Goal: Task Accomplishment & Management: Manage account settings

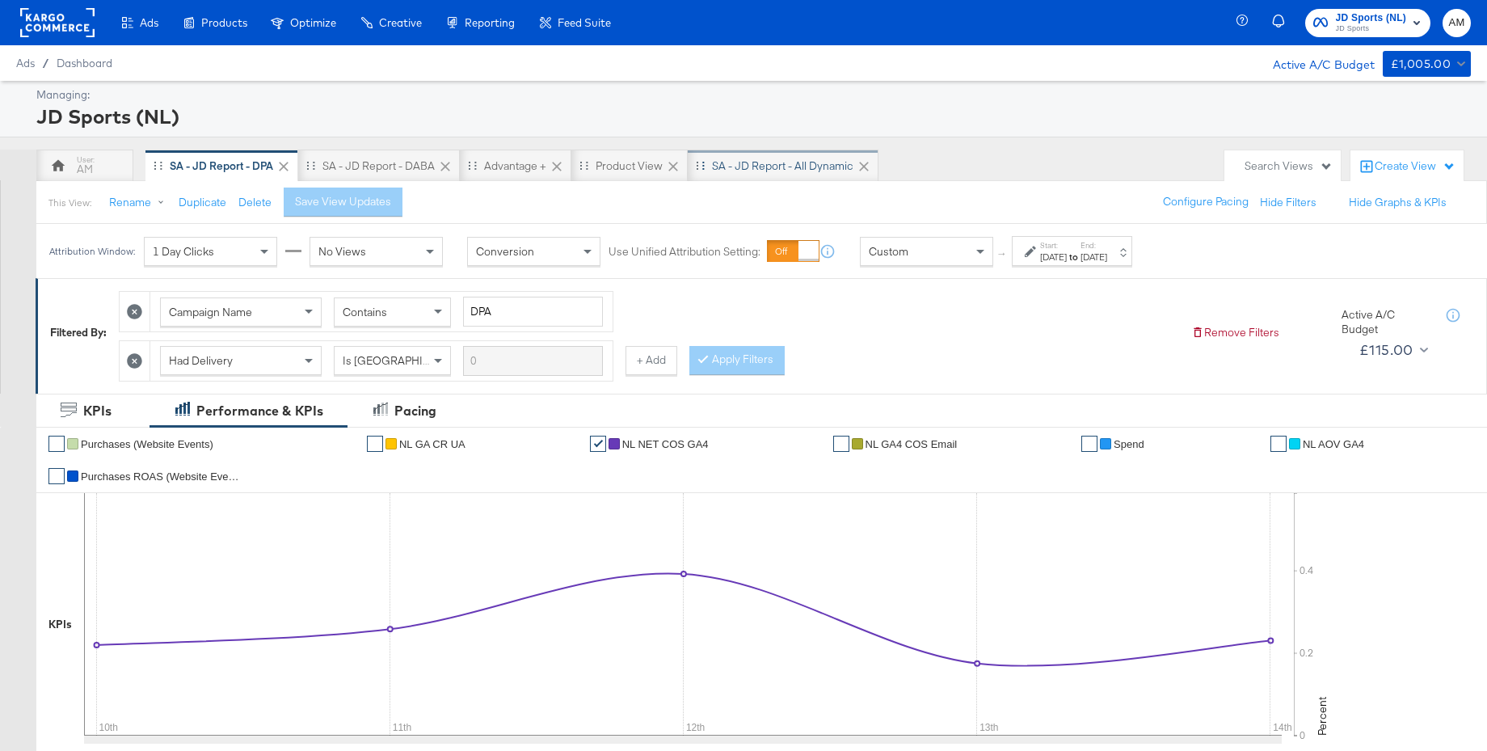
click at [769, 164] on div "SA - JD Report - All Dynamic" at bounding box center [782, 165] width 141 height 15
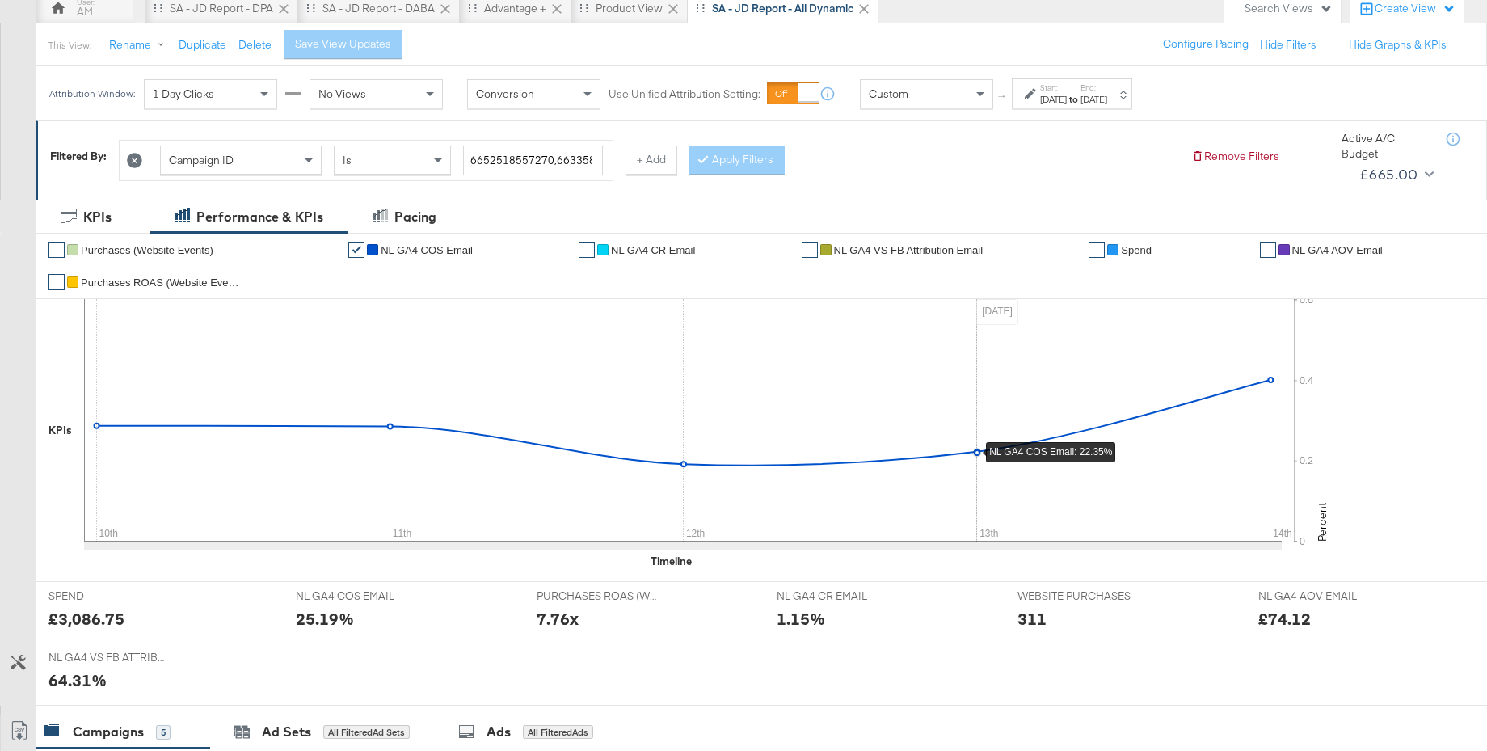
scroll to position [159, 0]
click at [1080, 91] on strong "to" at bounding box center [1074, 97] width 14 height 12
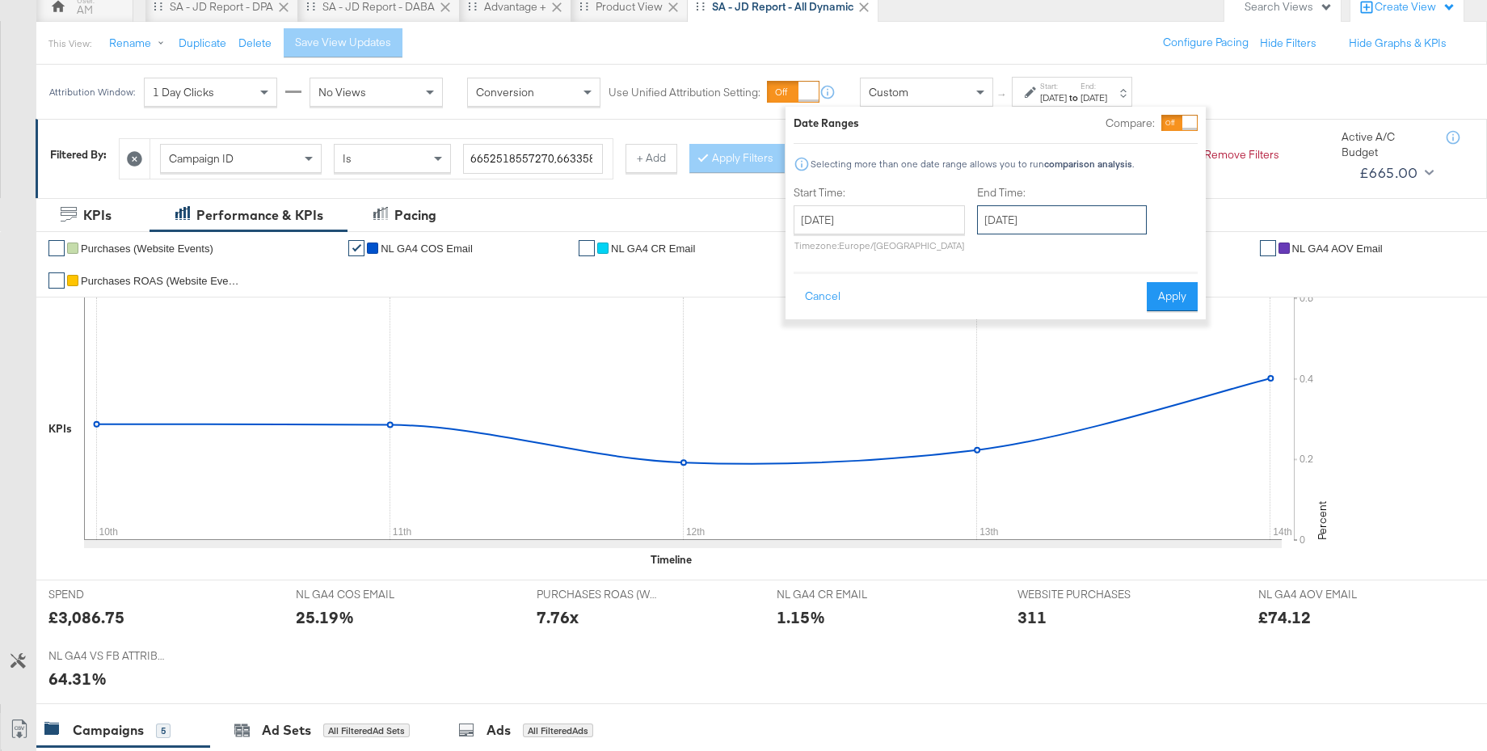
drag, startPoint x: 1073, startPoint y: 212, endPoint x: 1076, endPoint y: 246, distance: 34.8
click at [1073, 212] on input "[DATE]" at bounding box center [1062, 219] width 170 height 29
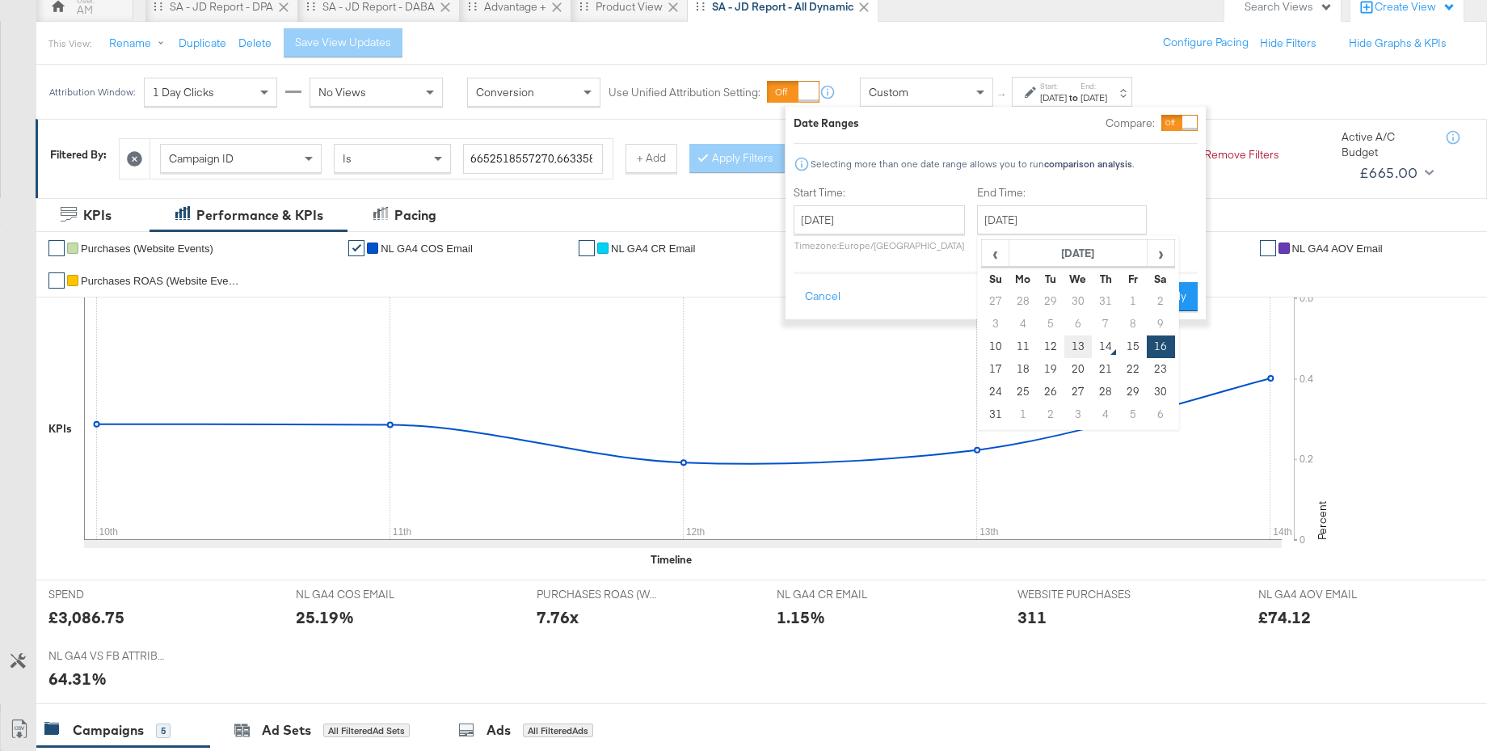
click at [1081, 350] on td "13" at bounding box center [1077, 346] width 27 height 23
type input "[DATE]"
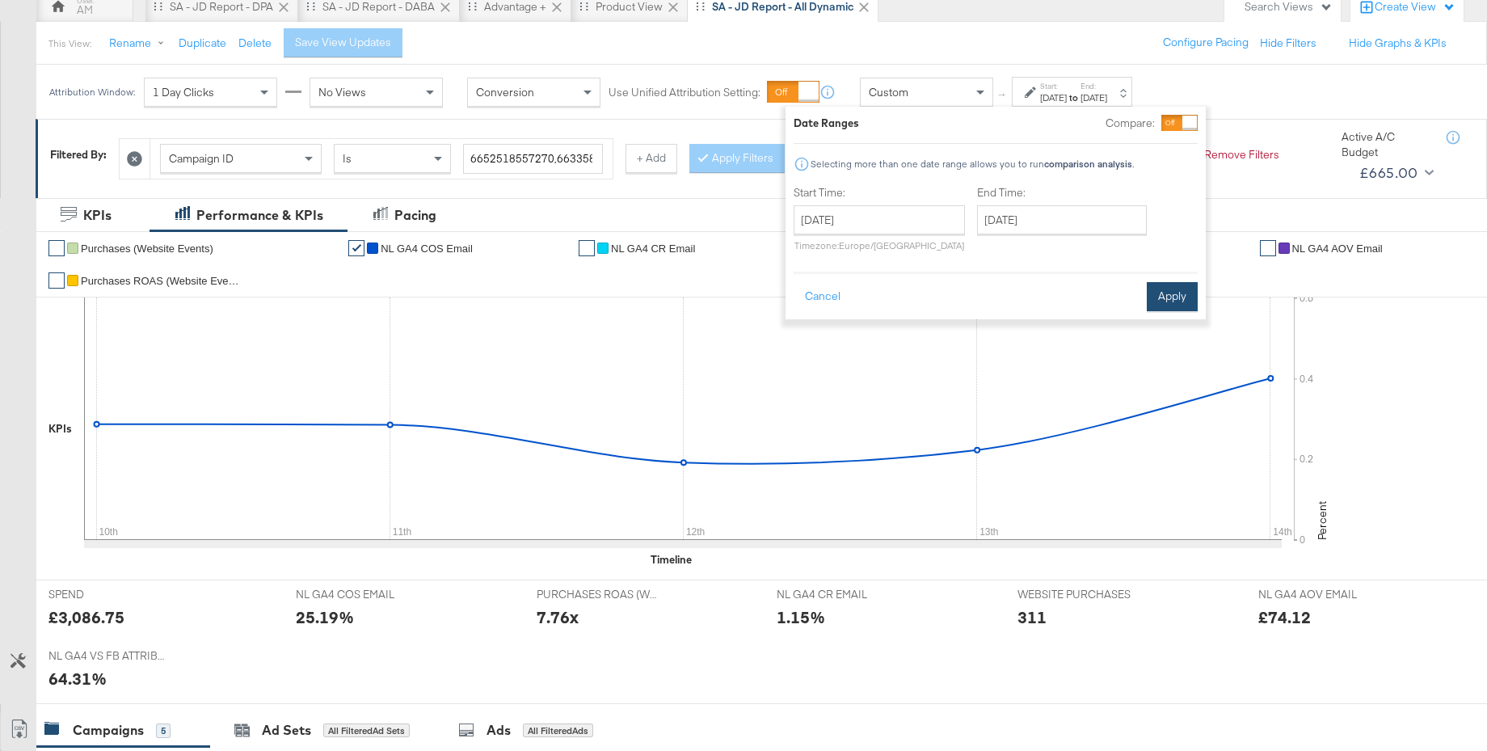
click at [1156, 297] on button "Apply" at bounding box center [1172, 296] width 51 height 29
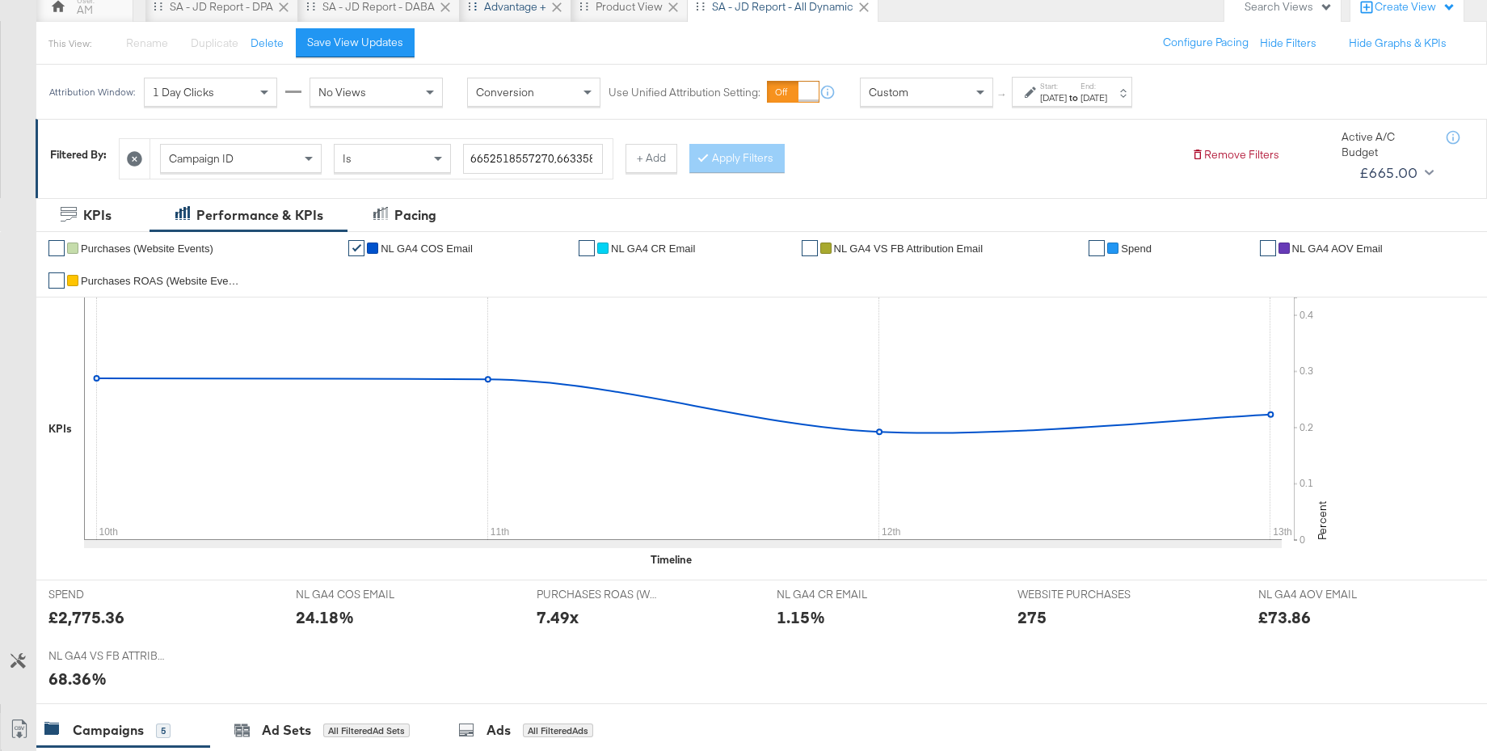
scroll to position [0, 0]
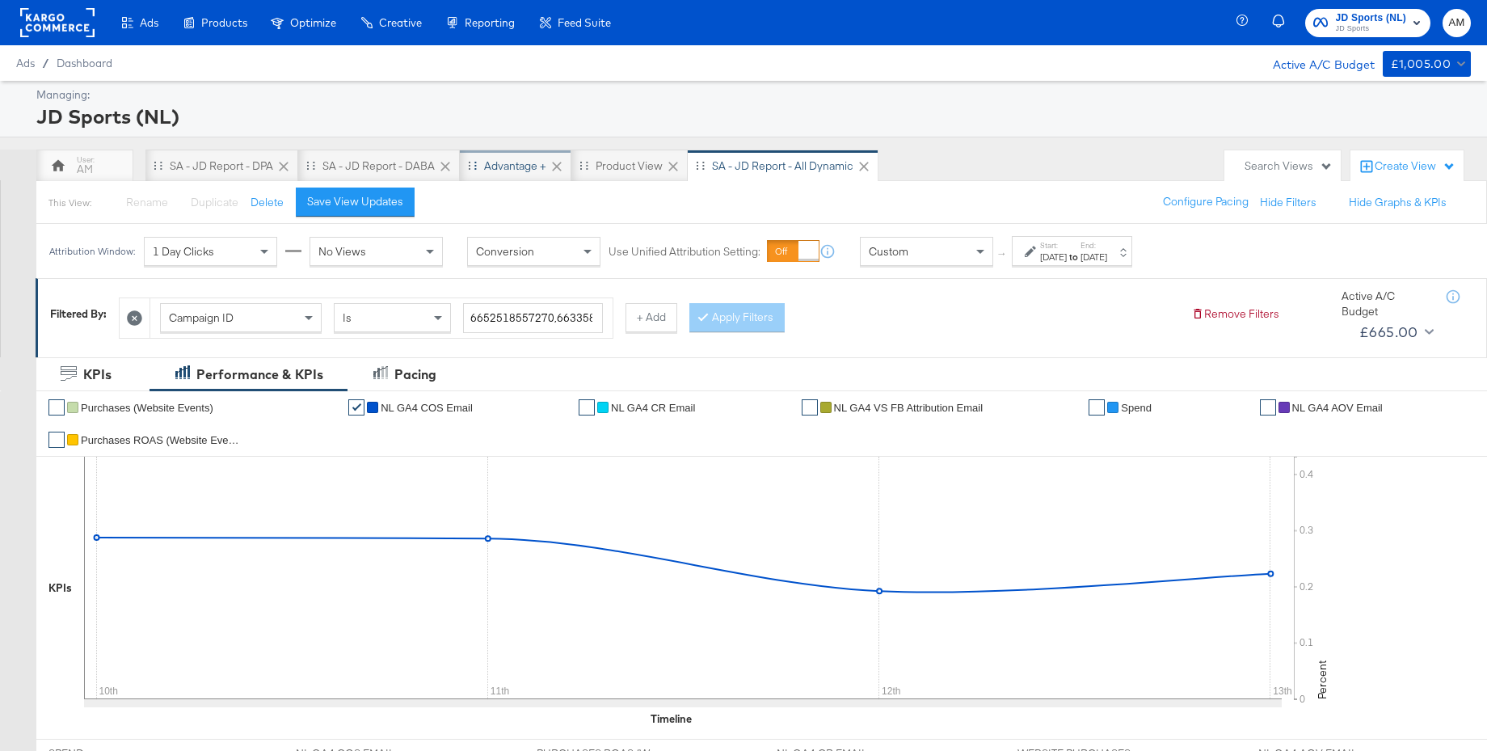
click at [512, 166] on div "Advantage +" at bounding box center [515, 165] width 62 height 15
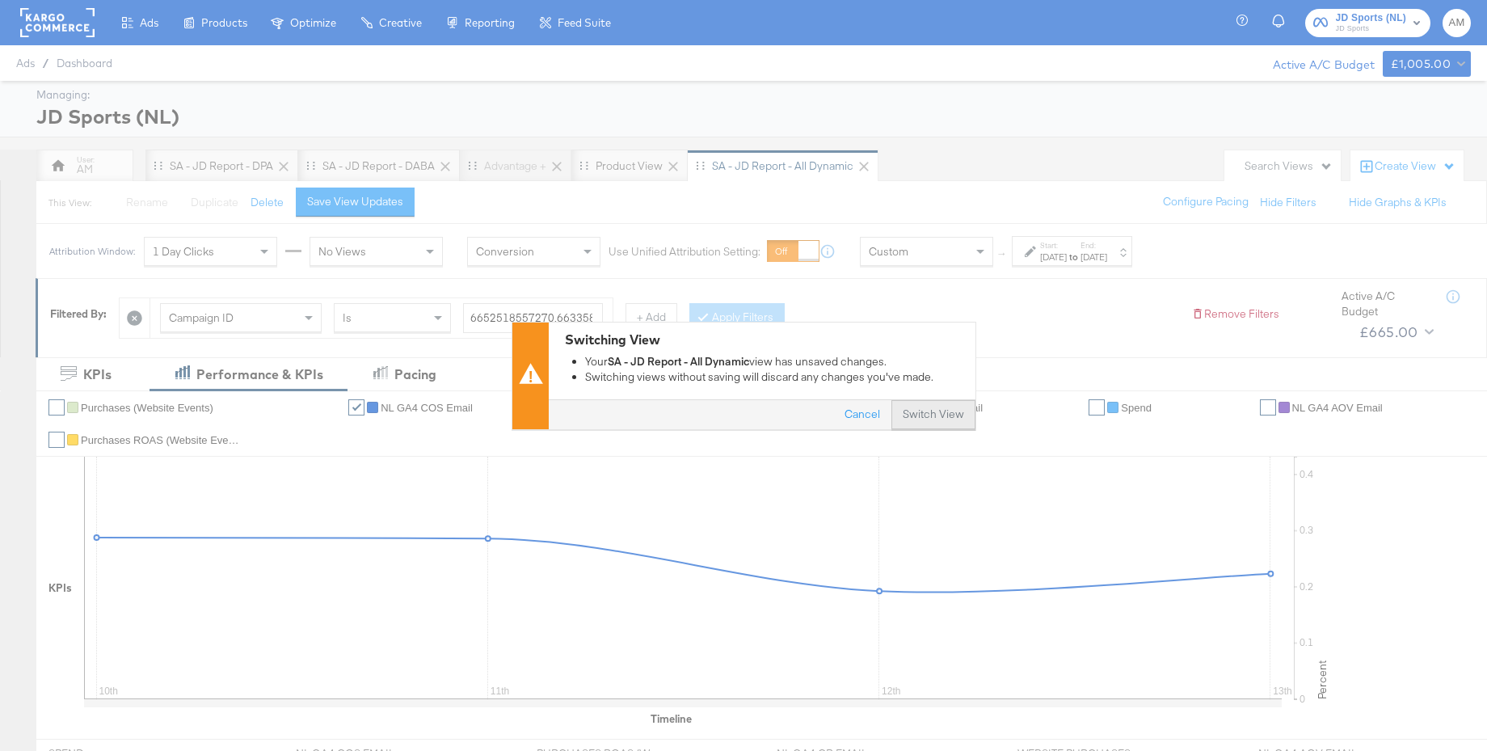
click at [917, 411] on button "Switch View" at bounding box center [933, 414] width 84 height 29
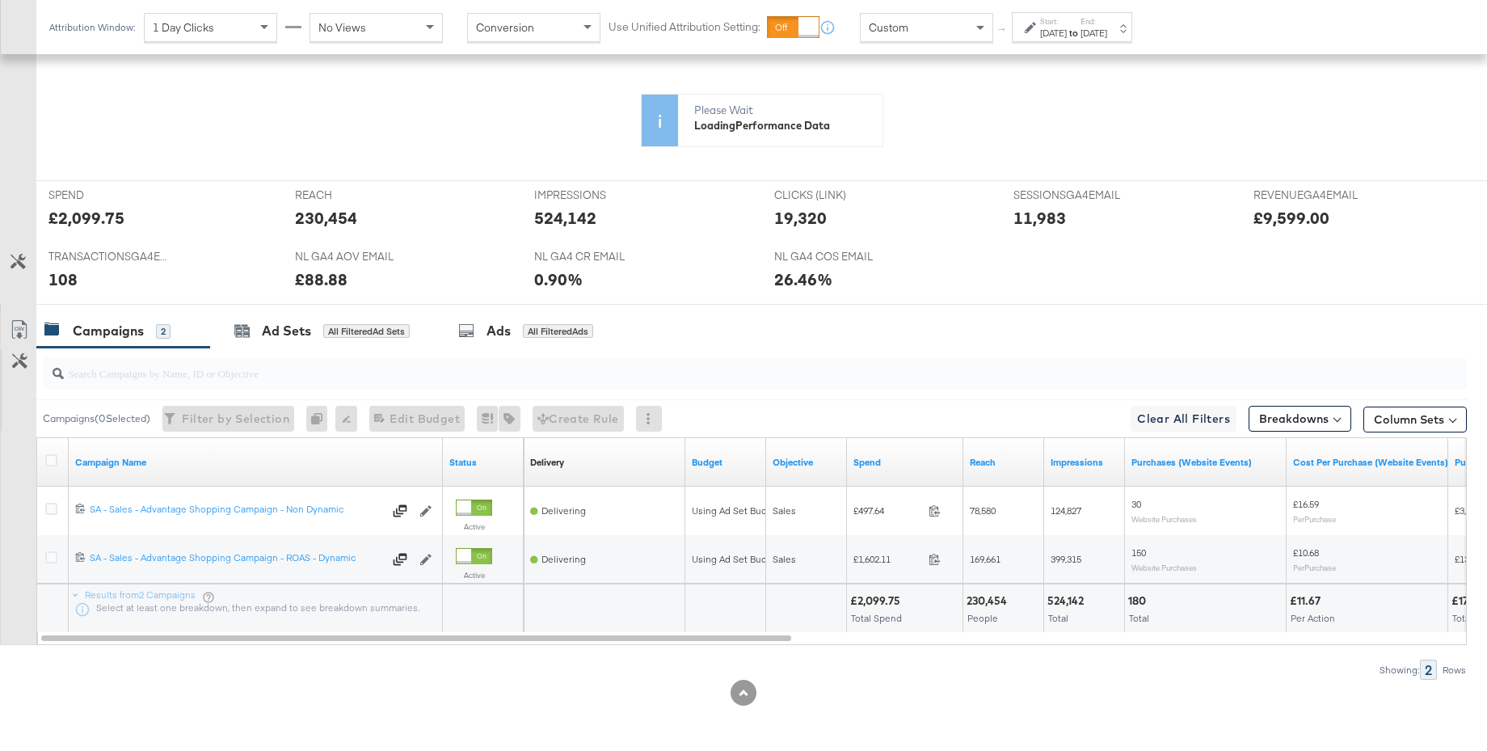
scroll to position [595, 0]
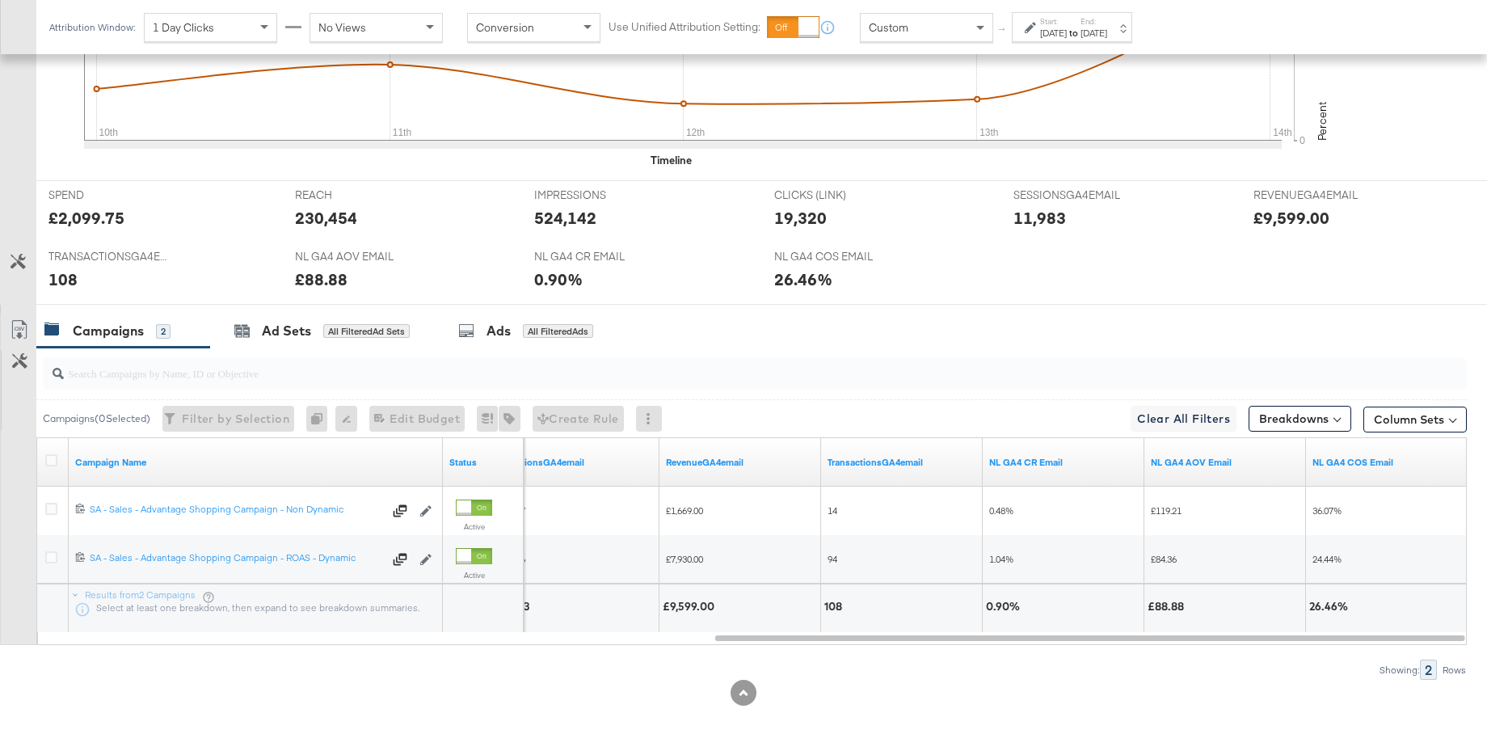
drag, startPoint x: 51, startPoint y: 507, endPoint x: 233, endPoint y: 449, distance: 190.9
click at [52, 507] on icon at bounding box center [51, 509] width 12 height 12
click at [0, 0] on input "checkbox" at bounding box center [0, 0] width 0 height 0
click at [483, 328] on div "Ads" at bounding box center [487, 331] width 24 height 19
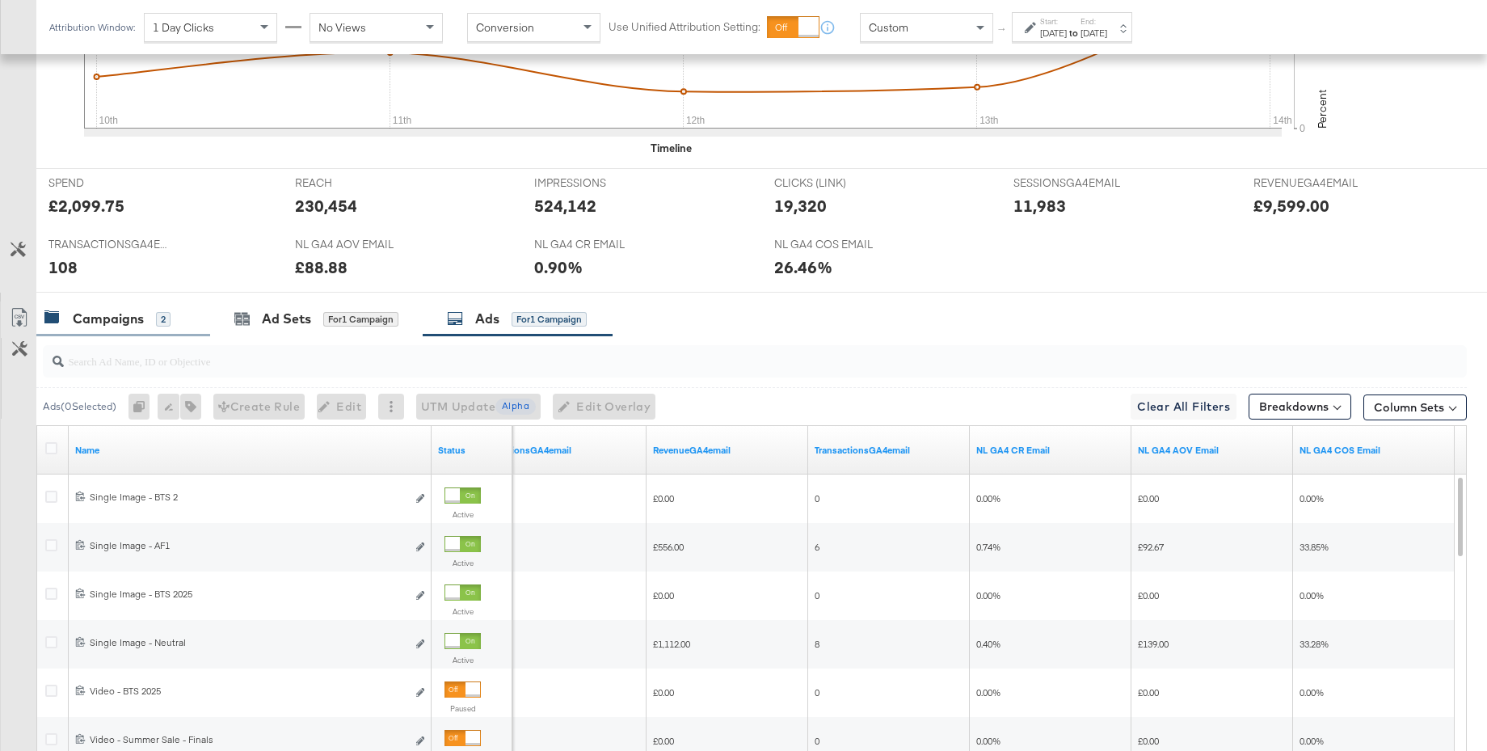
click at [77, 321] on div "Campaigns" at bounding box center [108, 318] width 71 height 19
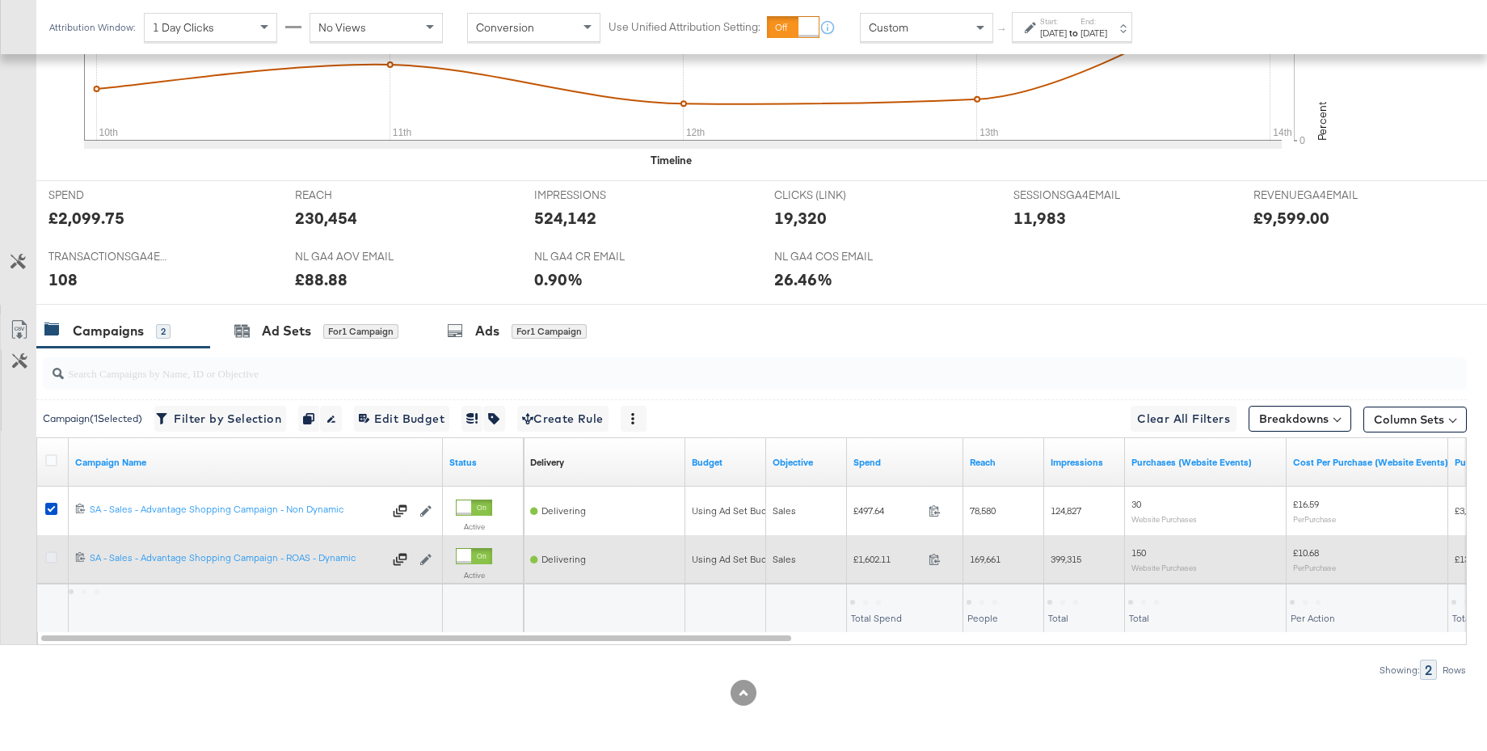
click at [52, 560] on icon at bounding box center [51, 557] width 12 height 12
click at [0, 0] on input "checkbox" at bounding box center [0, 0] width 0 height 0
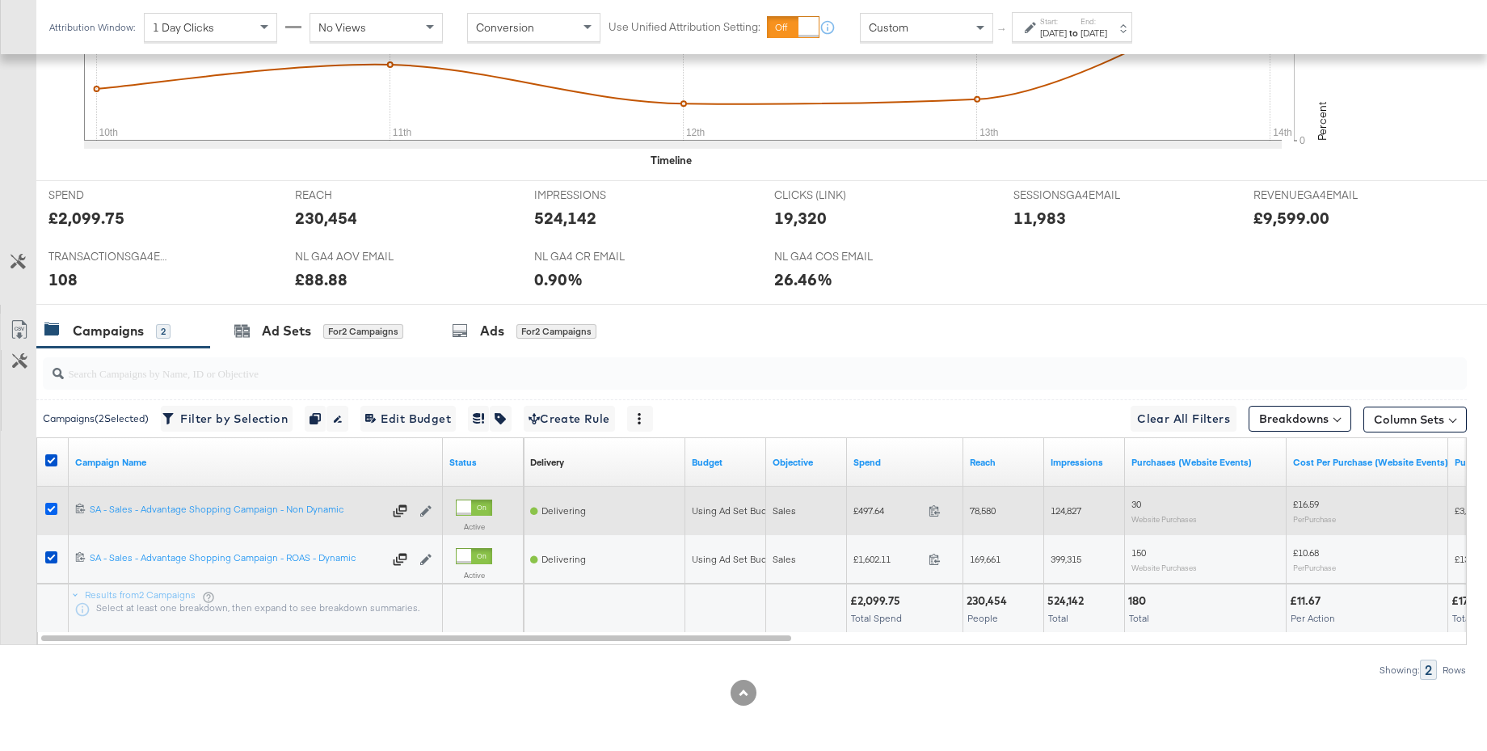
click at [48, 512] on icon at bounding box center [51, 509] width 12 height 12
click at [0, 0] on input "checkbox" at bounding box center [0, 0] width 0 height 0
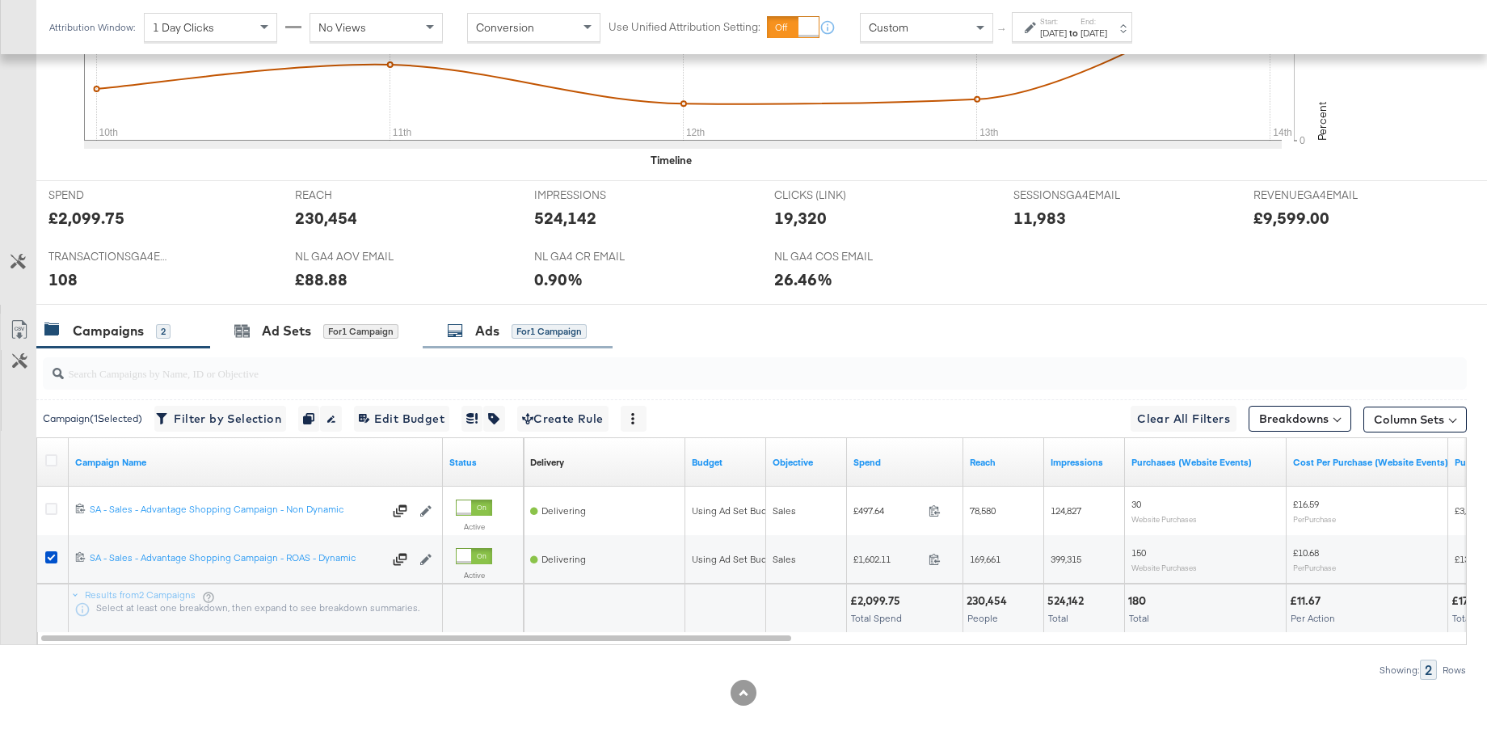
click at [495, 327] on div "Ads" at bounding box center [487, 331] width 24 height 19
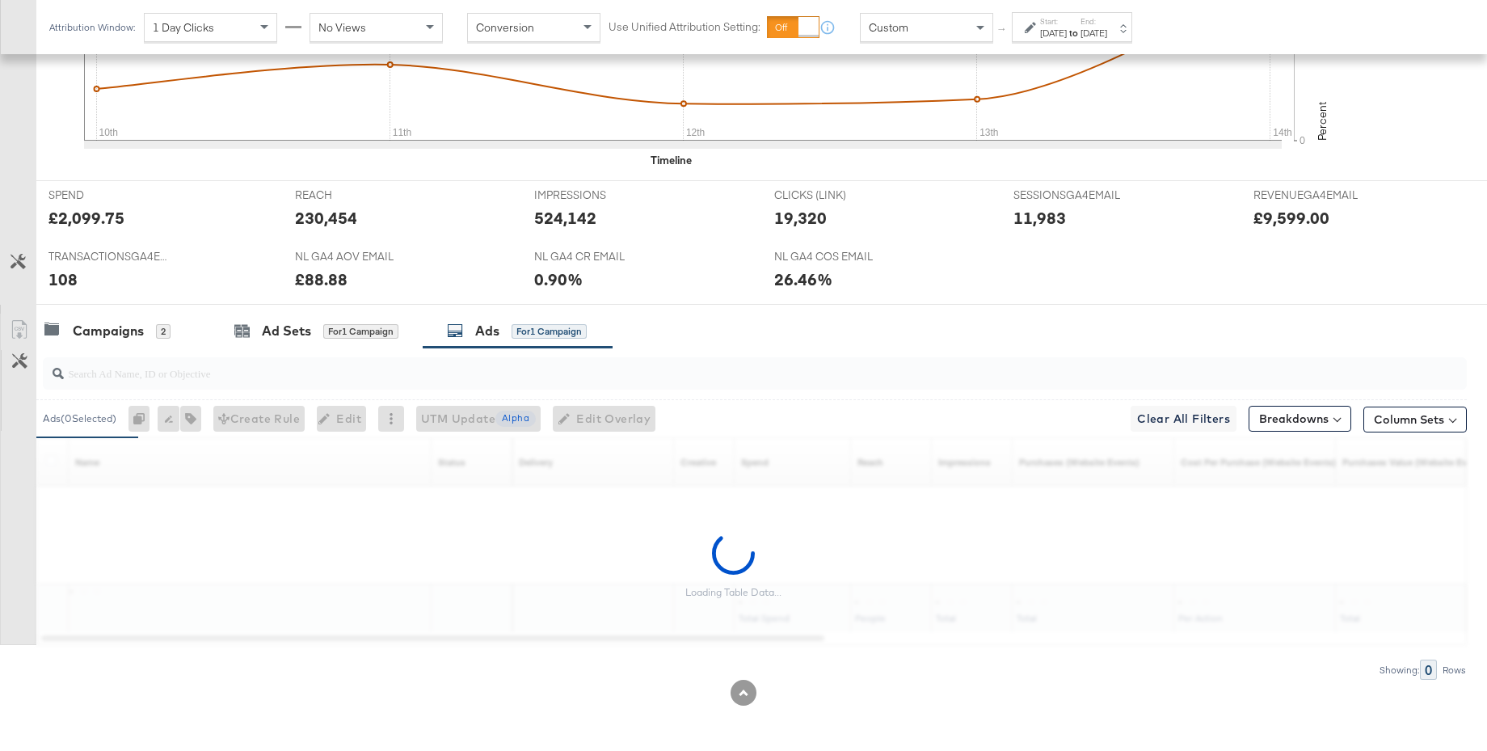
scroll to position [608, 0]
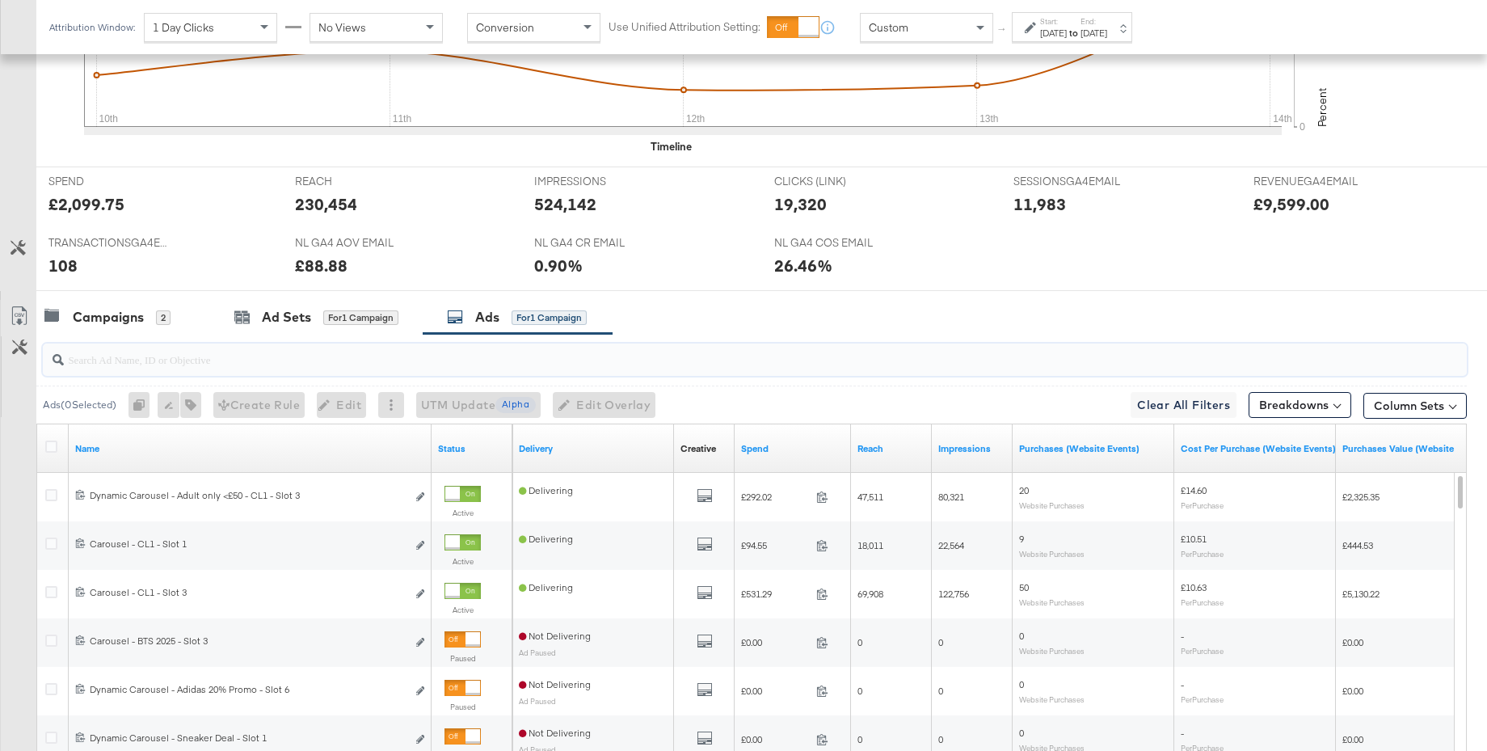
click at [336, 364] on input "search" at bounding box center [700, 353] width 1273 height 32
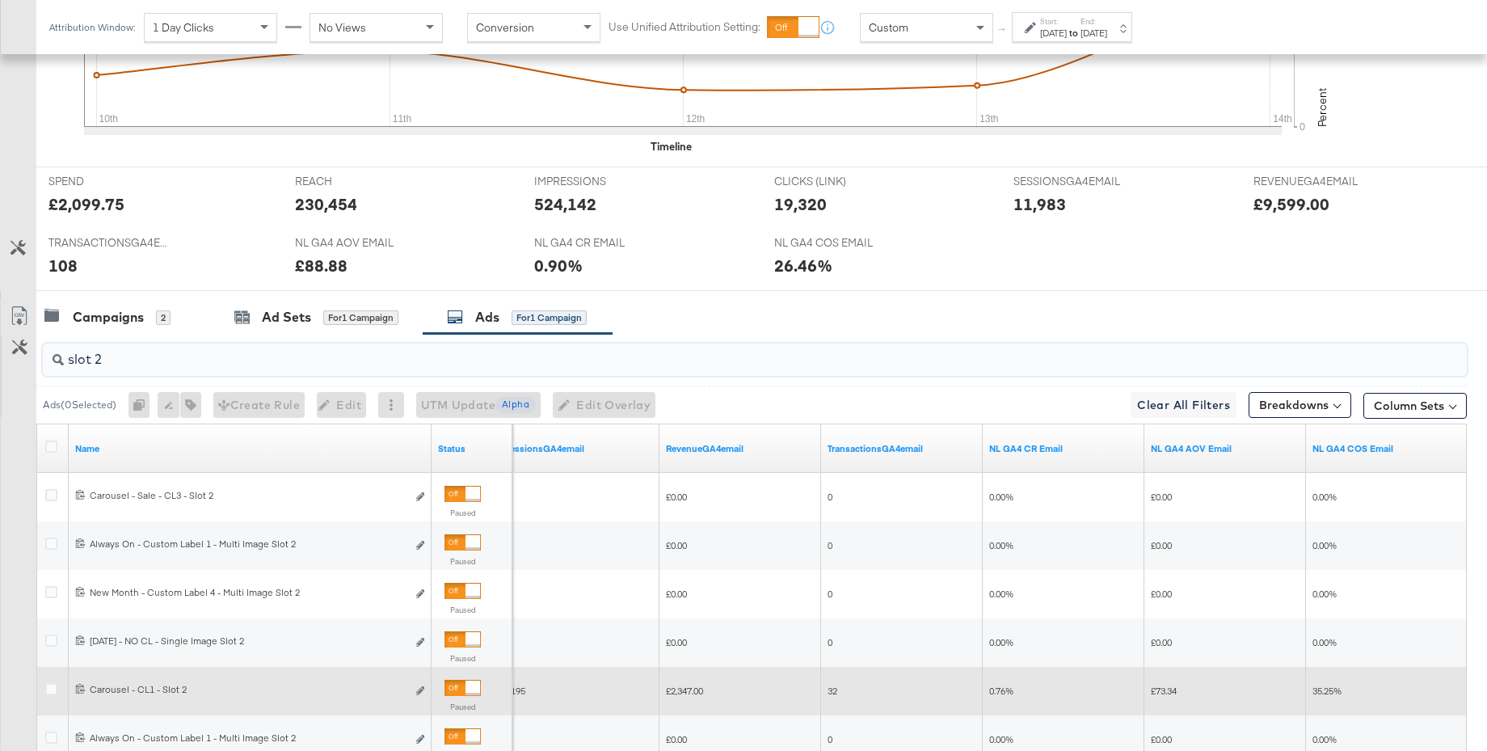
type input "slot 2"
click at [465, 687] on div at bounding box center [472, 687] width 15 height 15
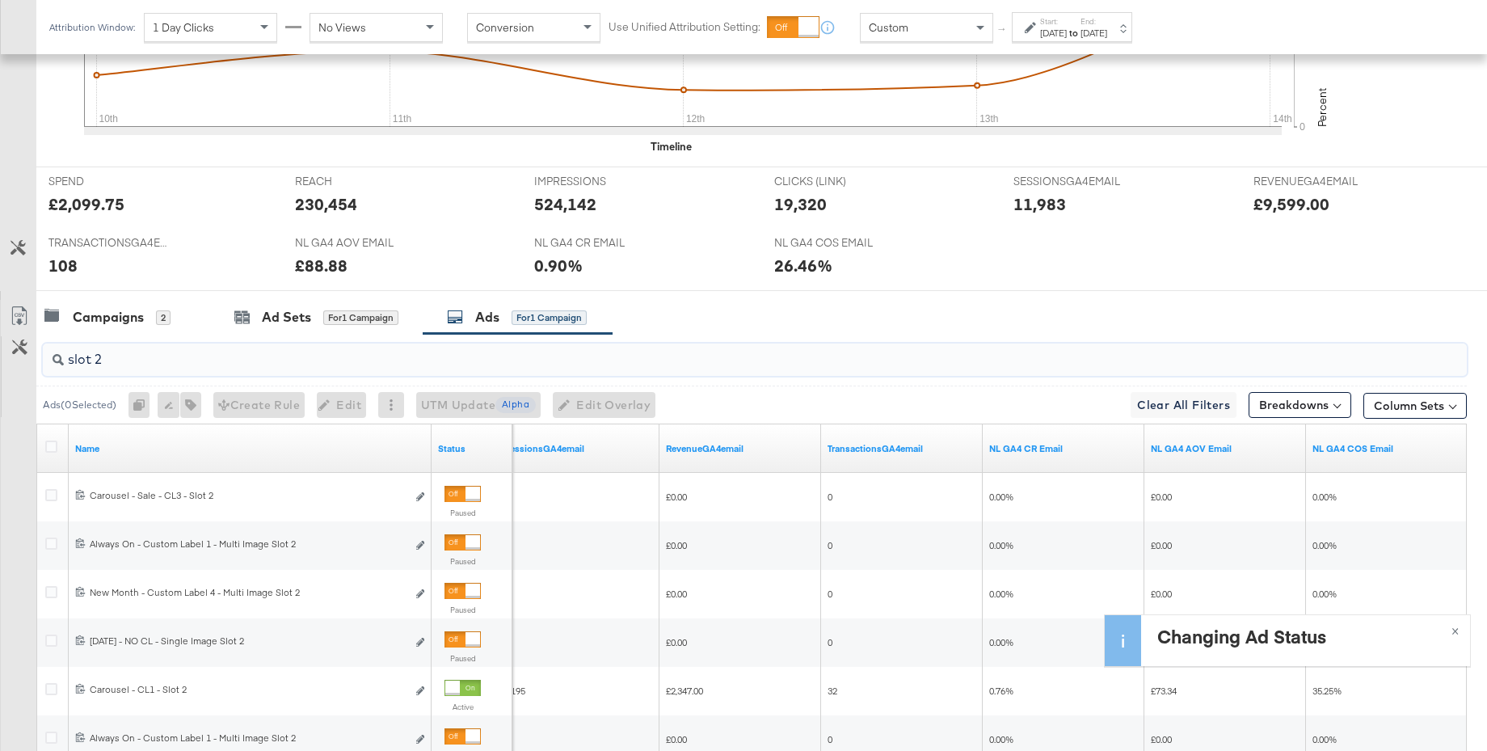
drag, startPoint x: 115, startPoint y: 366, endPoint x: 38, endPoint y: 357, distance: 77.3
click at [38, 357] on div "slot 2" at bounding box center [751, 360] width 1430 height 52
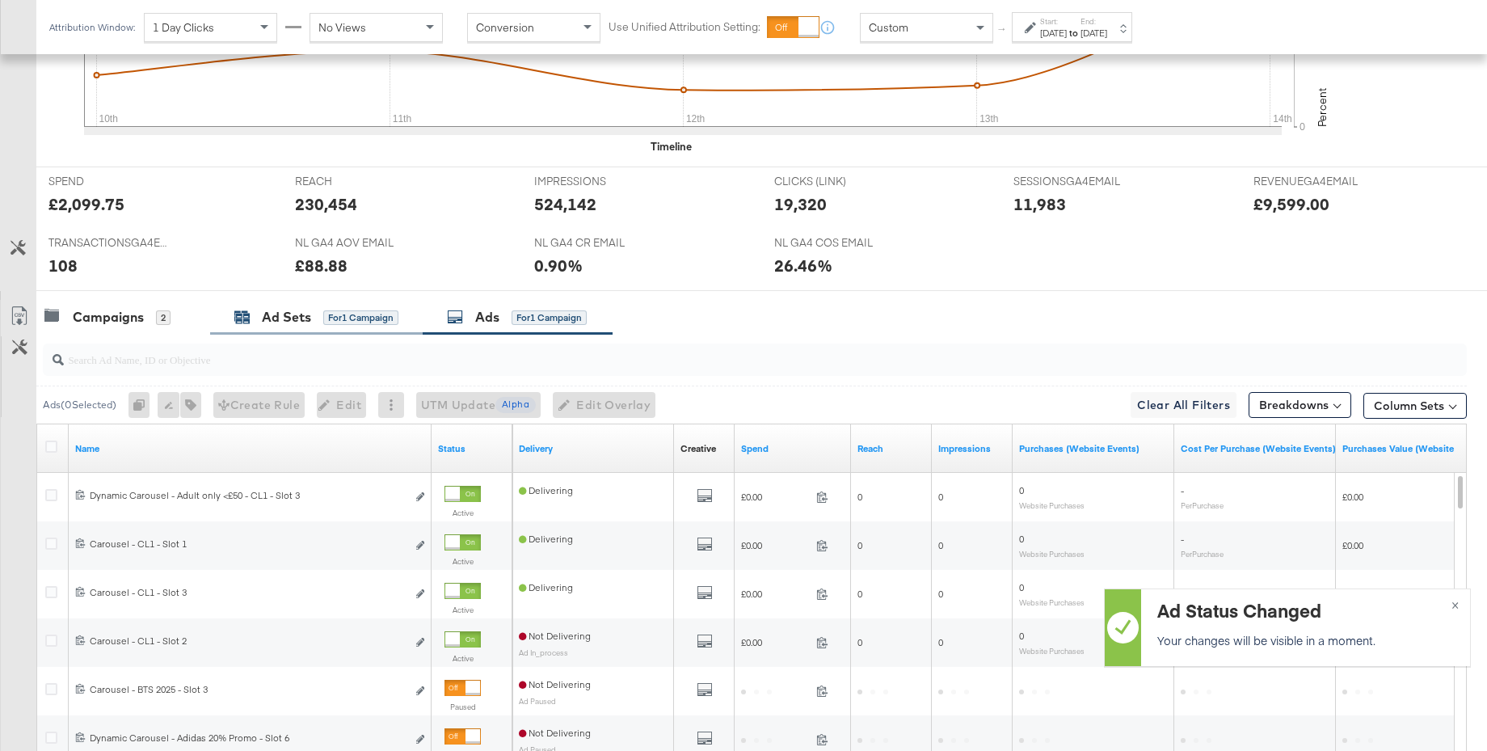
click at [305, 319] on div "Ad Sets" at bounding box center [286, 317] width 49 height 19
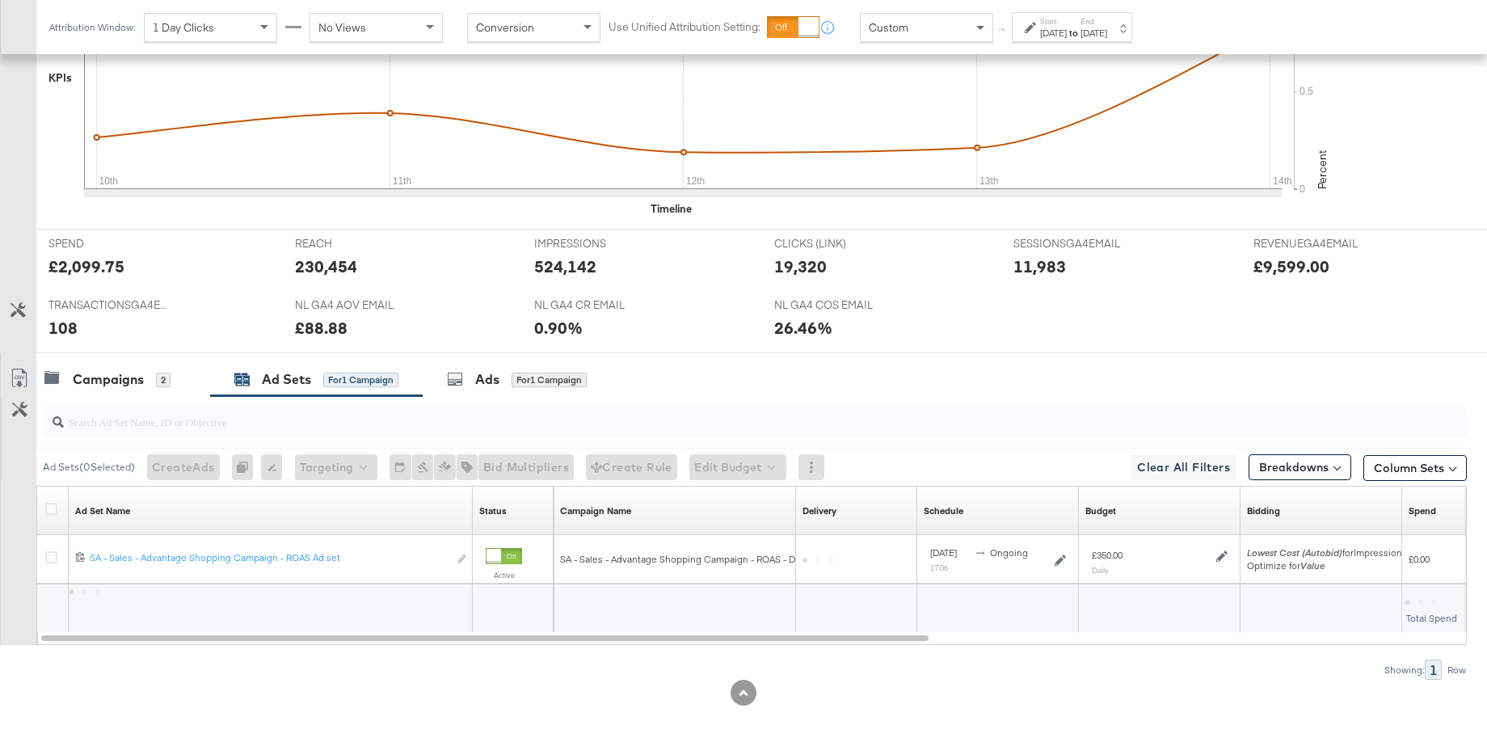
scroll to position [546, 0]
click at [486, 375] on div "Ads" at bounding box center [487, 379] width 24 height 19
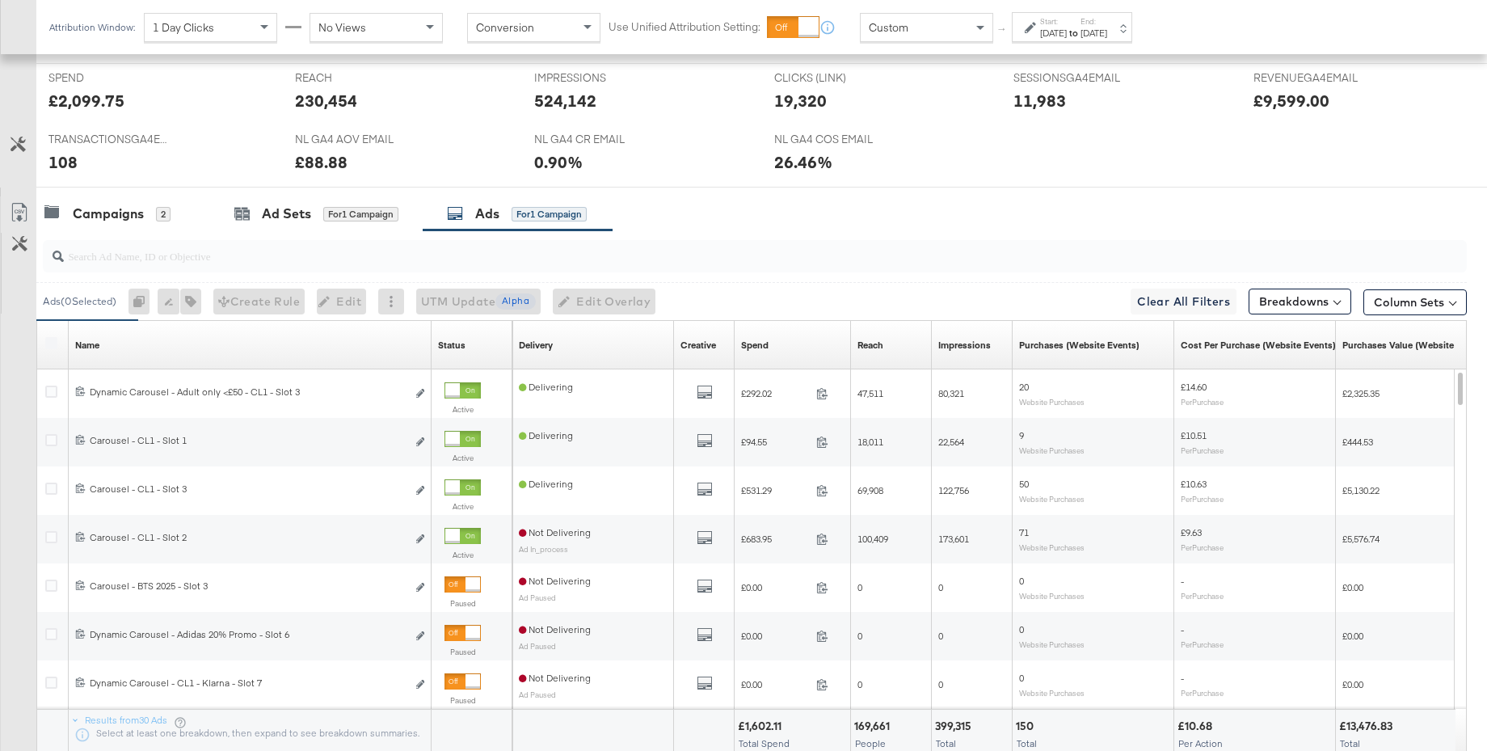
scroll to position [837, 0]
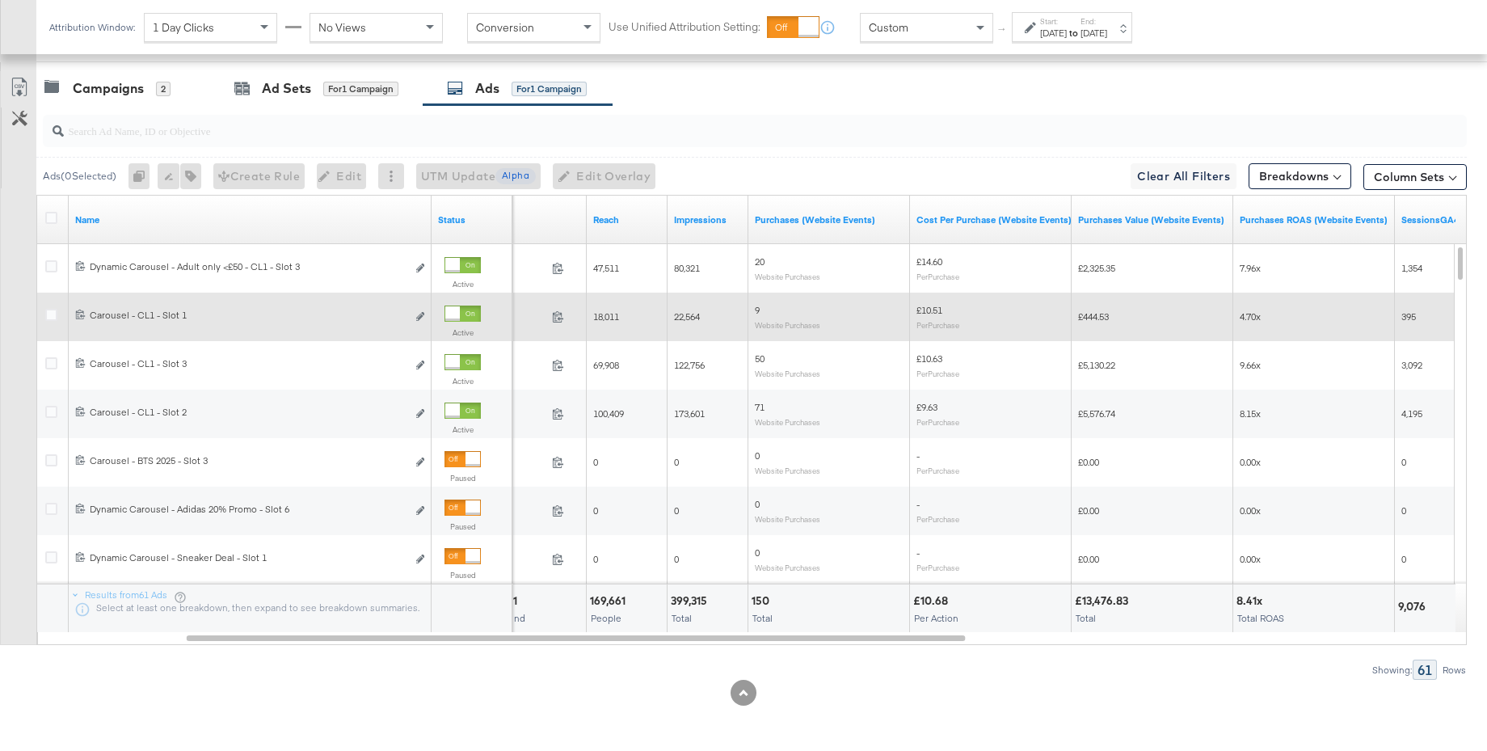
click at [460, 314] on div at bounding box center [452, 313] width 15 height 15
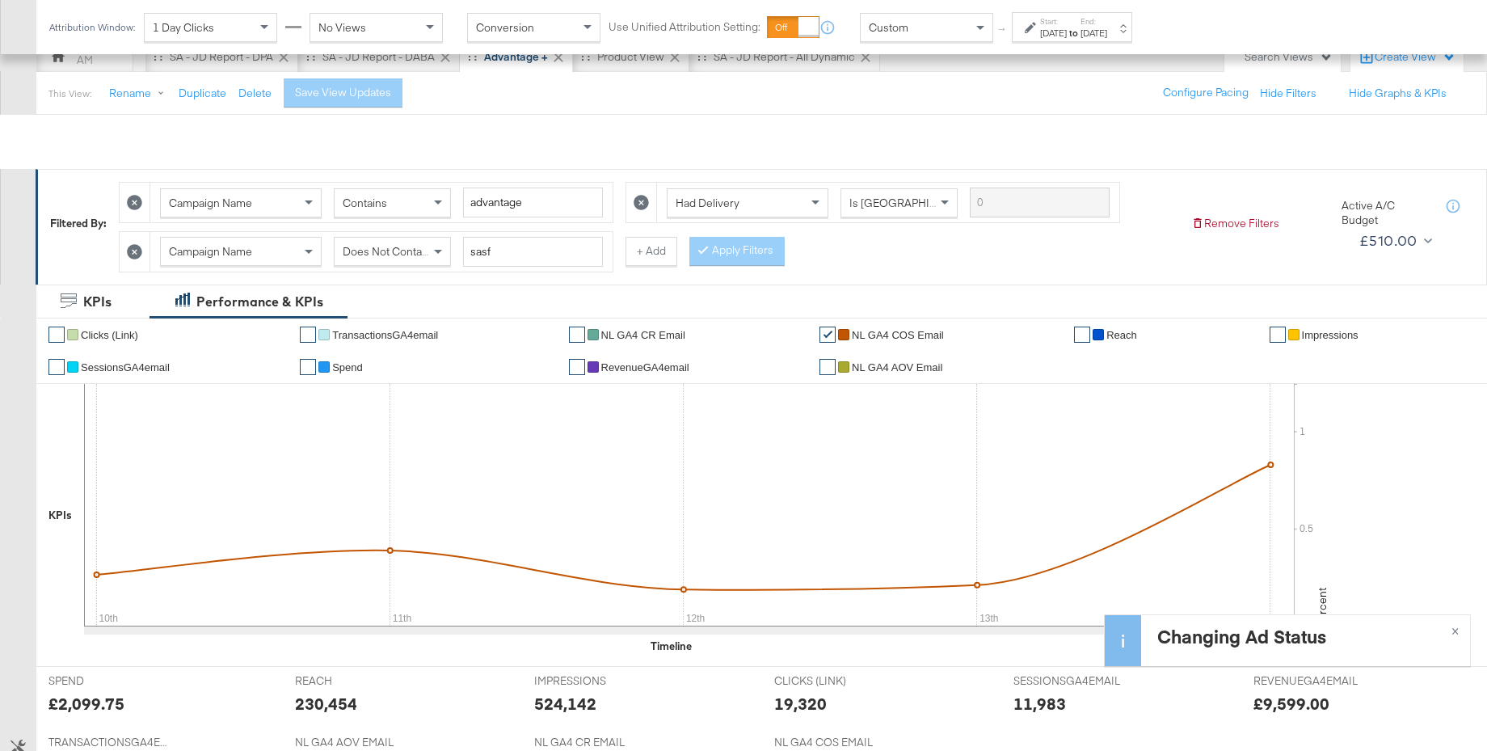
scroll to position [0, 0]
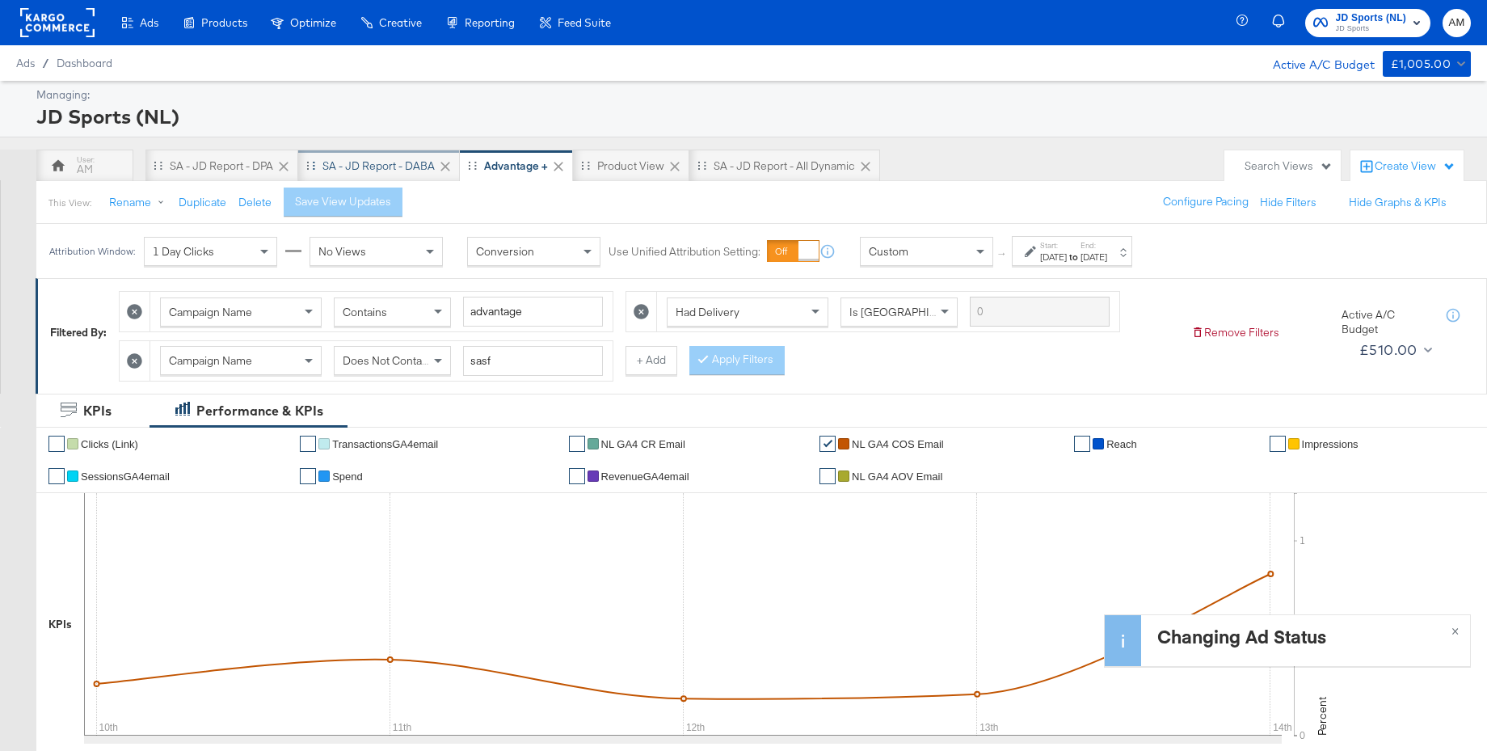
click at [406, 171] on div "SA - JD Report - DABA" at bounding box center [378, 165] width 112 height 15
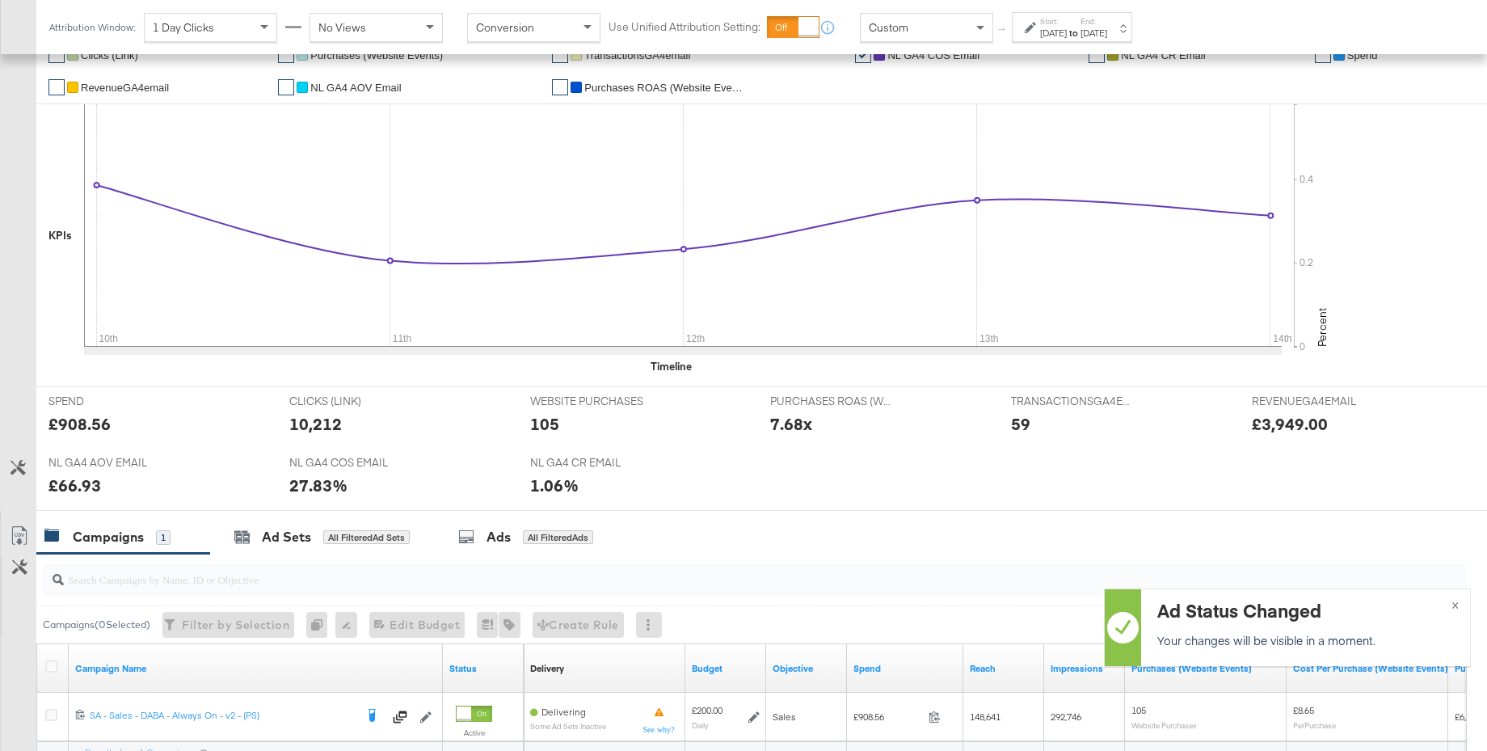
scroll to position [546, 0]
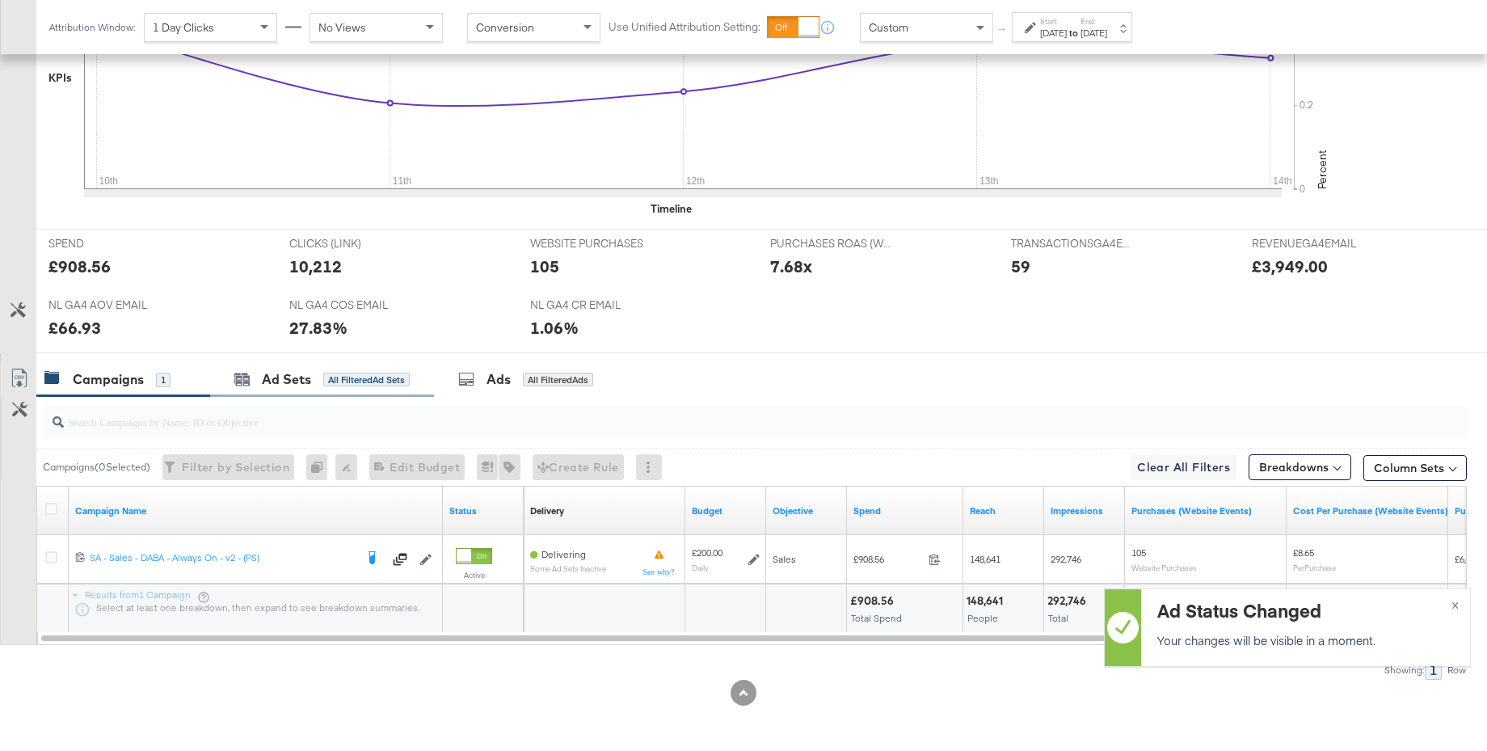
click at [292, 390] on div "Ad Sets All Filtered Ad Sets" at bounding box center [322, 379] width 224 height 35
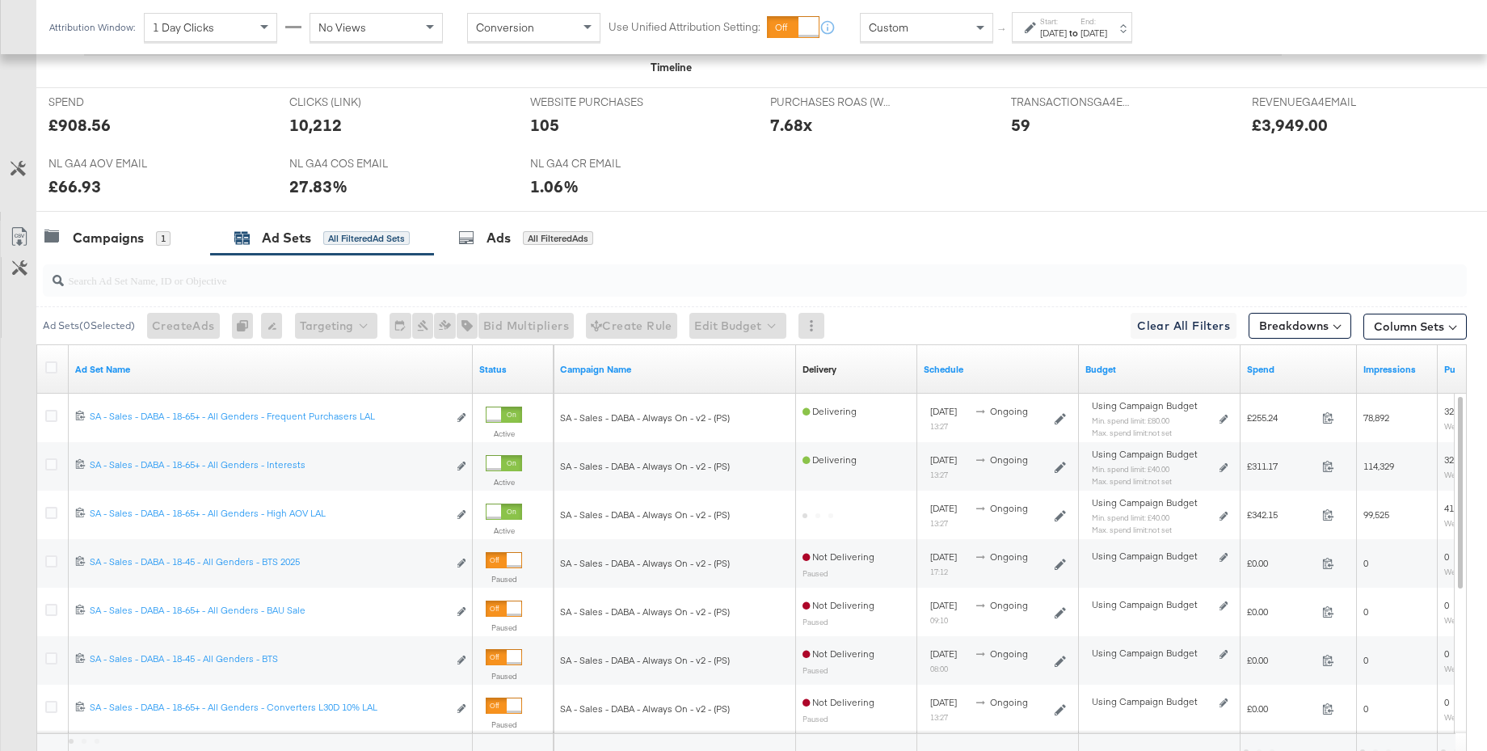
scroll to position [759, 0]
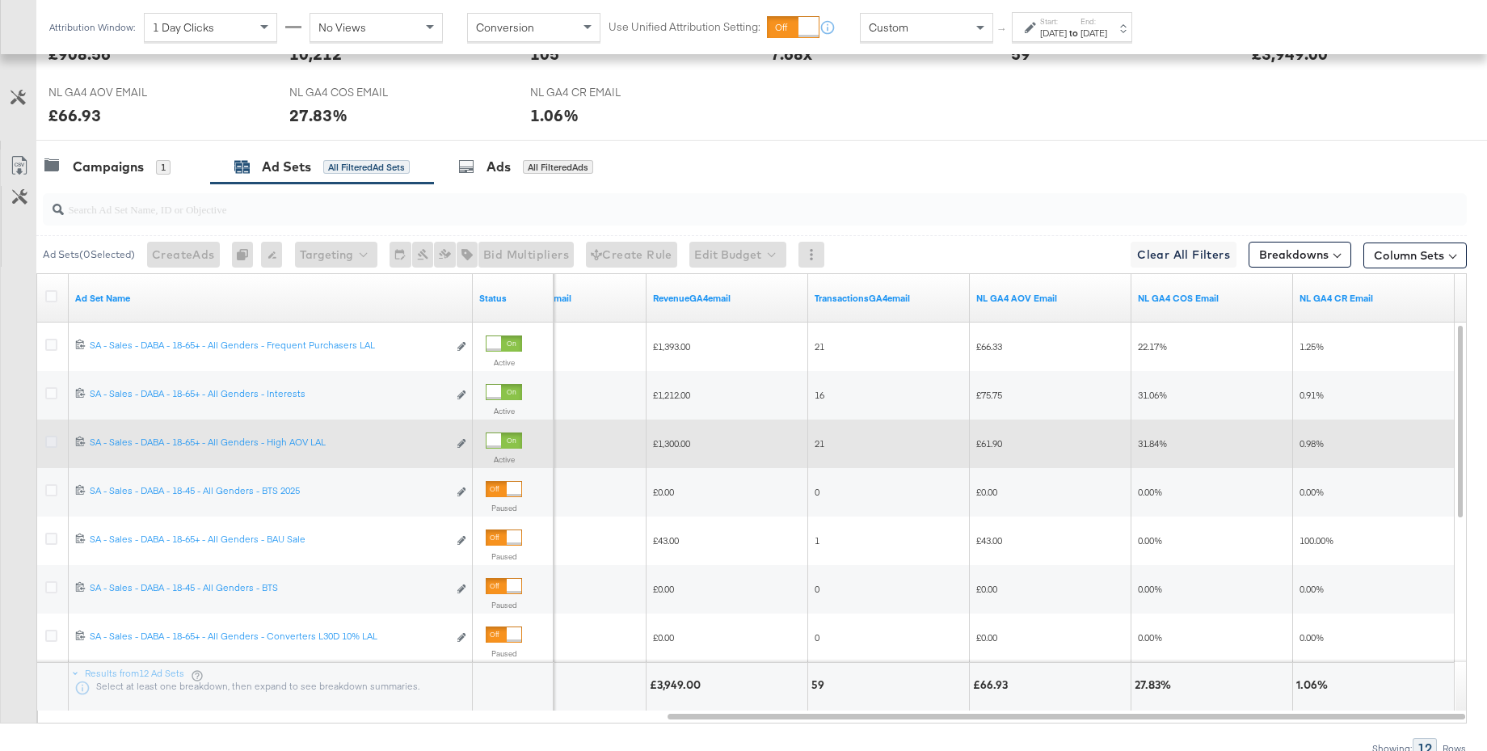
click at [55, 441] on icon at bounding box center [51, 442] width 12 height 12
click at [0, 0] on input "checkbox" at bounding box center [0, 0] width 0 height 0
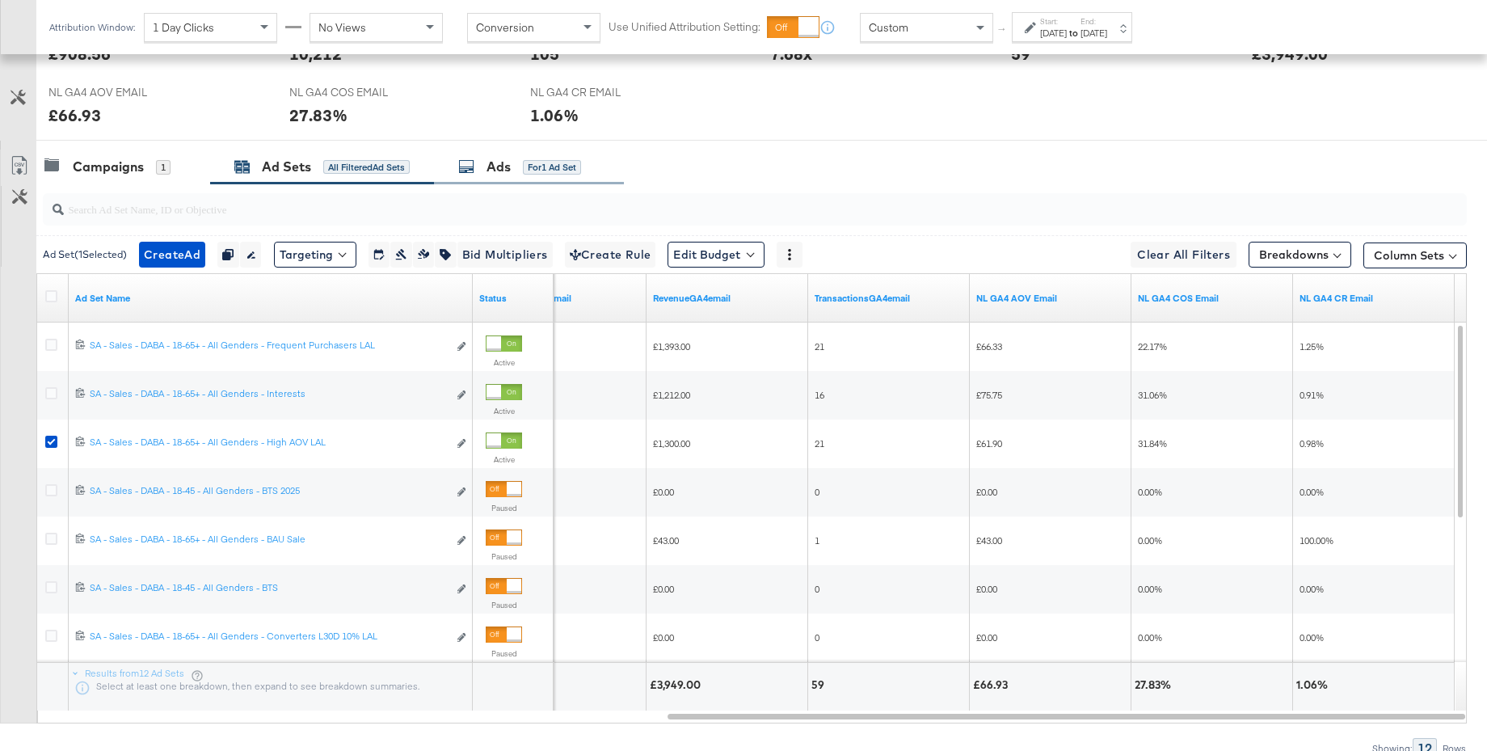
click at [491, 167] on div "Ads" at bounding box center [498, 167] width 24 height 19
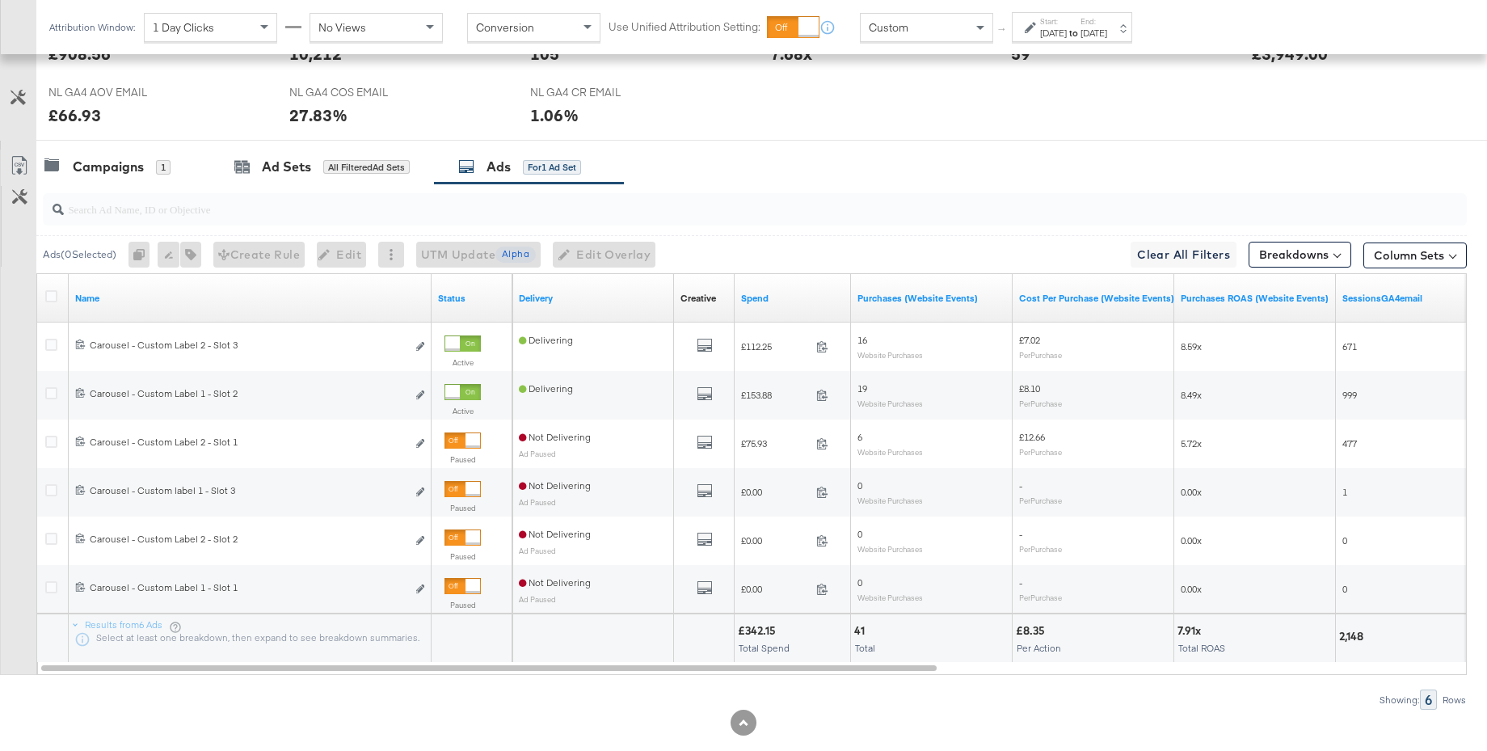
click at [937, 27] on div "Custom" at bounding box center [927, 27] width 132 height 27
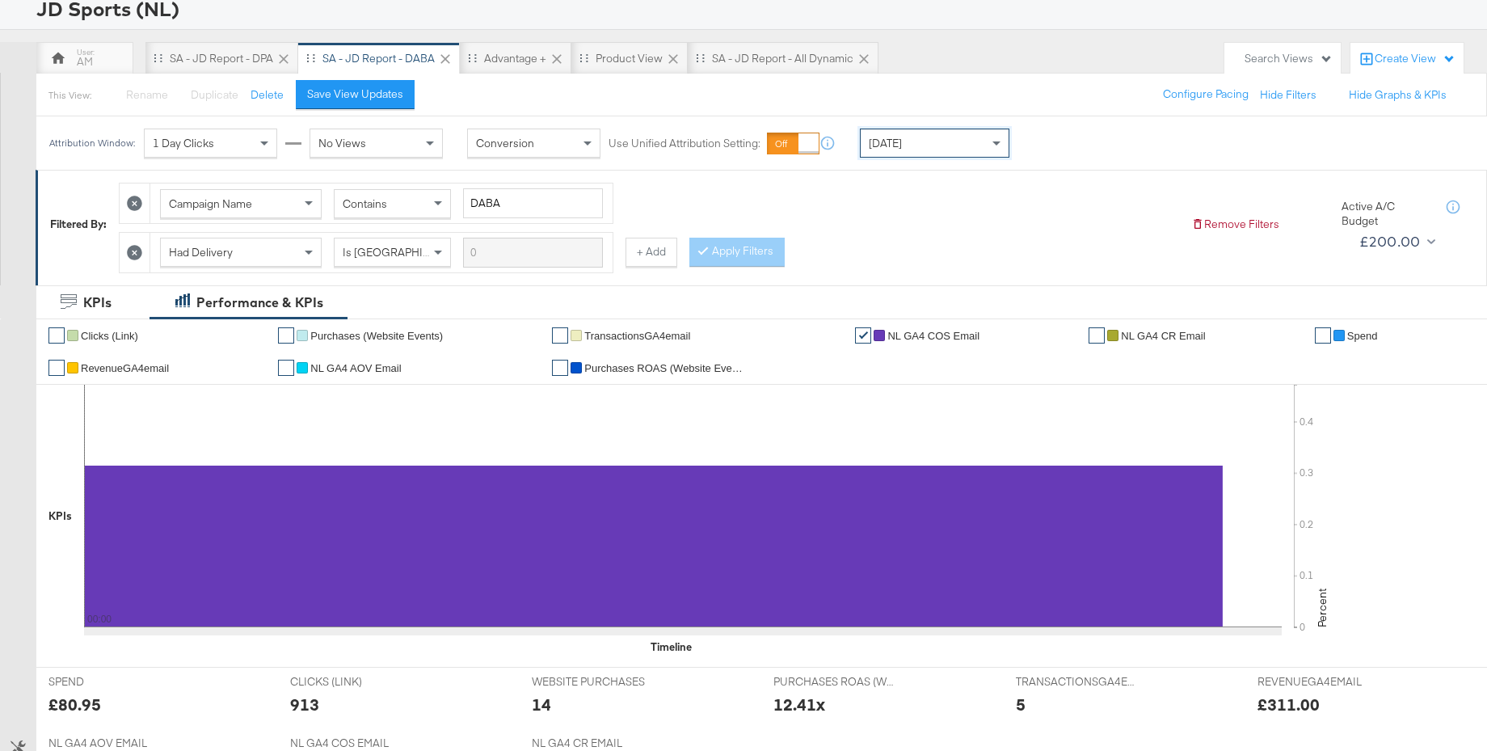
scroll to position [0, 0]
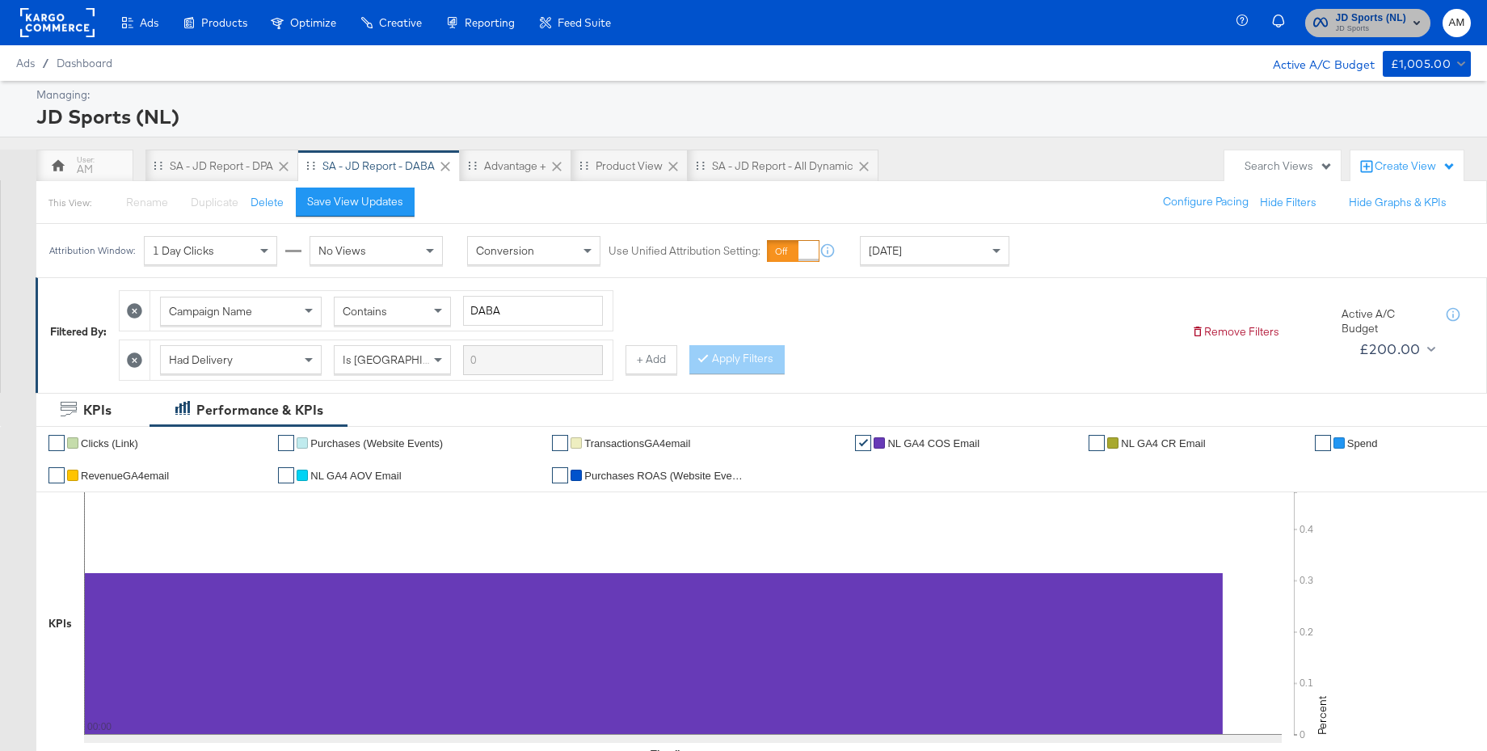
click at [1378, 23] on span "JD Sports" at bounding box center [1371, 29] width 71 height 13
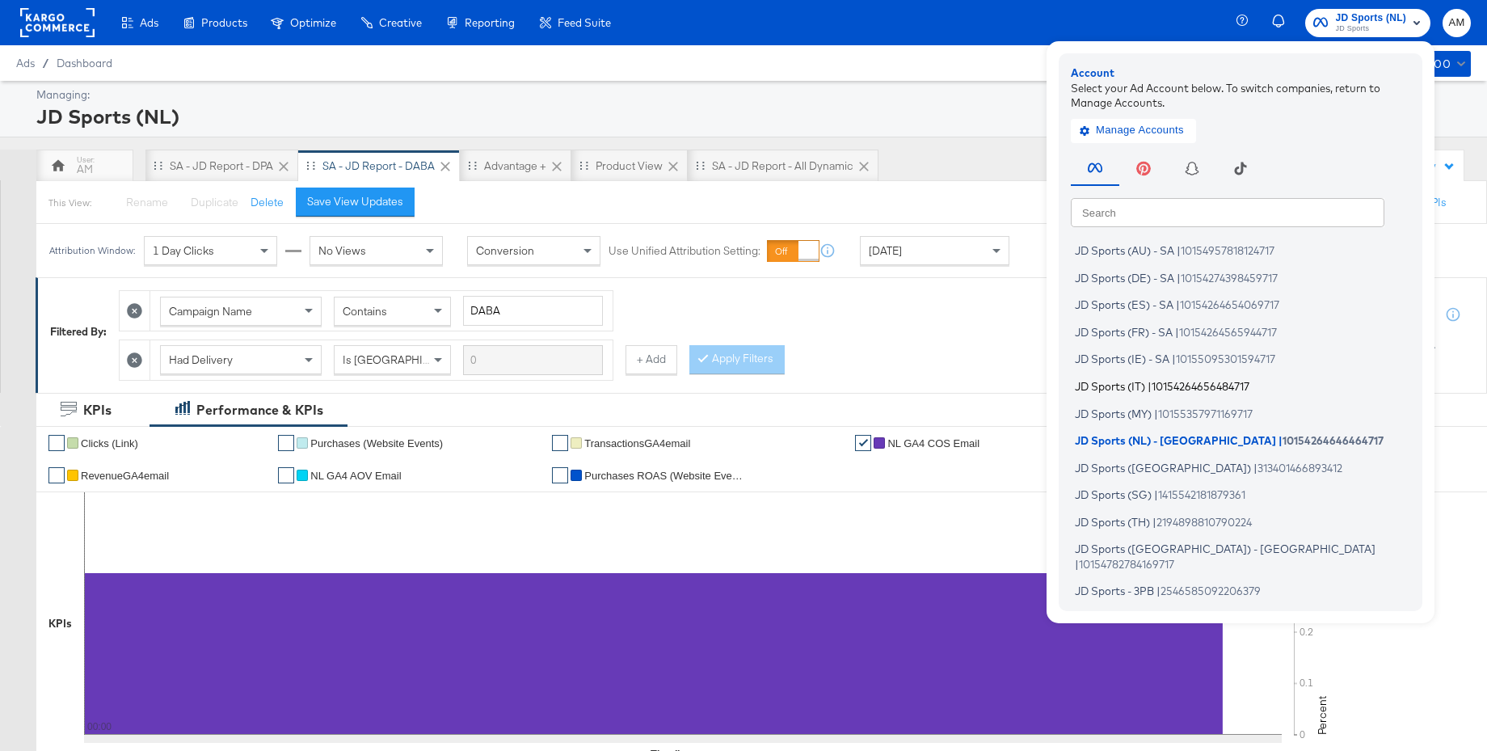
click at [1132, 384] on span "JD Sports (IT)" at bounding box center [1110, 385] width 70 height 13
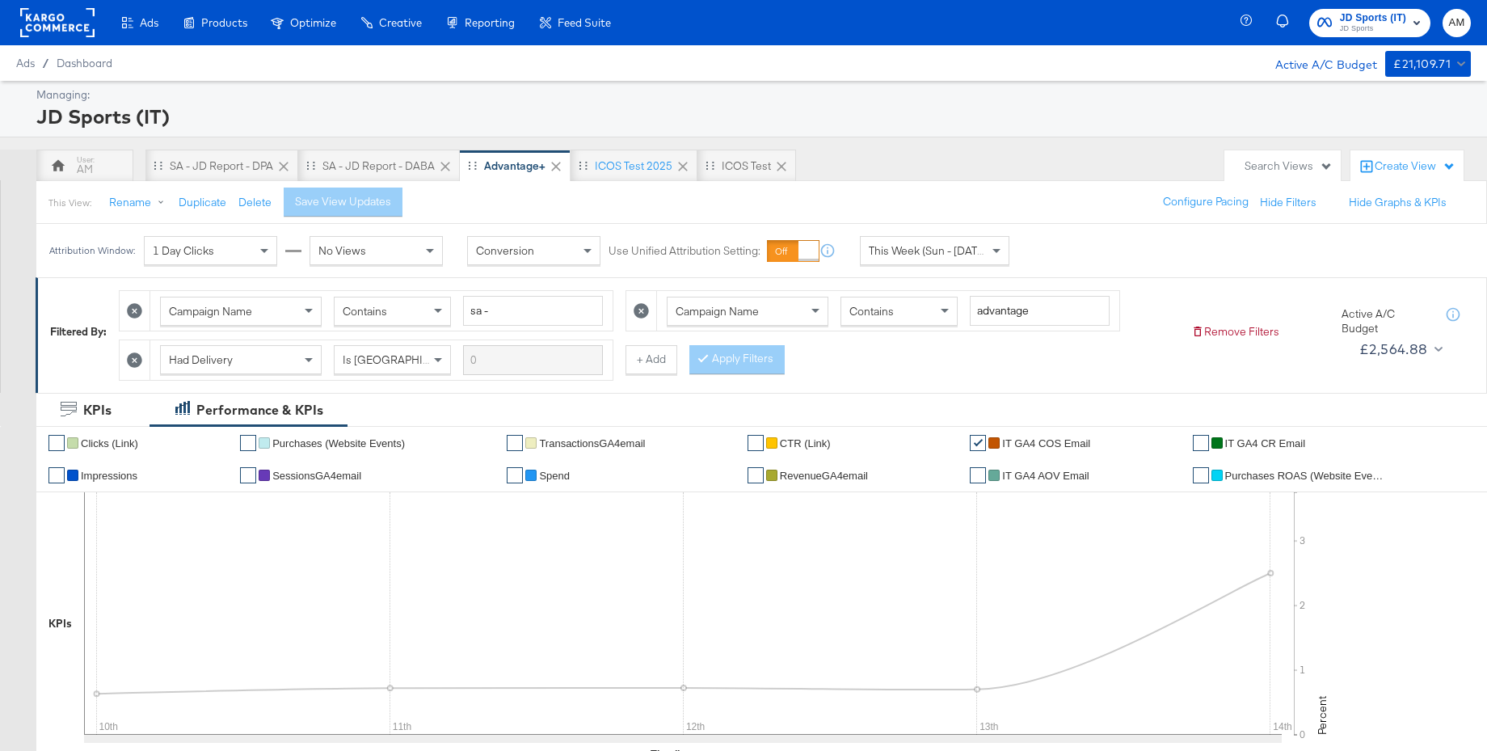
scroll to position [280, 0]
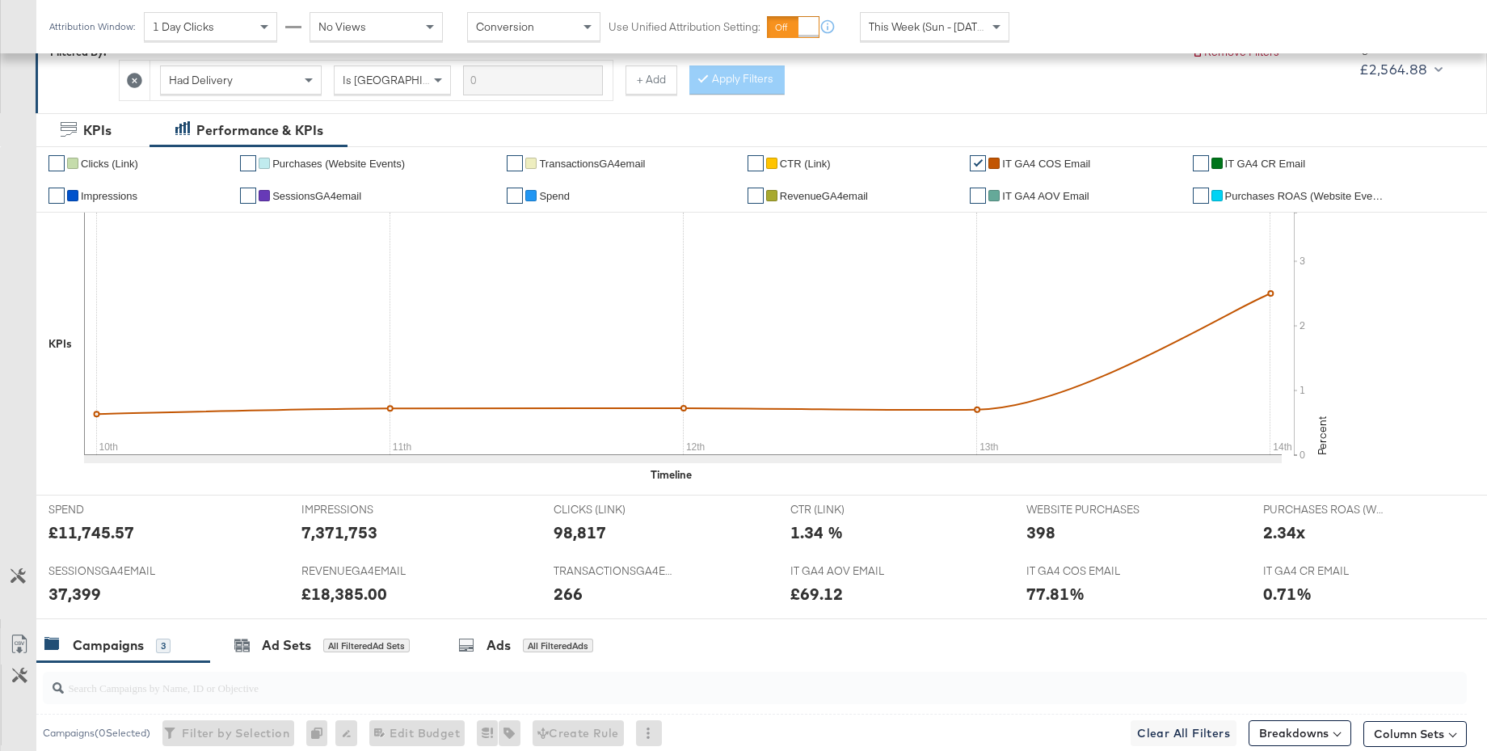
click at [909, 26] on span "This Week (Sun - [DATE])" at bounding box center [929, 26] width 121 height 15
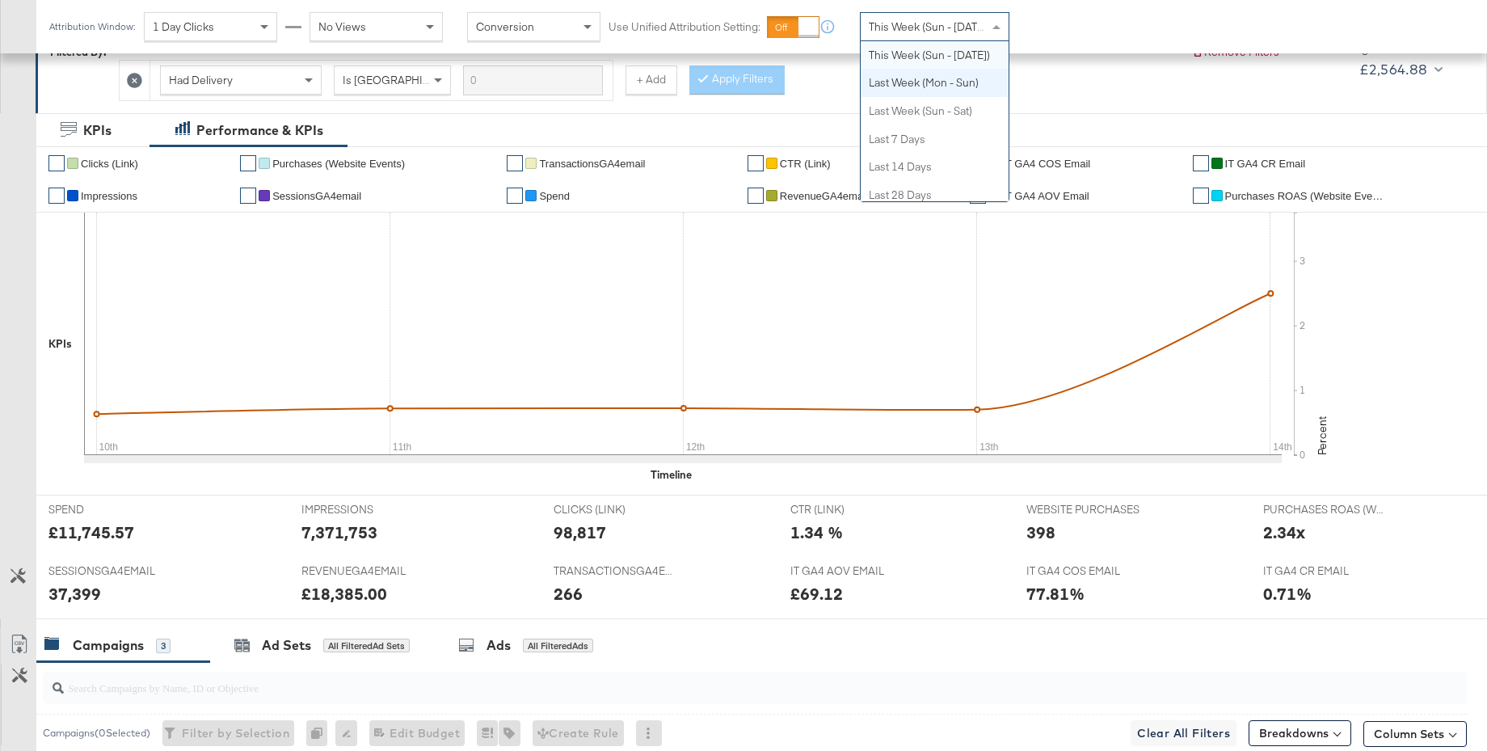
scroll to position [0, 0]
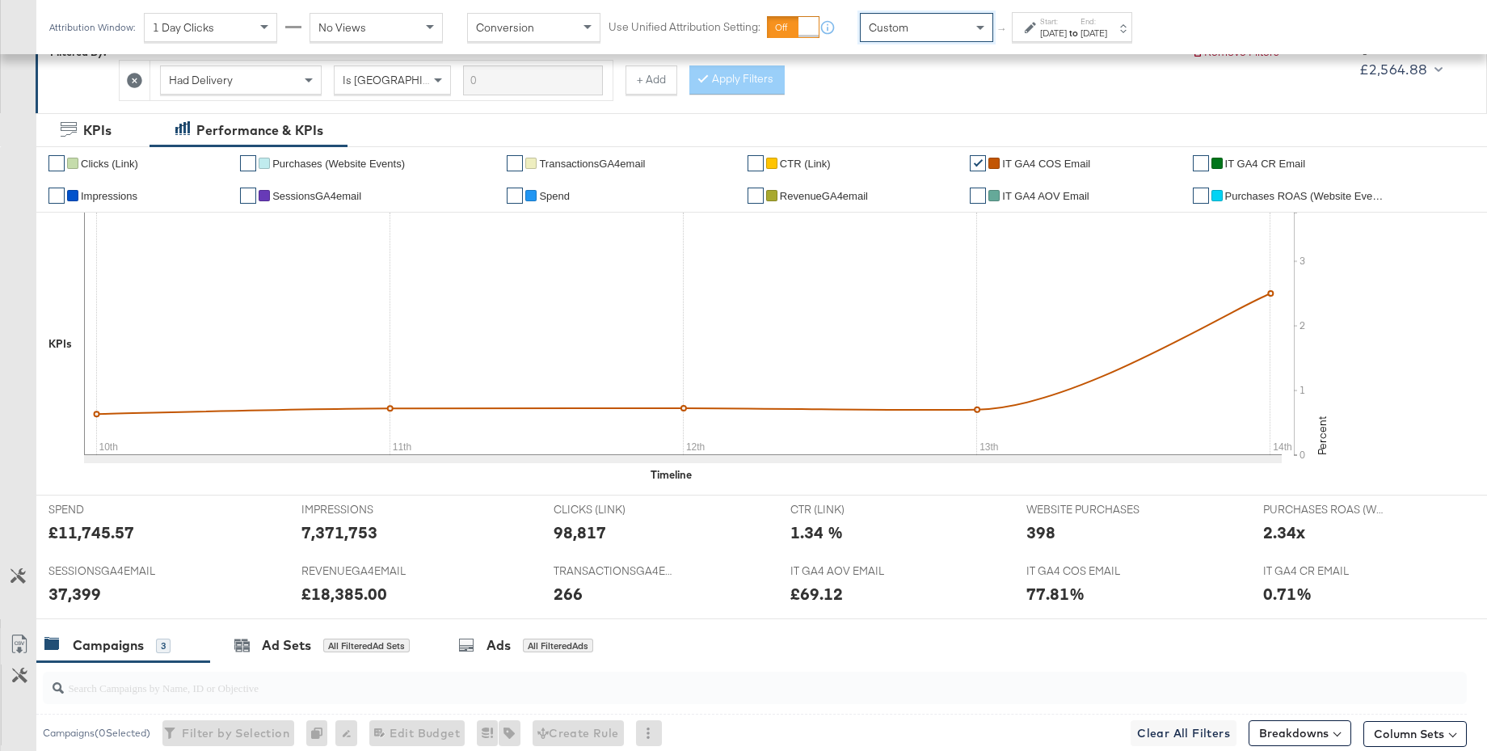
click at [1067, 35] on div "Aug 14th 2025" at bounding box center [1053, 33] width 27 height 13
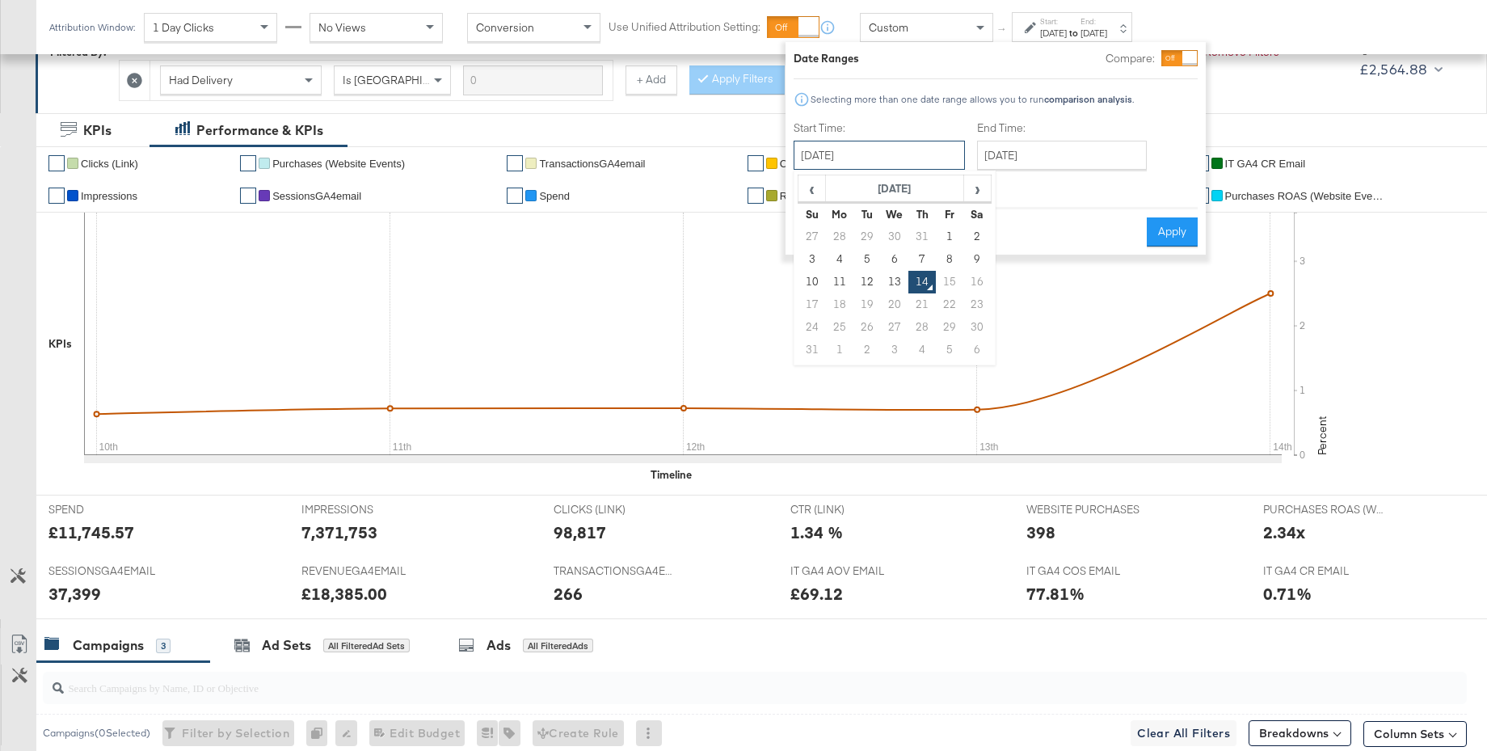
click at [861, 154] on input "August 14th 2025" at bounding box center [879, 155] width 171 height 29
click at [809, 280] on td "10" at bounding box center [811, 282] width 27 height 23
type input "[DATE]"
click at [1034, 156] on input "August 14th 2025" at bounding box center [1062, 155] width 170 height 29
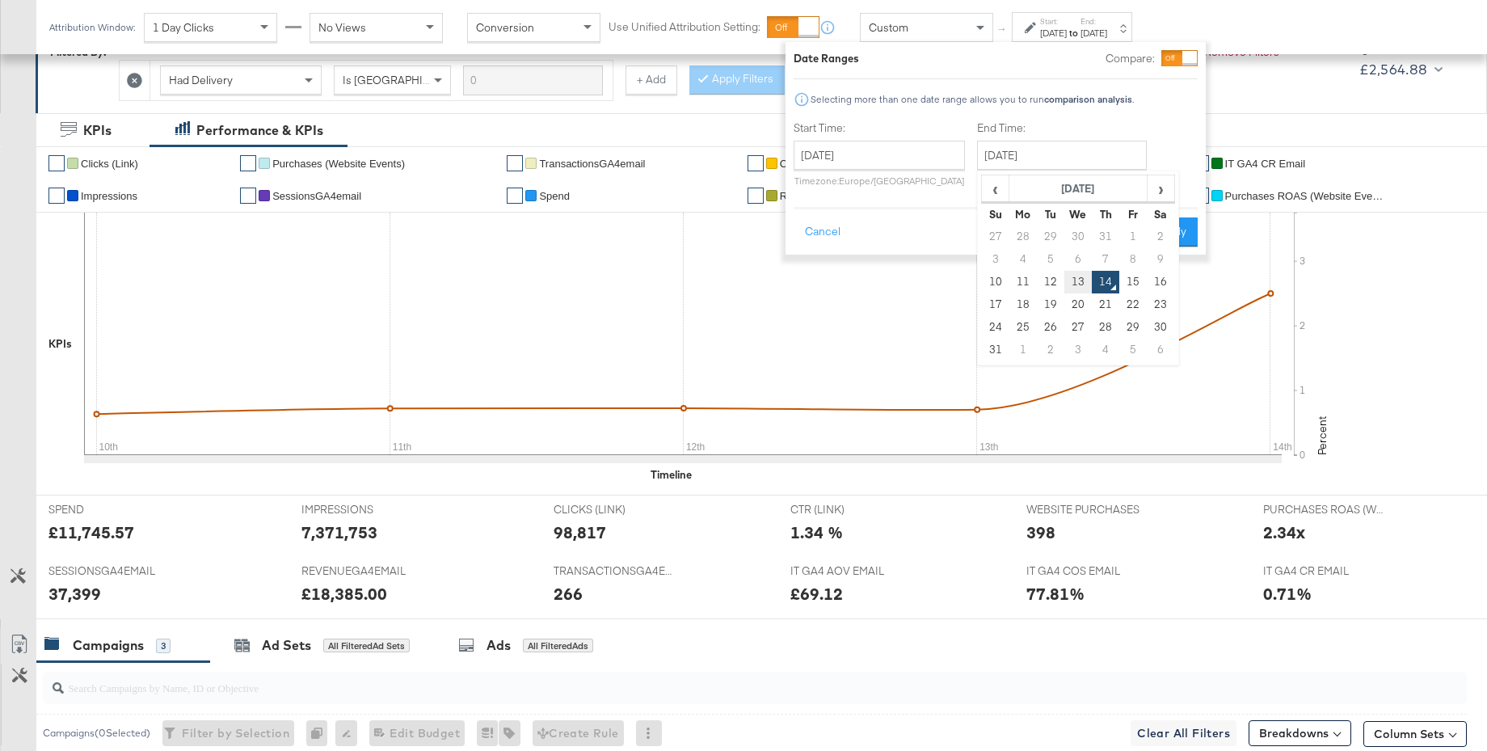
click at [1080, 280] on td "13" at bounding box center [1077, 282] width 27 height 23
type input "[DATE]"
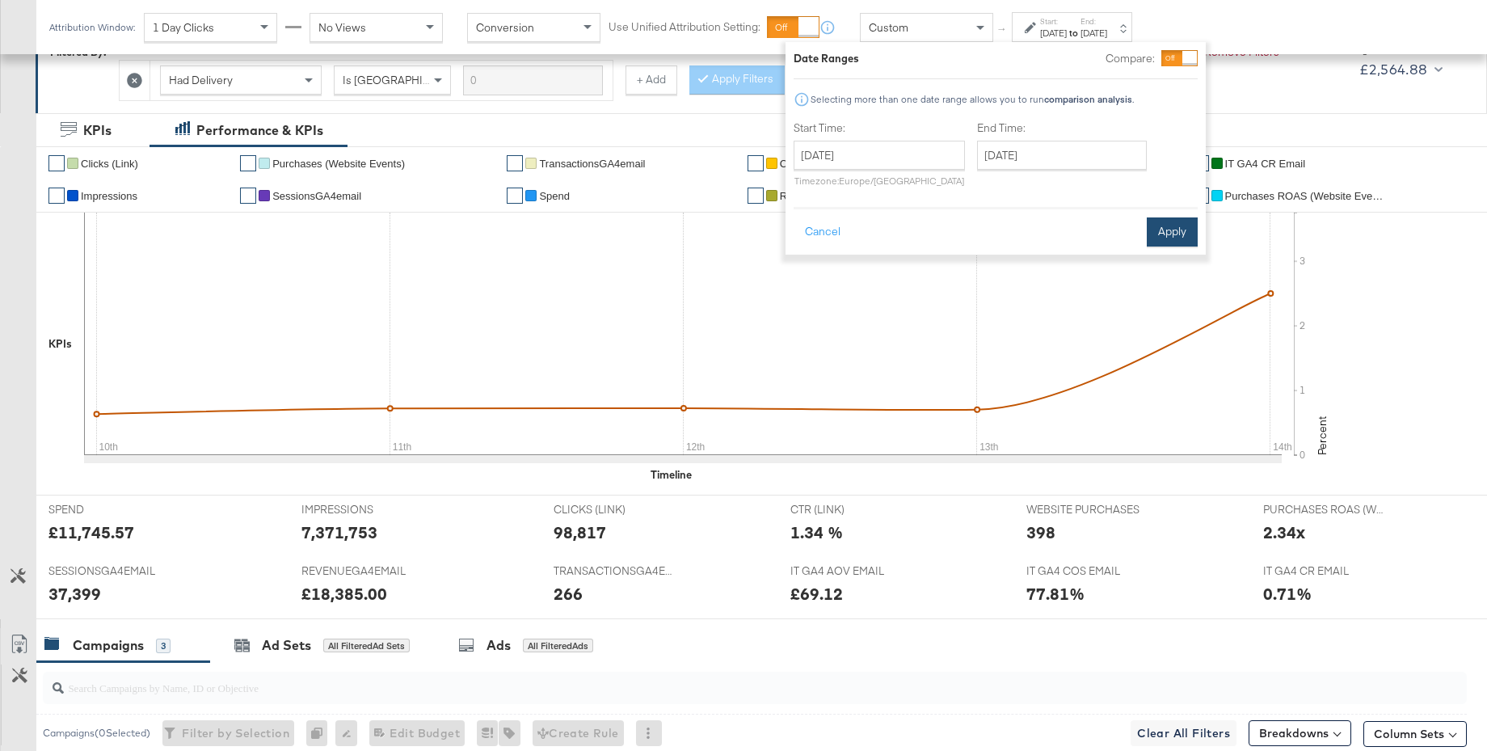
click at [1168, 233] on button "Apply" at bounding box center [1172, 231] width 51 height 29
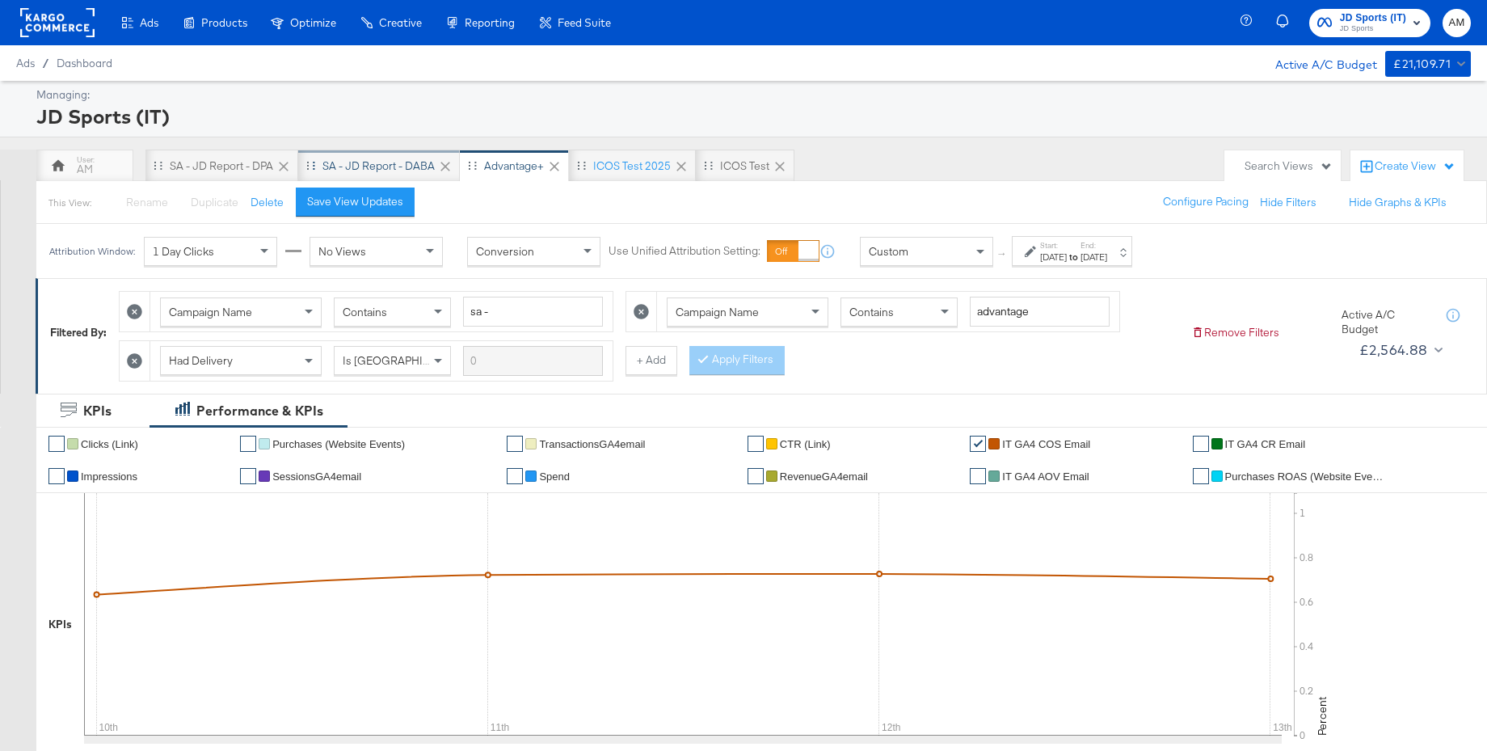
click at [411, 171] on div "SA - JD Report - DABA" at bounding box center [378, 165] width 112 height 15
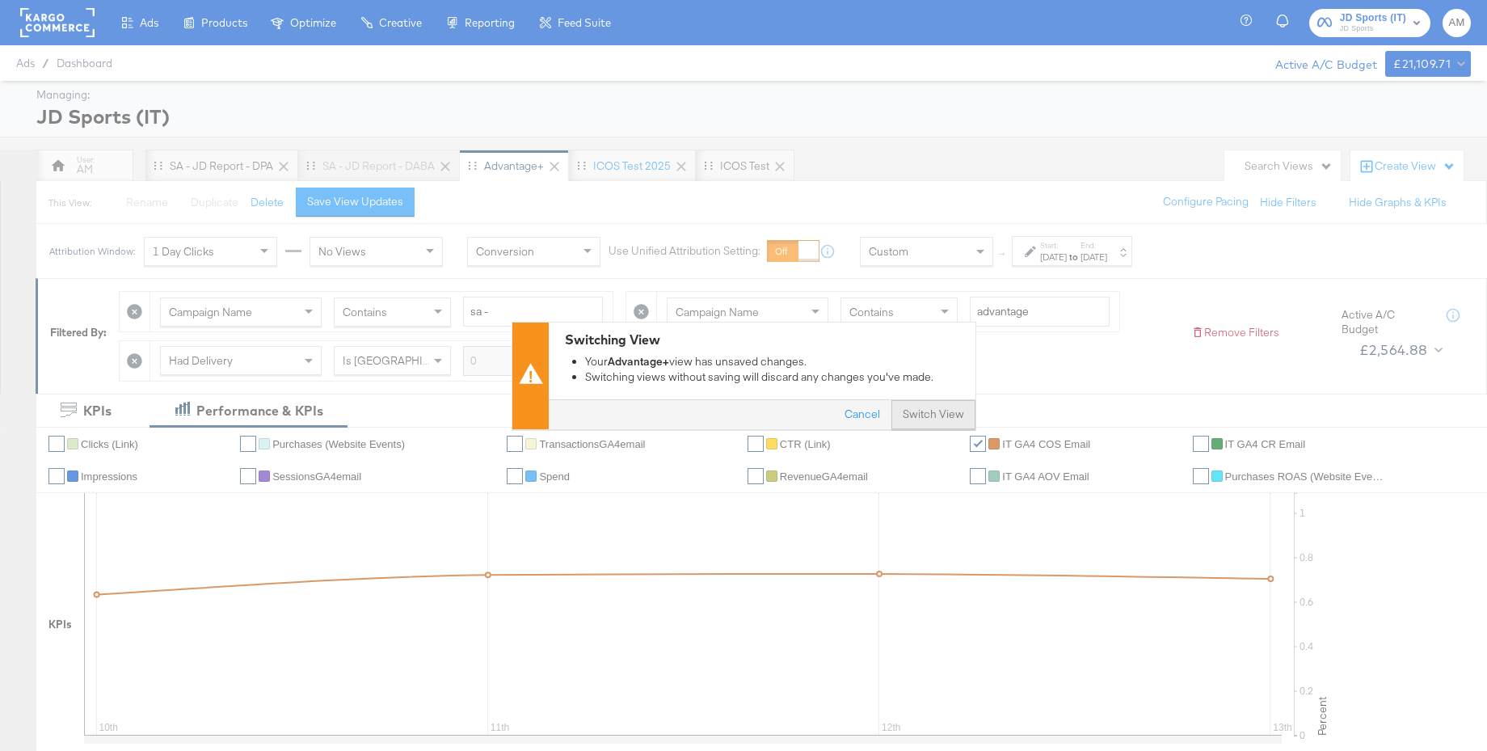
click at [939, 410] on button "Switch View" at bounding box center [933, 414] width 84 height 29
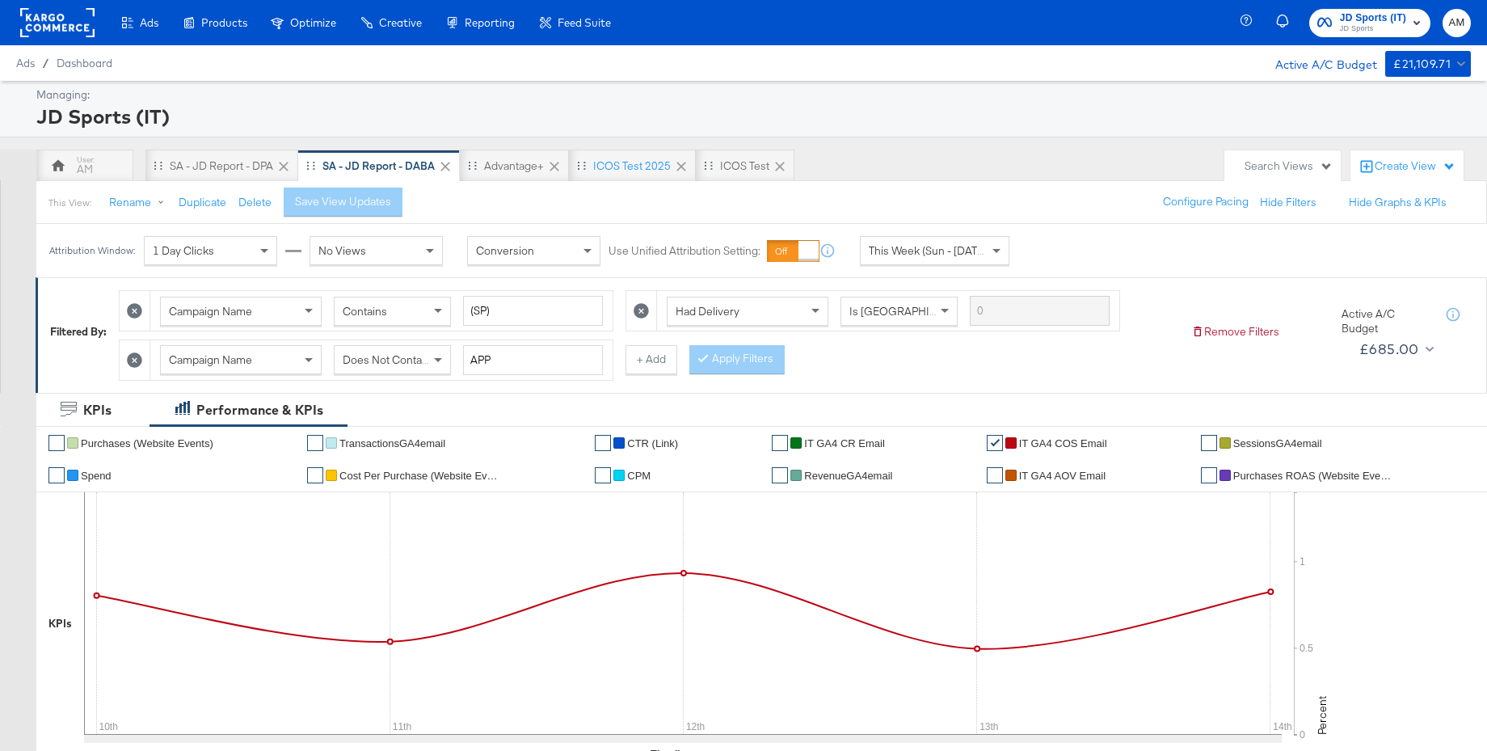
scroll to position [221, 0]
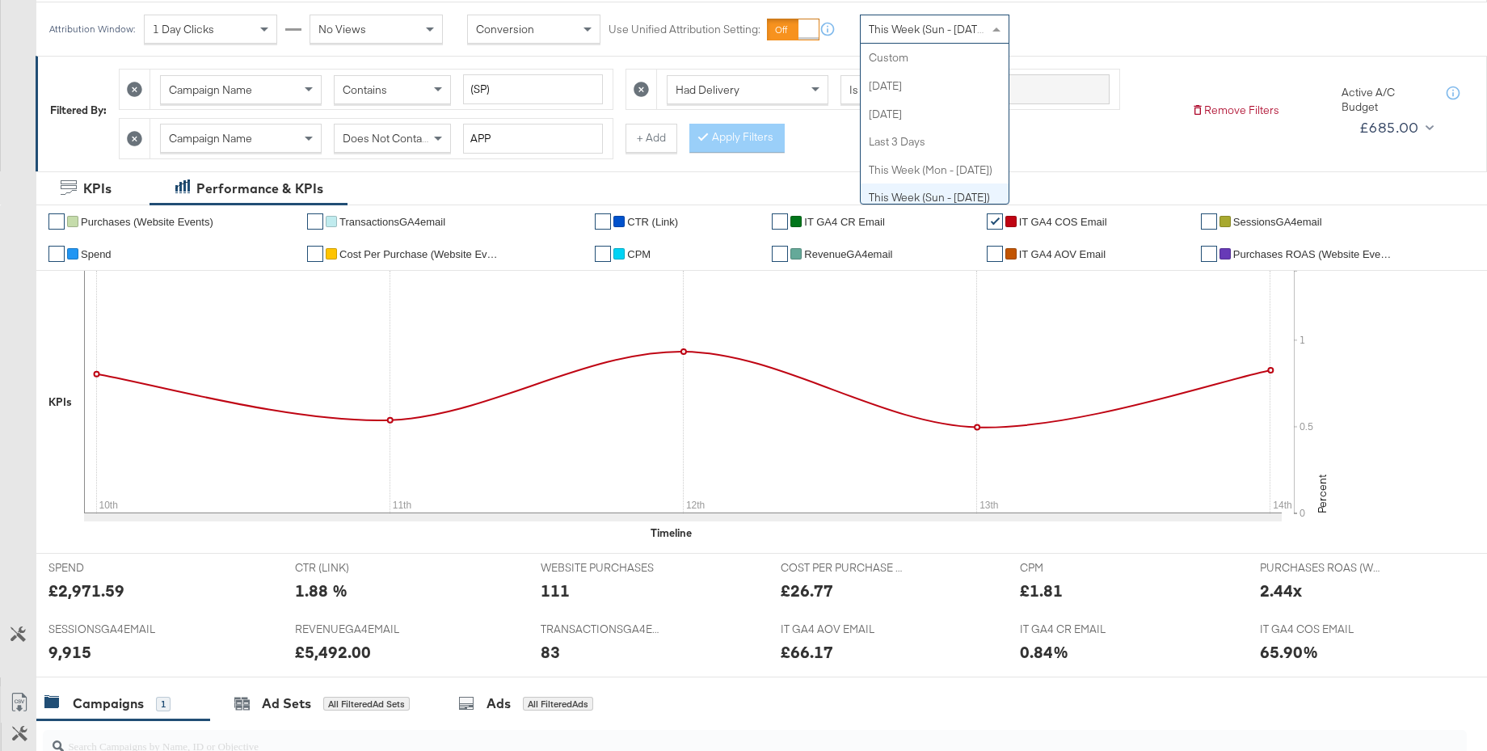
drag, startPoint x: 908, startPoint y: 36, endPoint x: 911, endPoint y: 68, distance: 32.4
click at [908, 36] on span "This Week (Sun - [DATE])" at bounding box center [929, 29] width 121 height 15
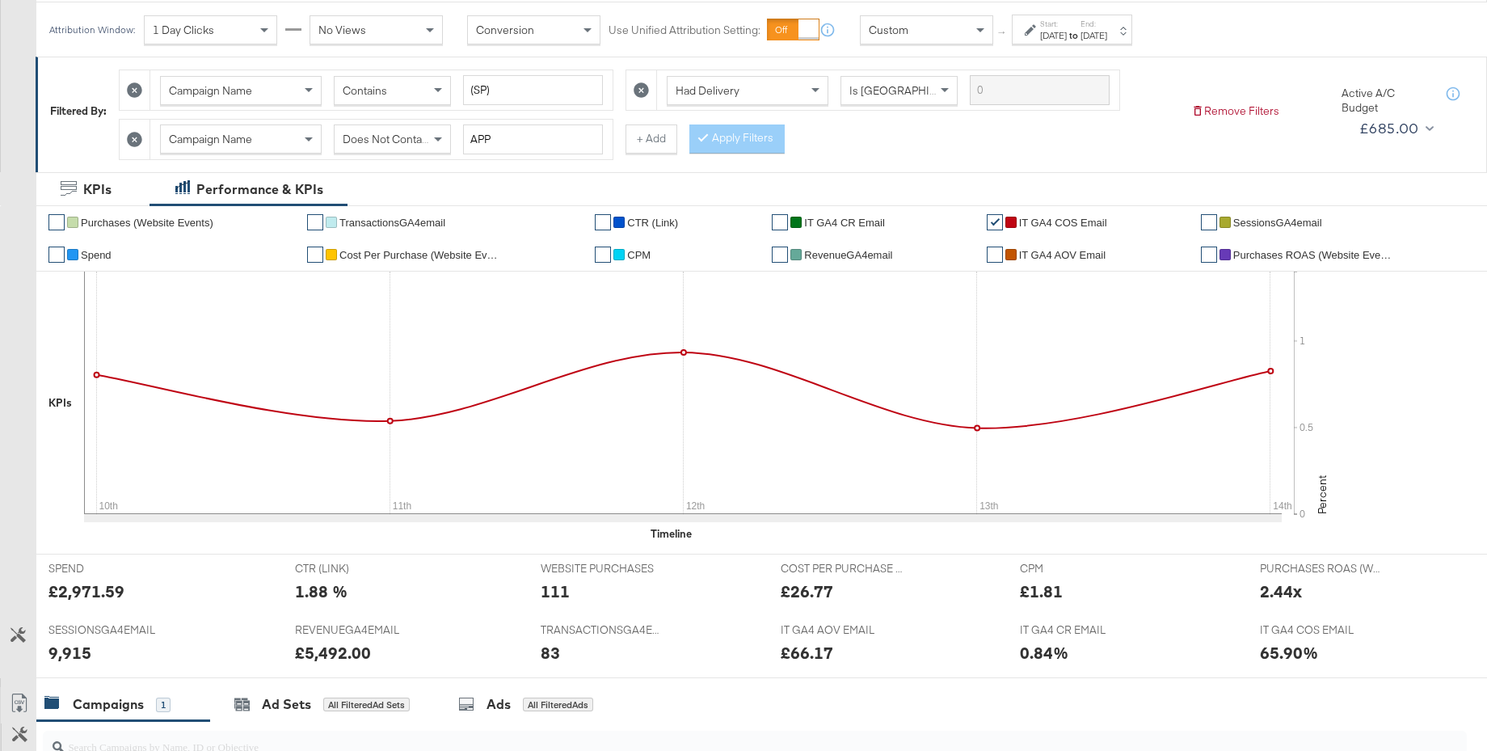
click at [1067, 36] on div "Aug 14th 2025" at bounding box center [1053, 35] width 27 height 13
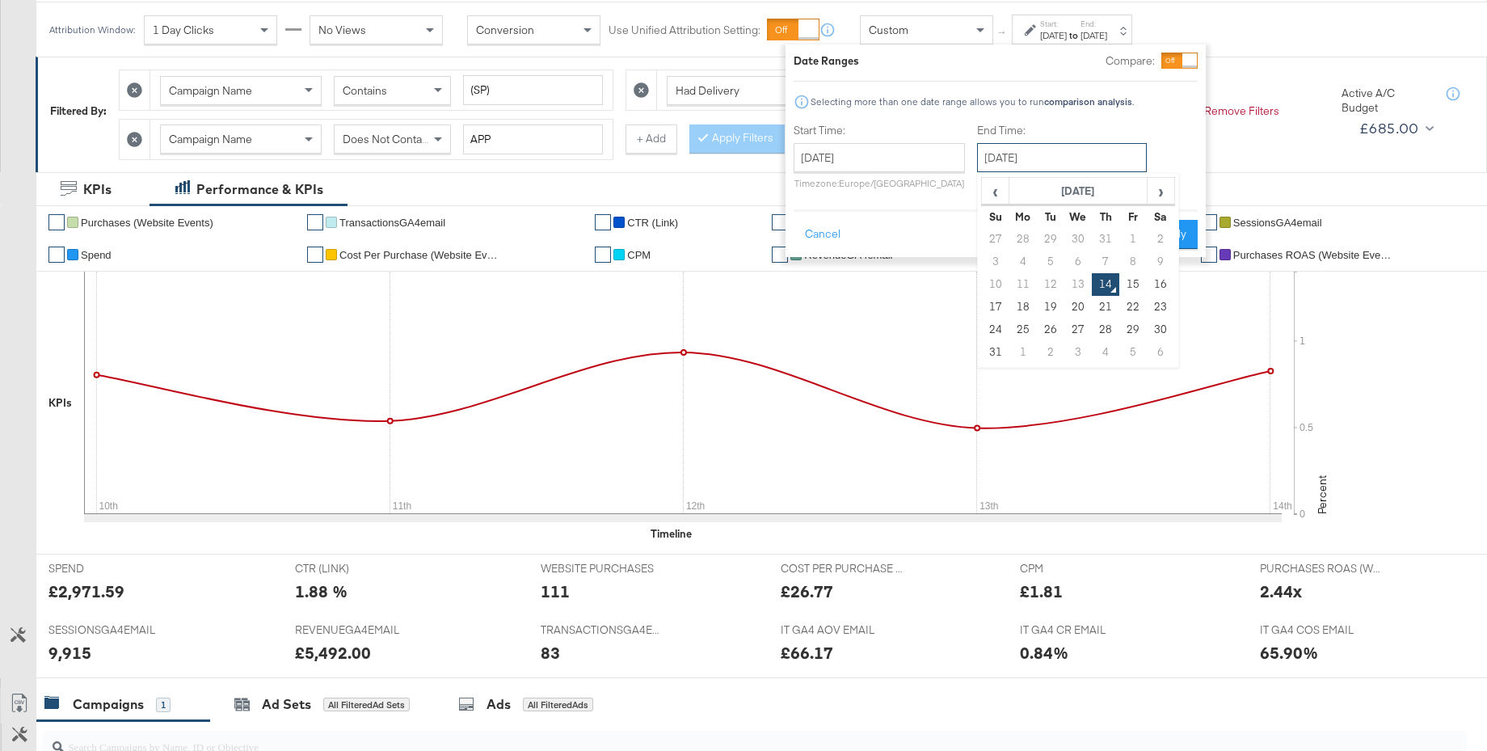
drag, startPoint x: 992, startPoint y: 159, endPoint x: 1051, endPoint y: 221, distance: 85.2
click at [992, 159] on input "August 14th 2025" at bounding box center [1062, 157] width 170 height 29
click at [1105, 286] on td "14" at bounding box center [1105, 284] width 27 height 23
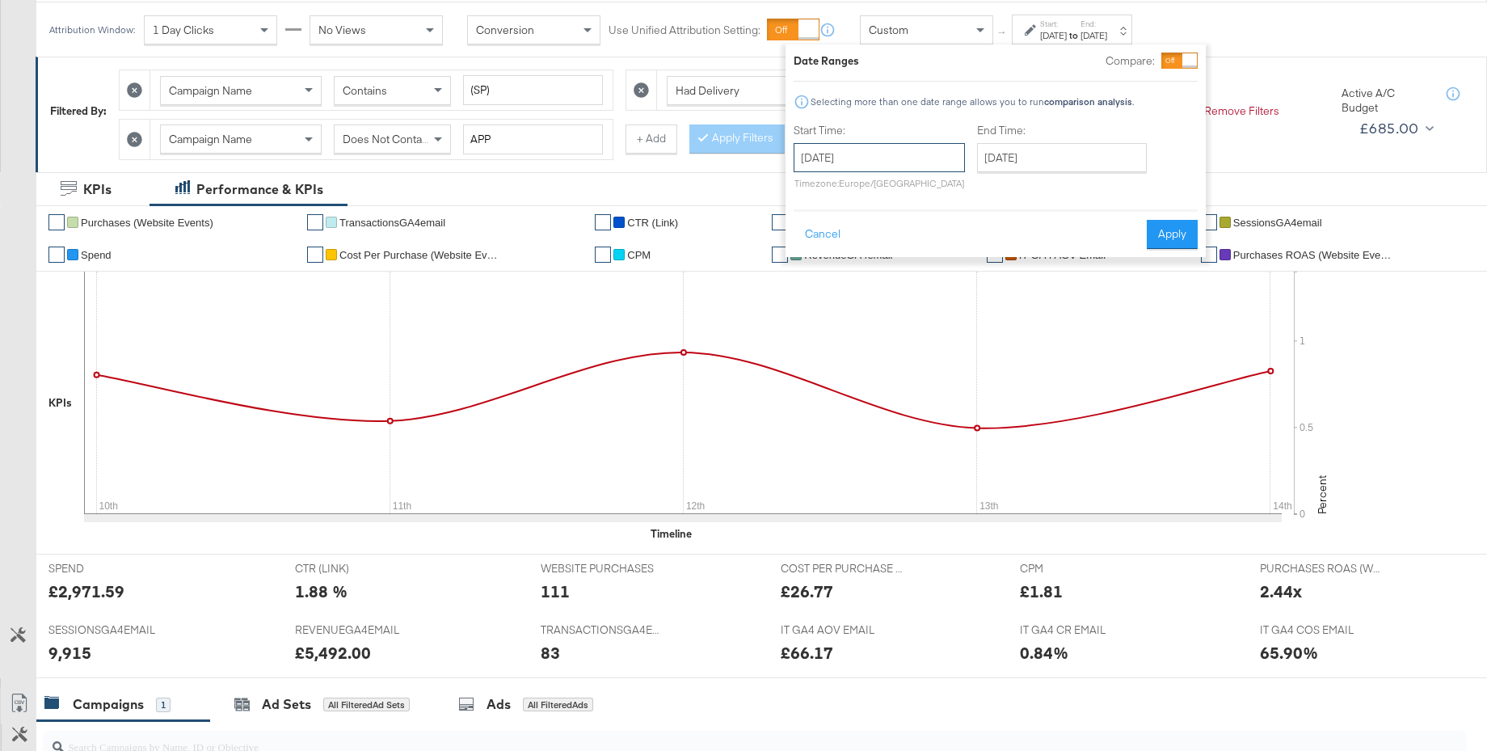
click at [920, 164] on input "August 14th 2025" at bounding box center [879, 157] width 171 height 29
click at [809, 292] on td "10" at bounding box center [811, 284] width 27 height 23
type input "[DATE]"
click at [1182, 233] on button "Apply" at bounding box center [1172, 234] width 51 height 29
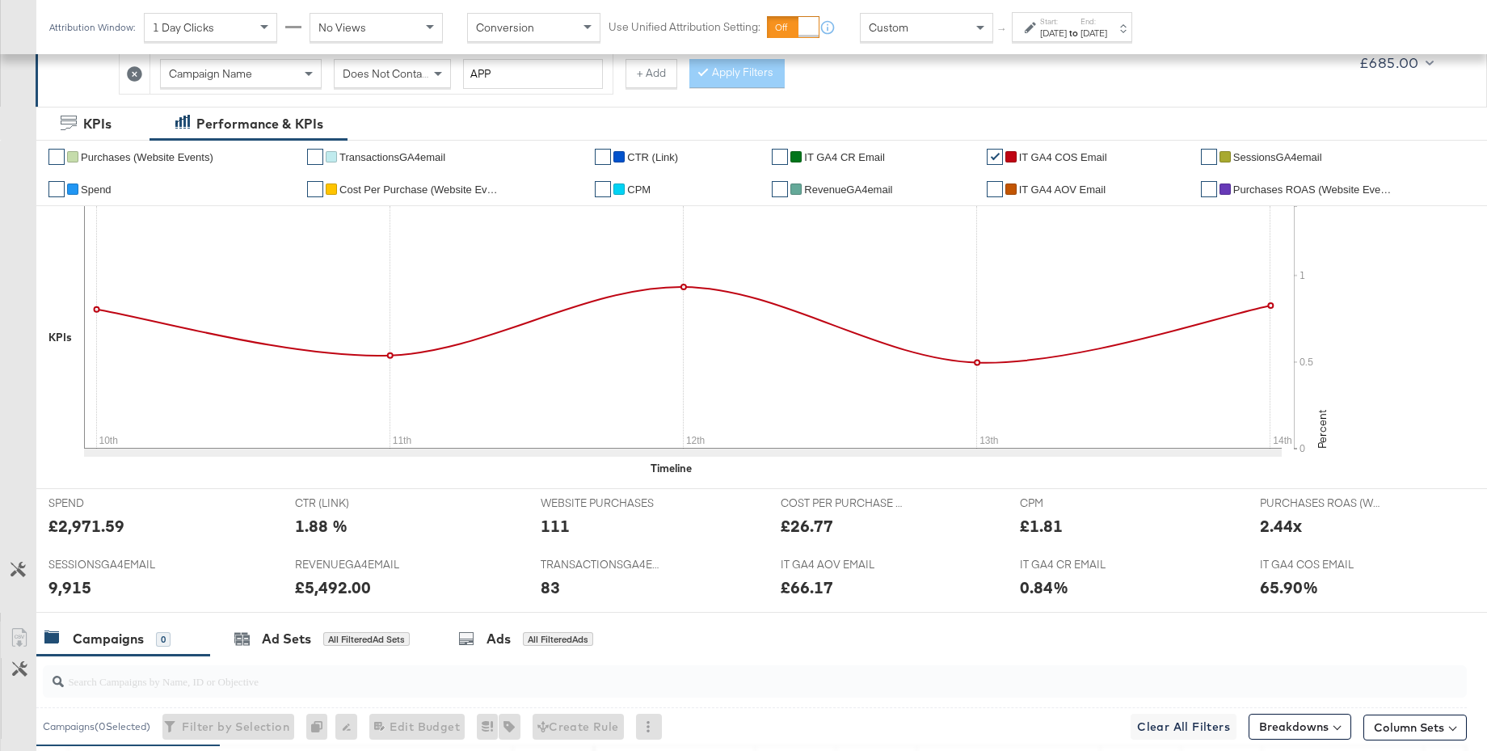
scroll to position [350, 0]
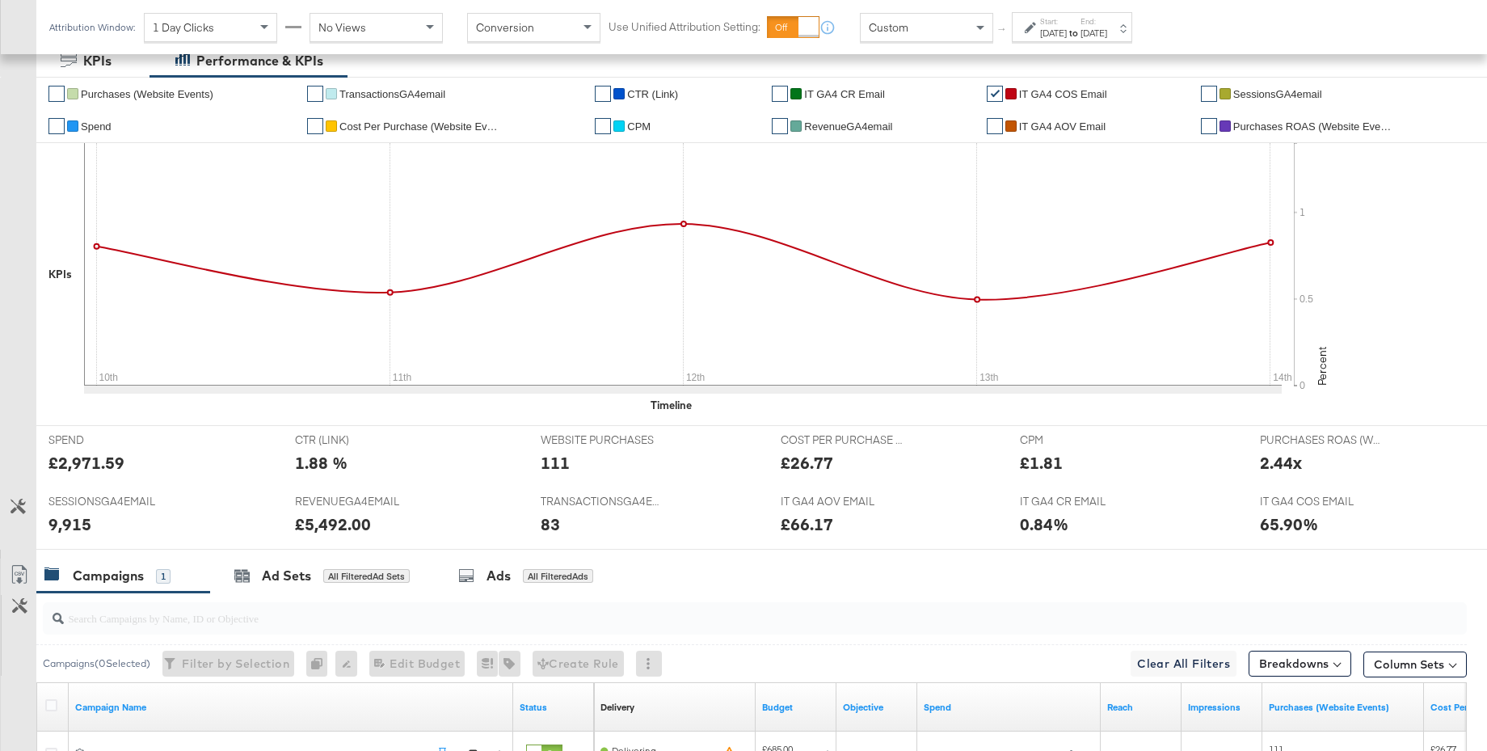
click at [1067, 19] on label "Start:" at bounding box center [1053, 21] width 27 height 11
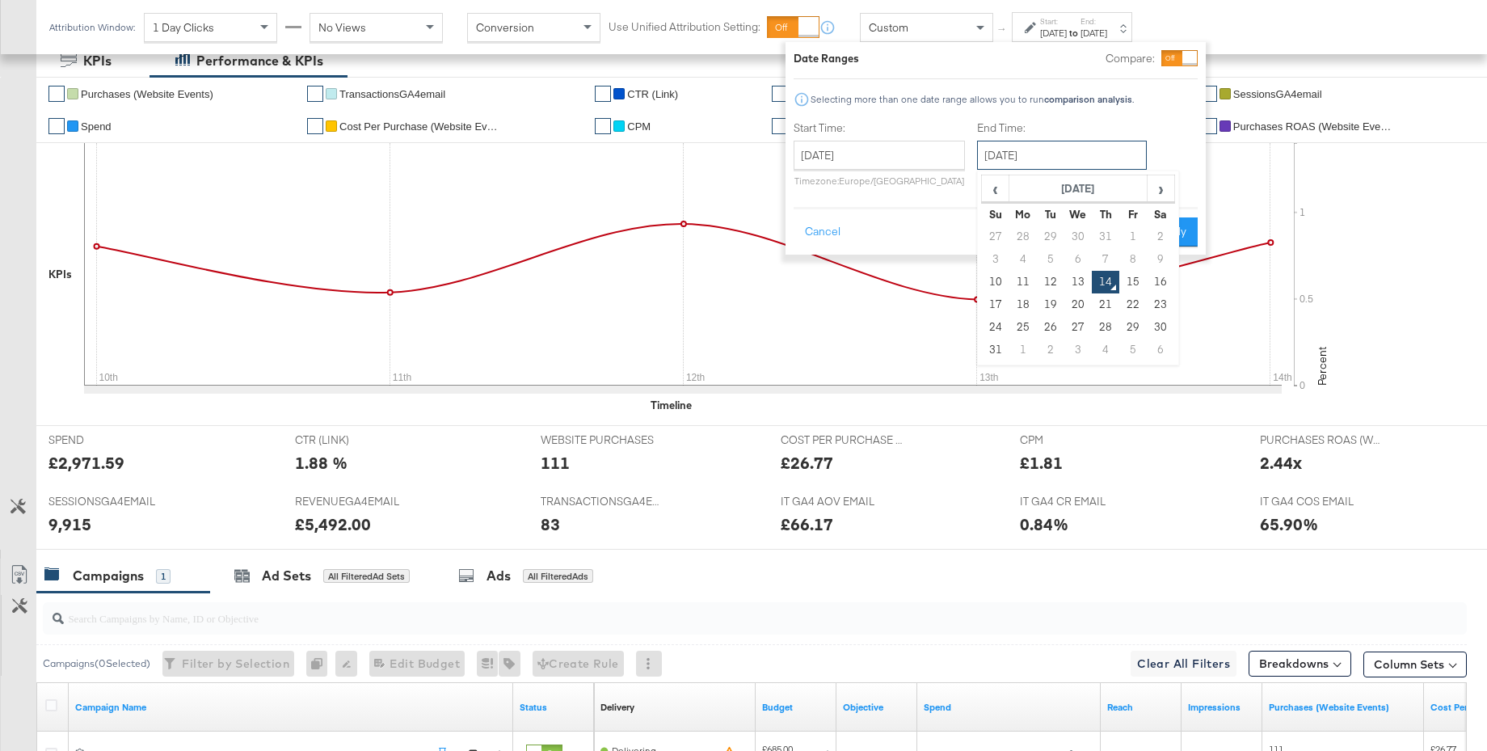
click at [1045, 163] on input "August 14th 2025" at bounding box center [1062, 155] width 170 height 29
click at [1072, 280] on td "13" at bounding box center [1077, 282] width 27 height 23
type input "[DATE]"
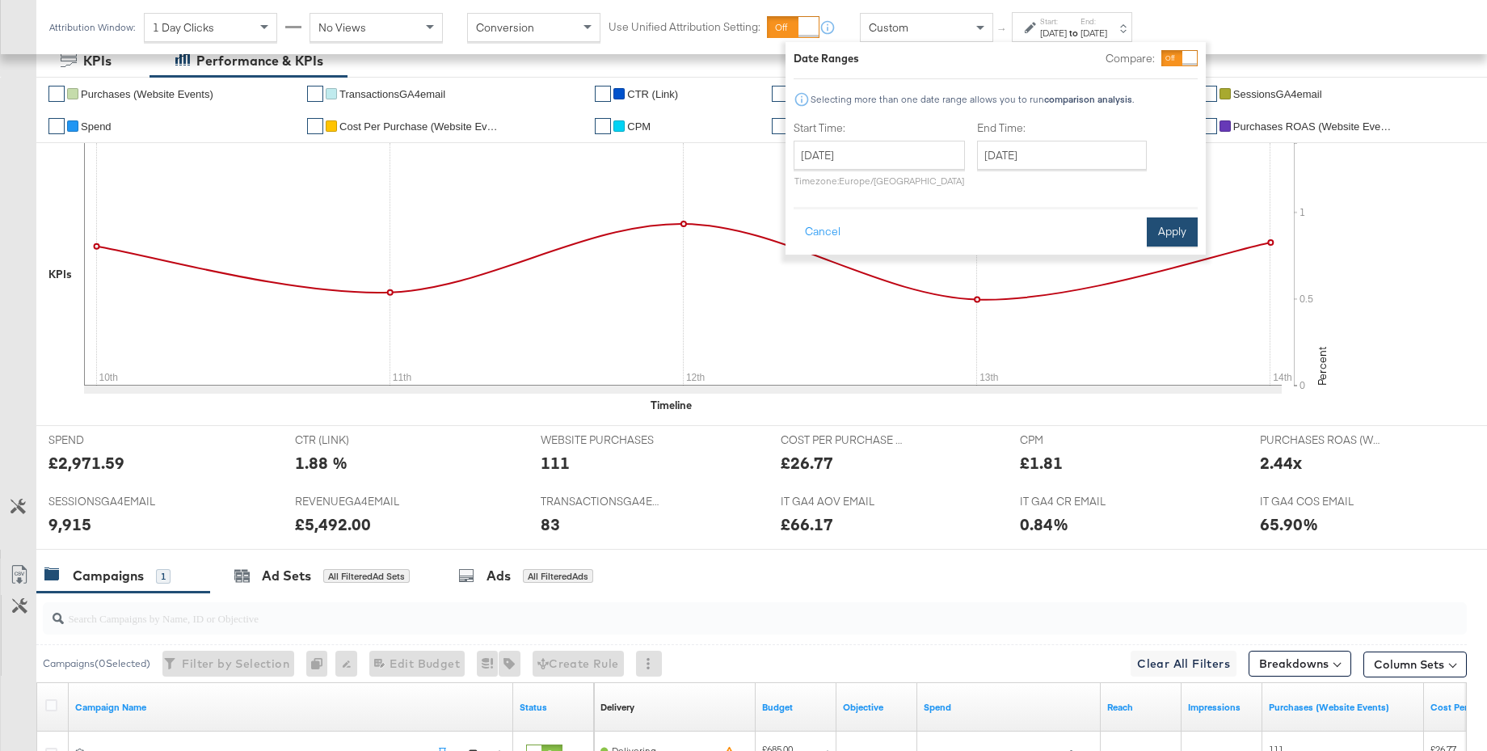
click at [1167, 224] on button "Apply" at bounding box center [1172, 231] width 51 height 29
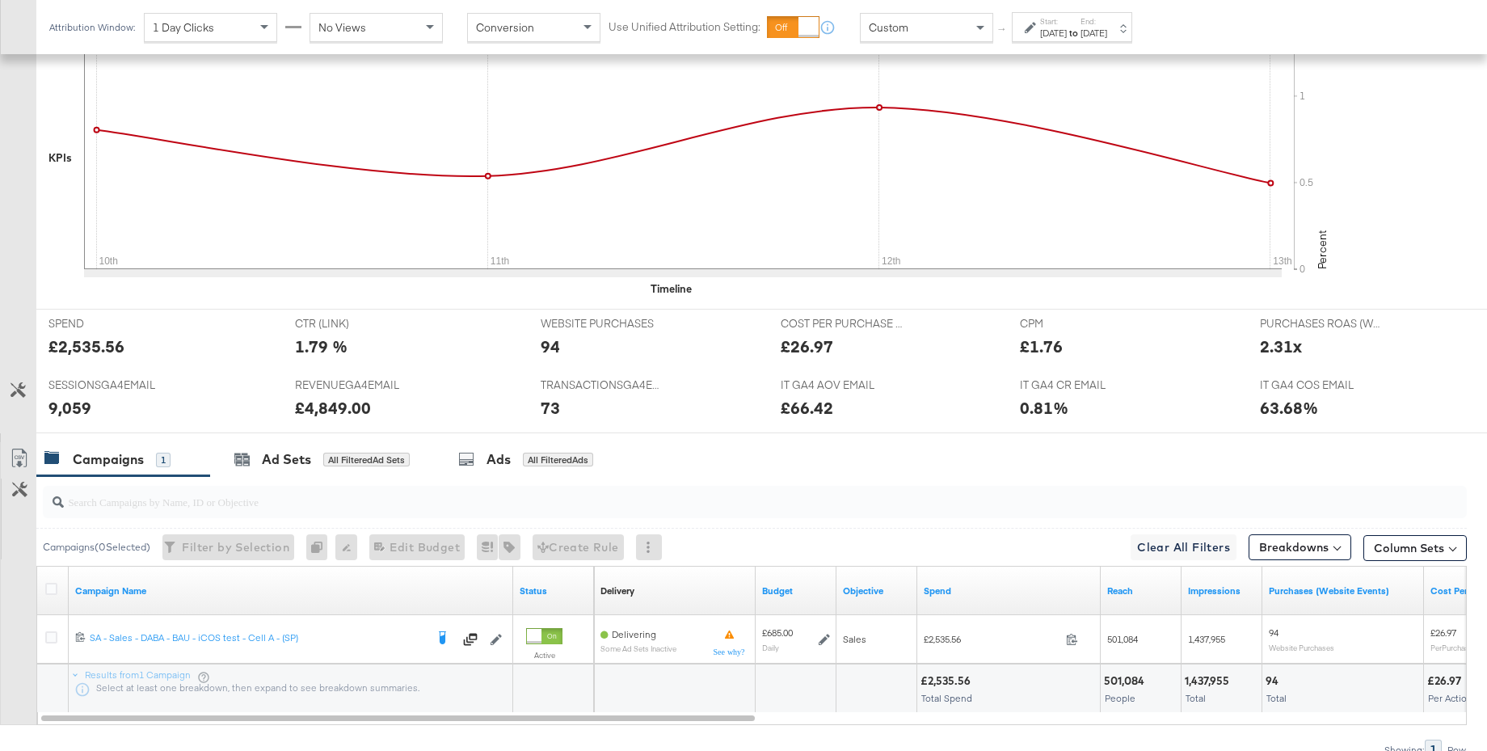
scroll to position [546, 0]
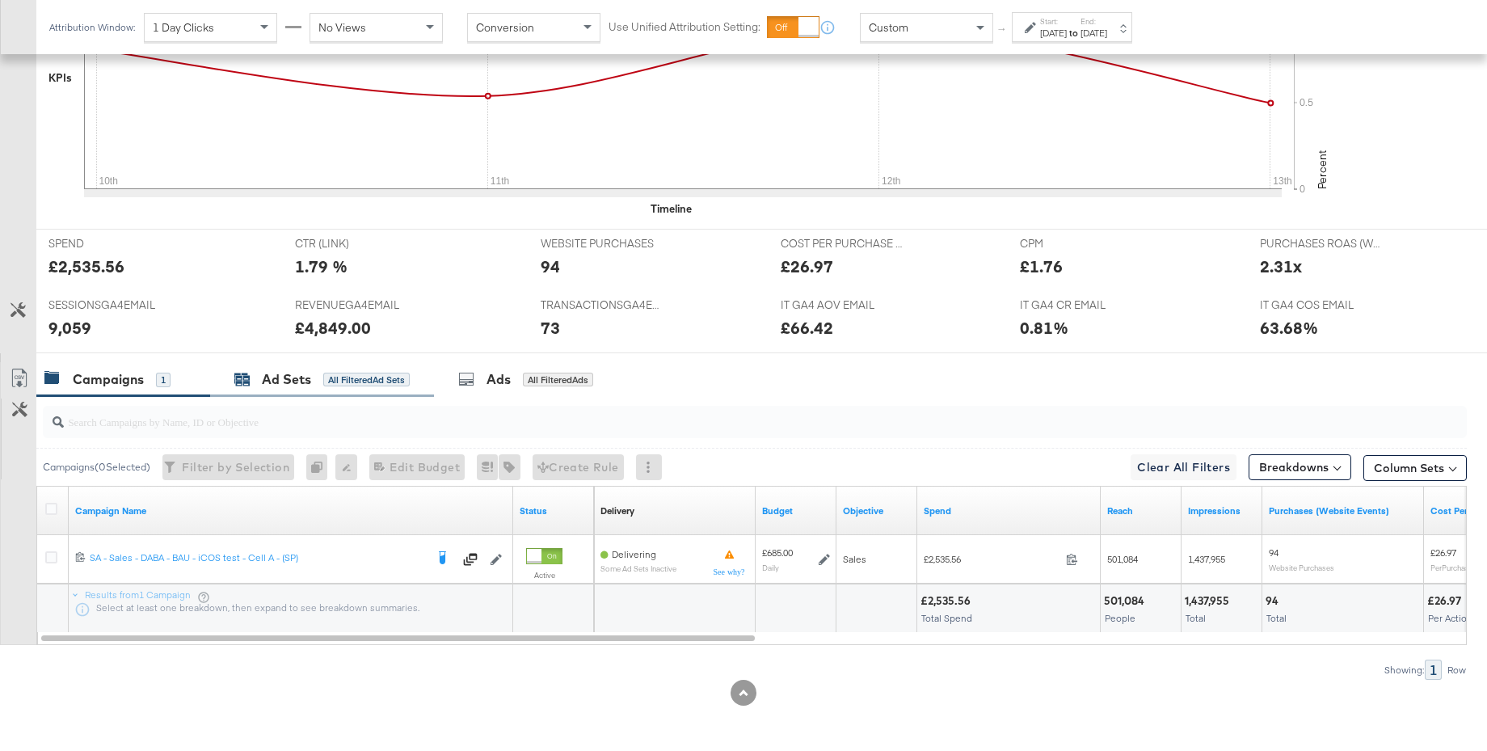
click at [307, 388] on div "Ad Sets" at bounding box center [286, 379] width 49 height 19
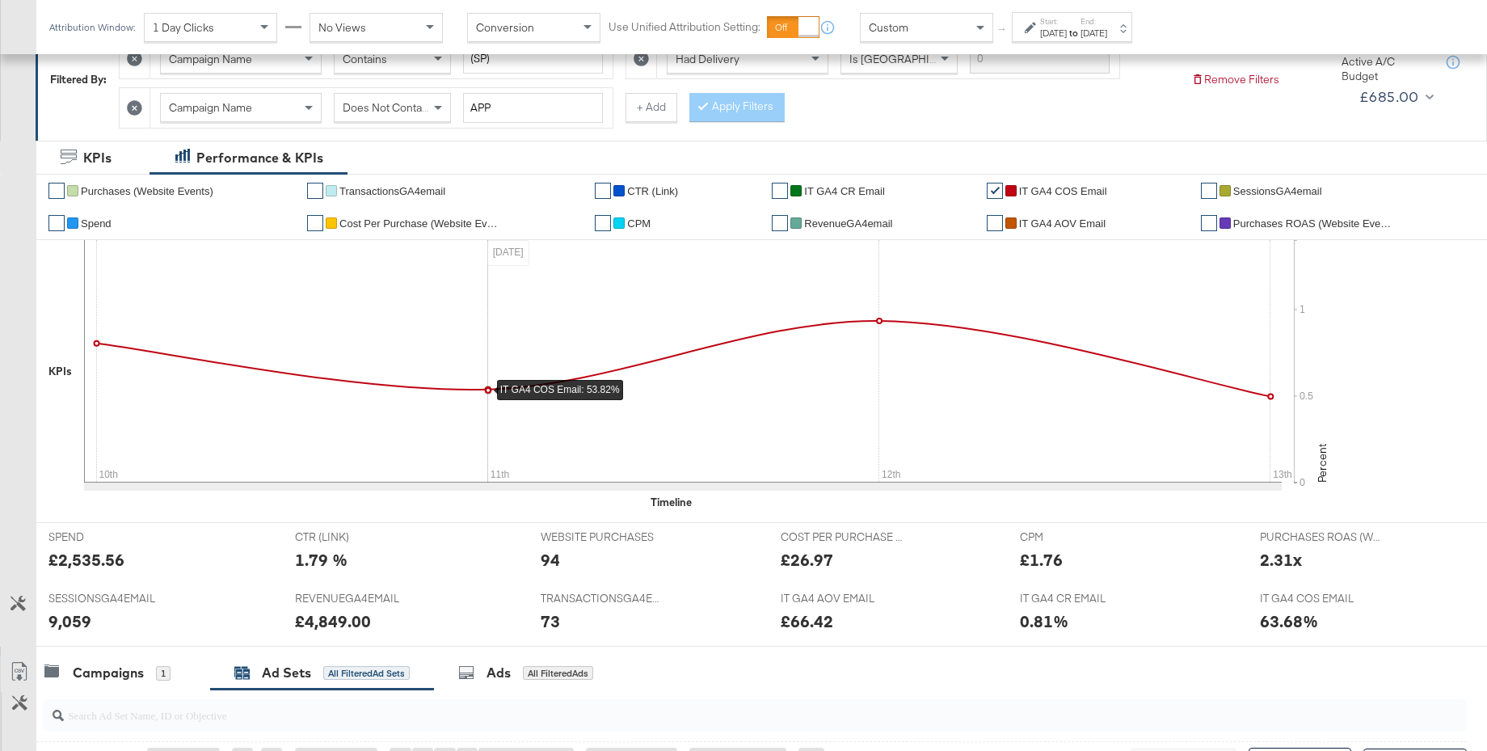
scroll to position [692, 0]
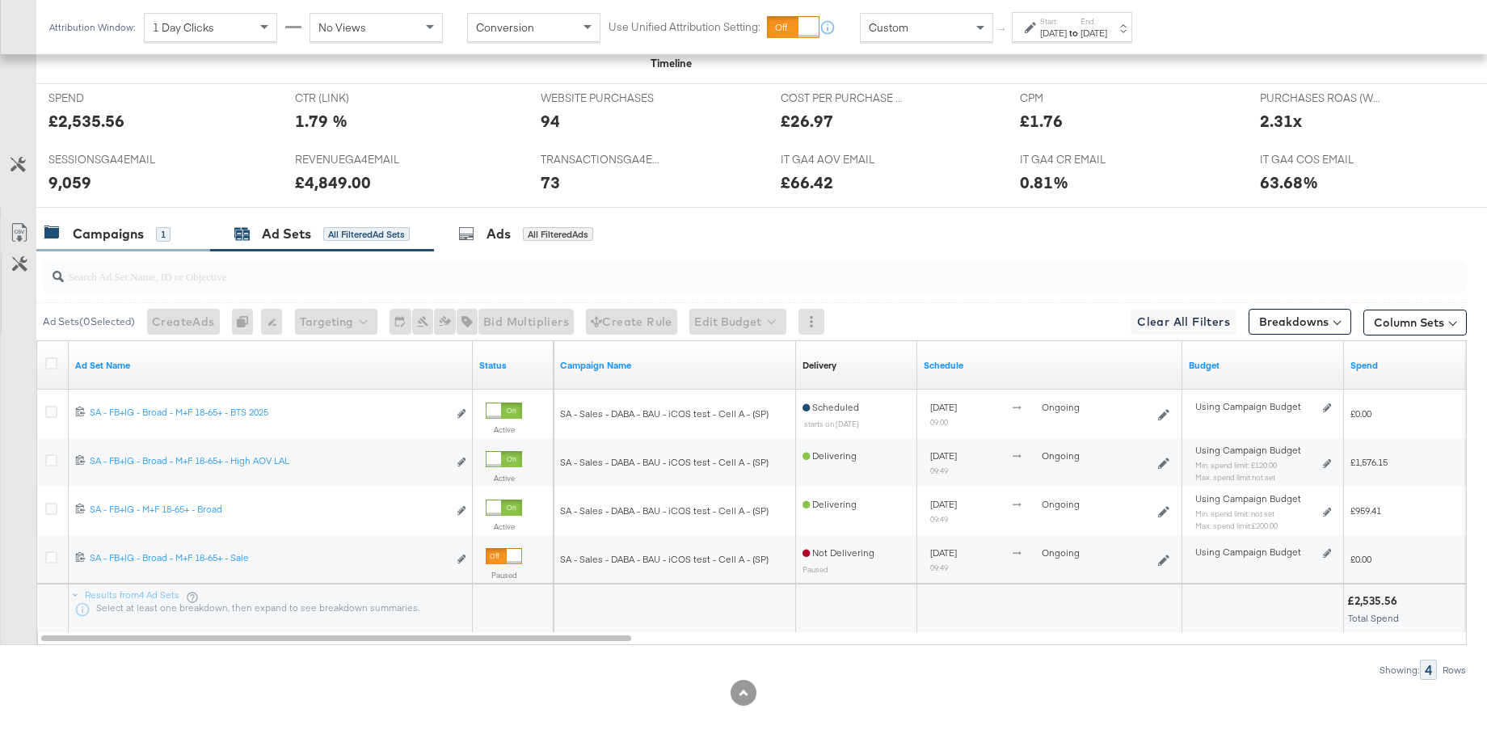
click at [128, 221] on div "Campaigns 1" at bounding box center [123, 234] width 174 height 35
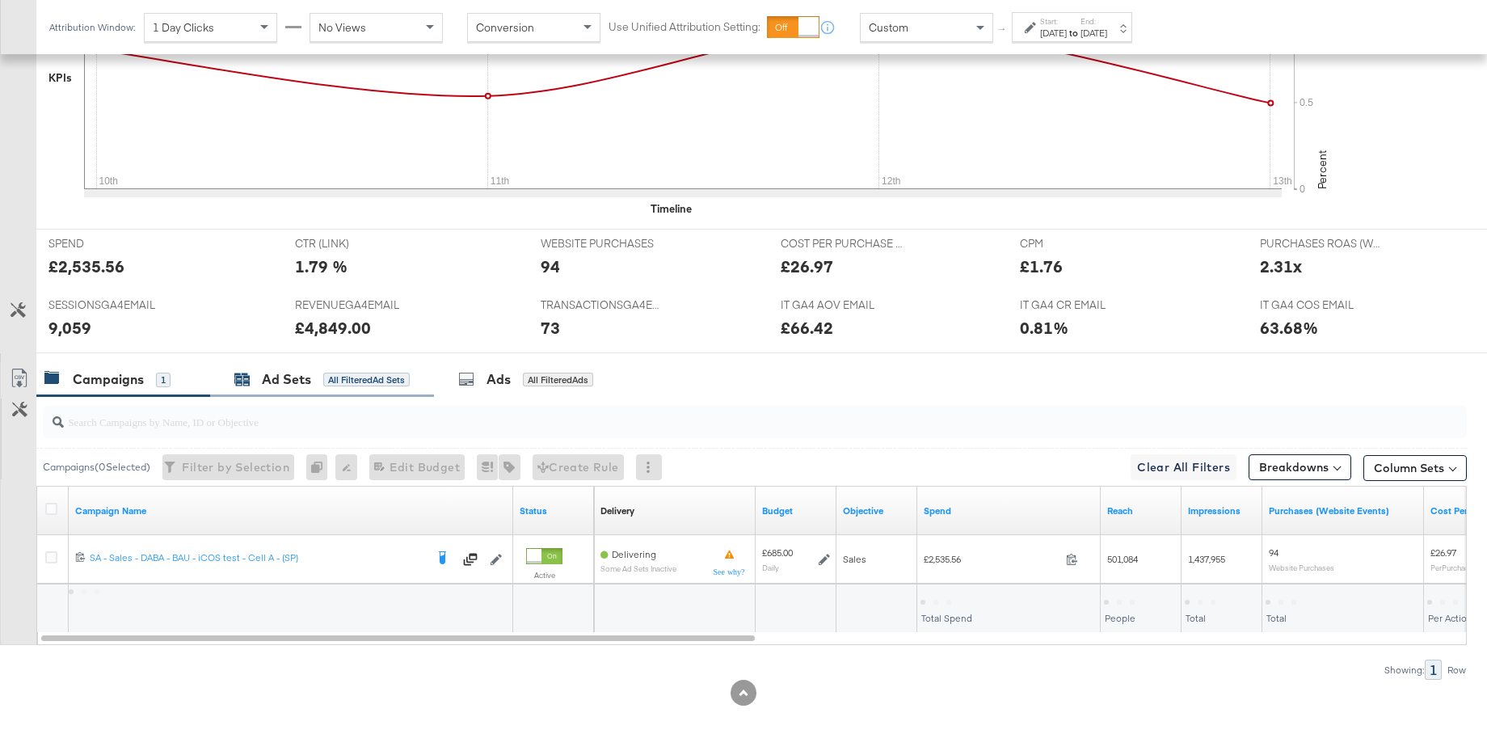
click at [300, 381] on div "Ad Sets" at bounding box center [286, 379] width 49 height 19
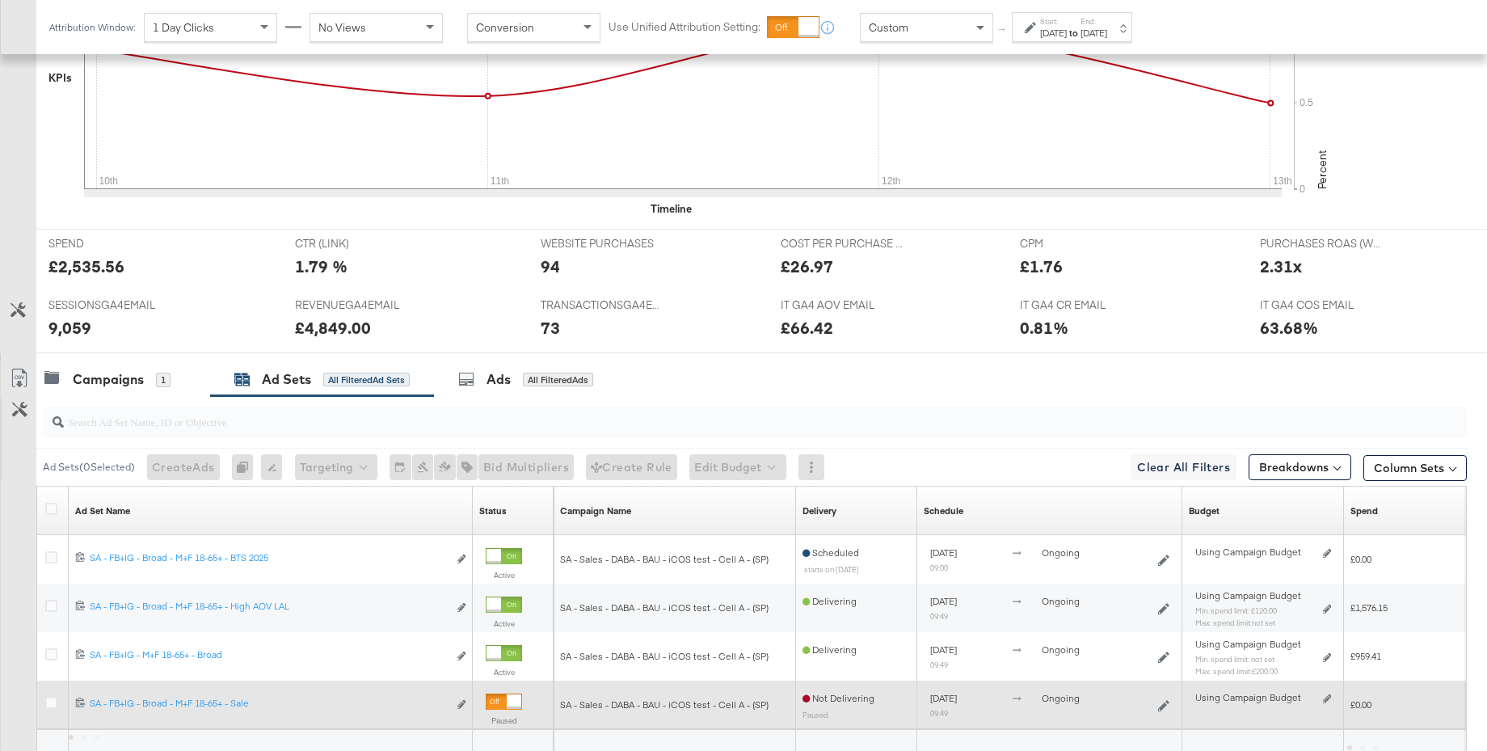
scroll to position [692, 0]
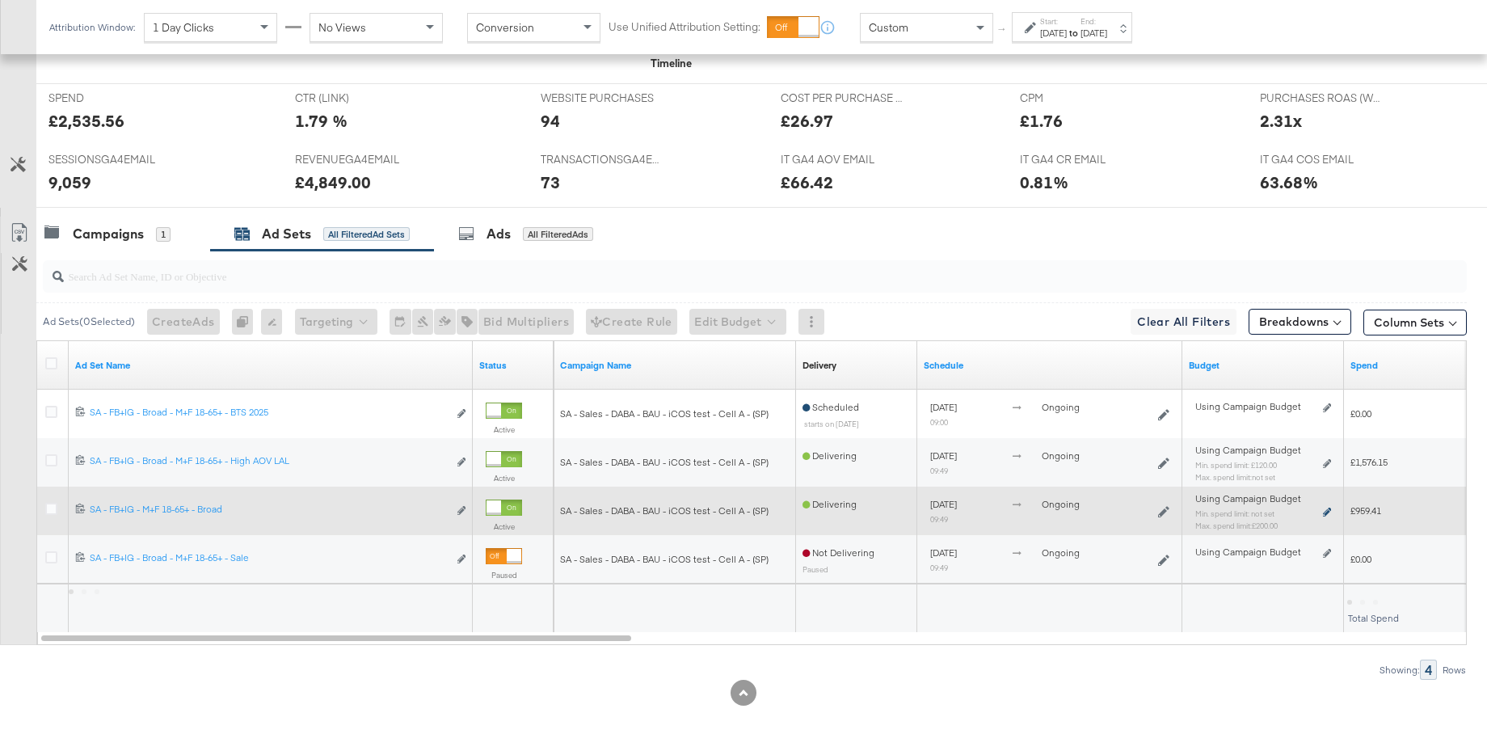
click at [1327, 509] on icon at bounding box center [1327, 511] width 8 height 9
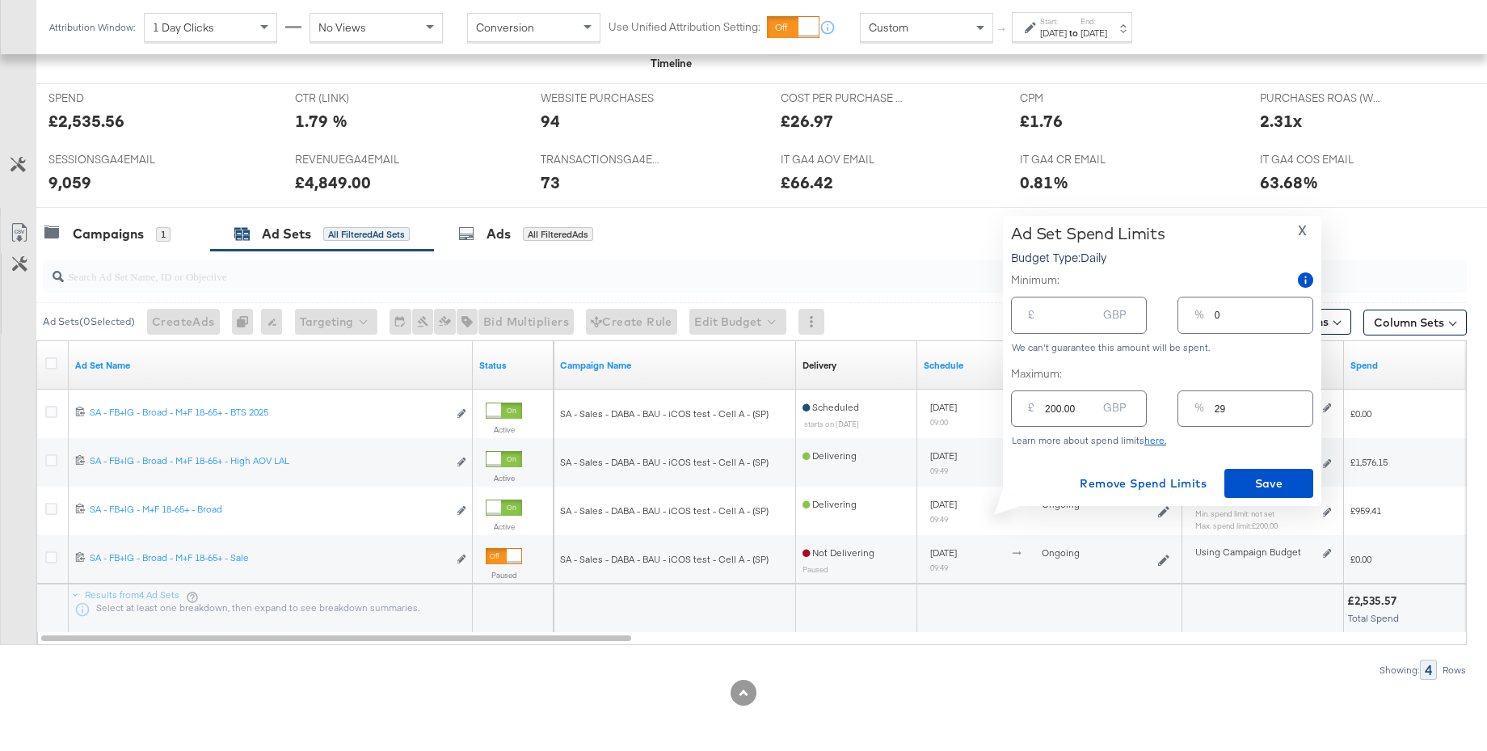
type input "199"
drag, startPoint x: 1034, startPoint y: 411, endPoint x: 996, endPoint y: 410, distance: 38.8
type input "197"
click at [1045, 410] on input "197" at bounding box center [1071, 402] width 52 height 35
type input "19"
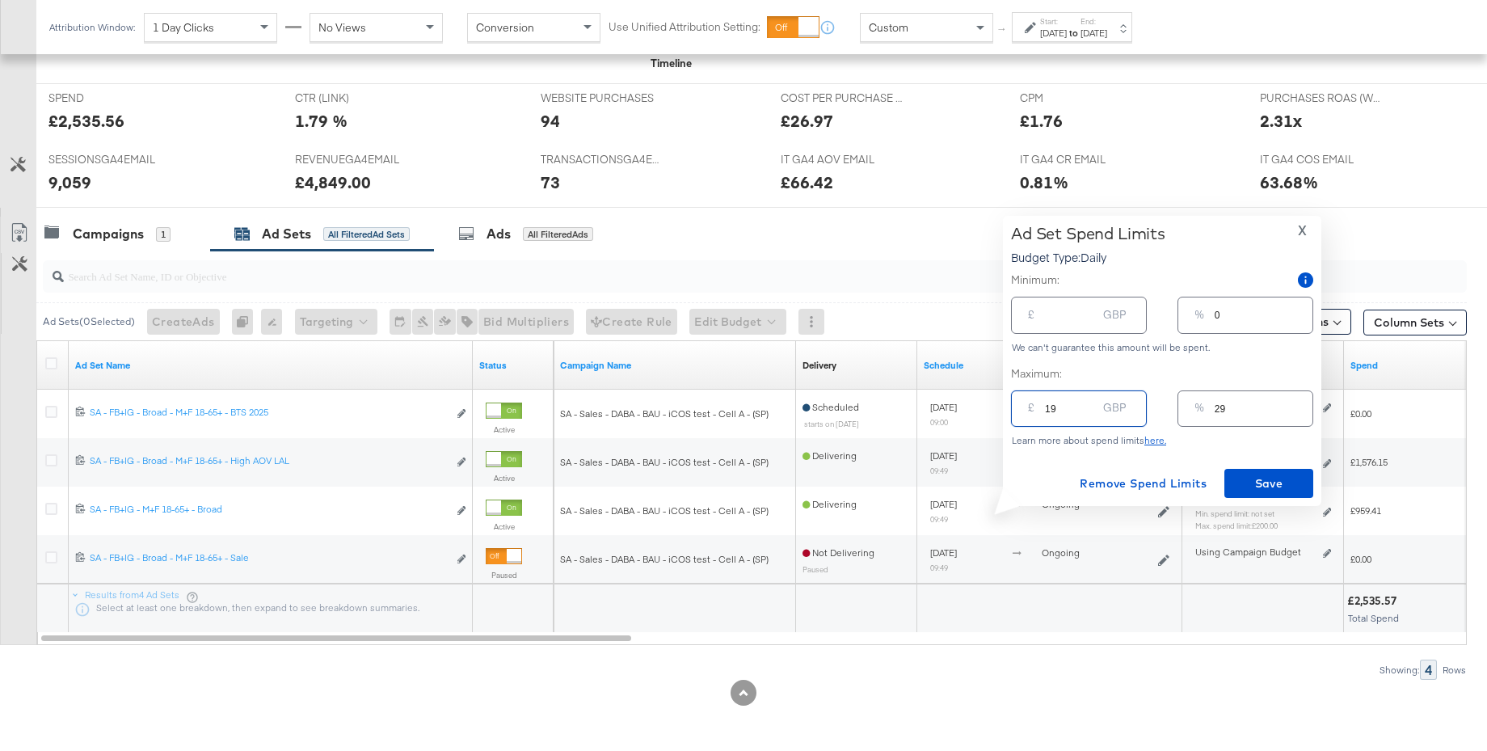
type input "3"
type input "1"
type input "0"
type input "1.01"
type input "1.017"
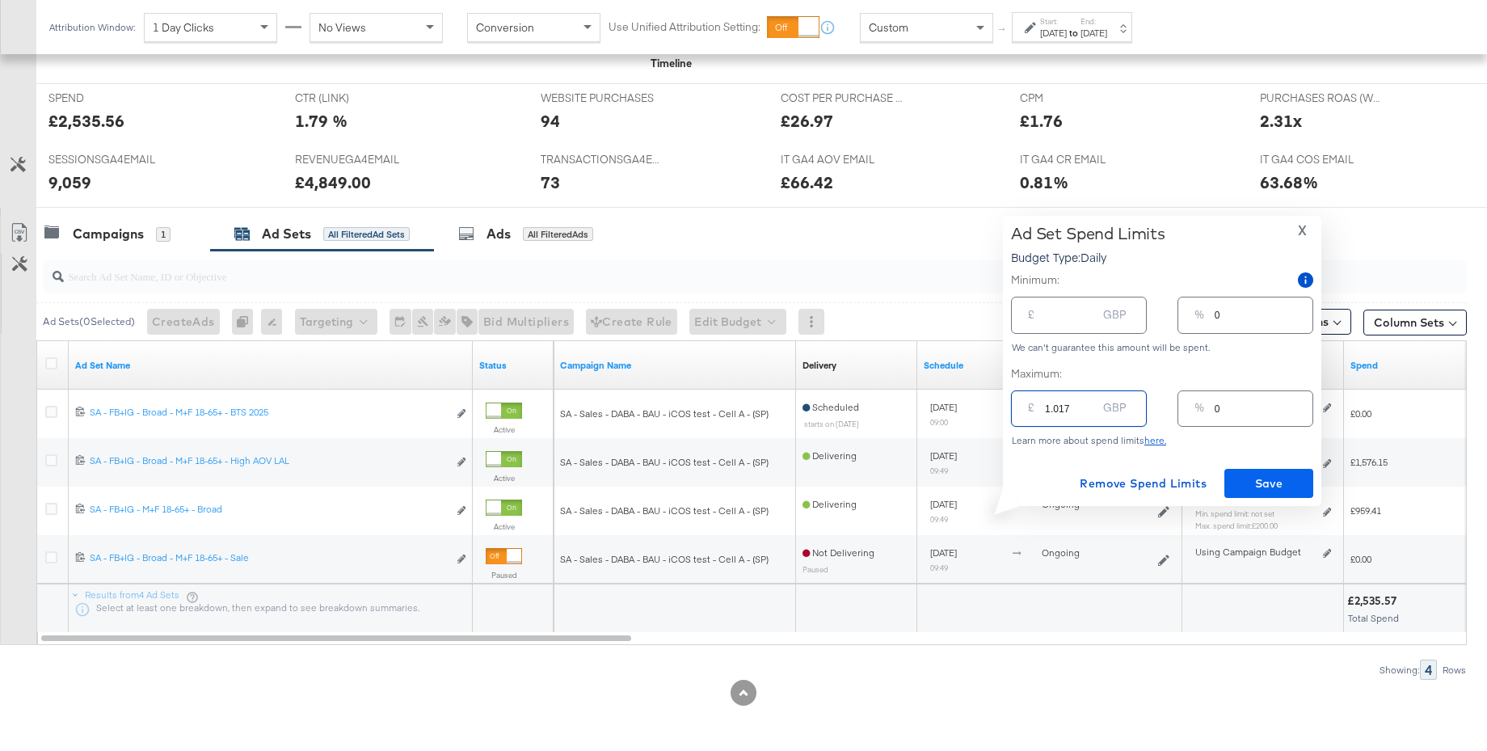
type input "1.01"
type input "1.0"
type input "17"
type input "2"
type input "175"
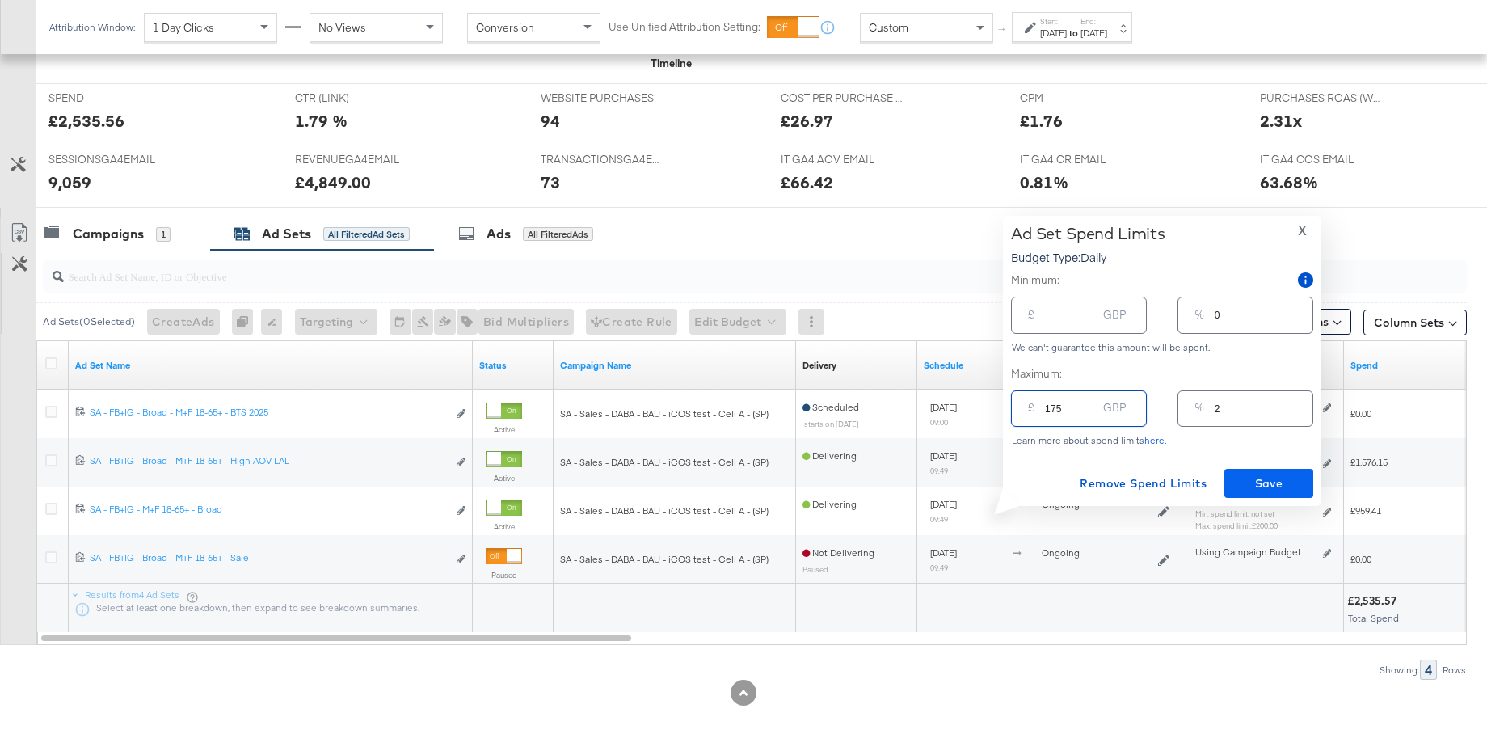
type input "26"
type input "175.00"
click at [1283, 482] on span "Save" at bounding box center [1269, 484] width 76 height 20
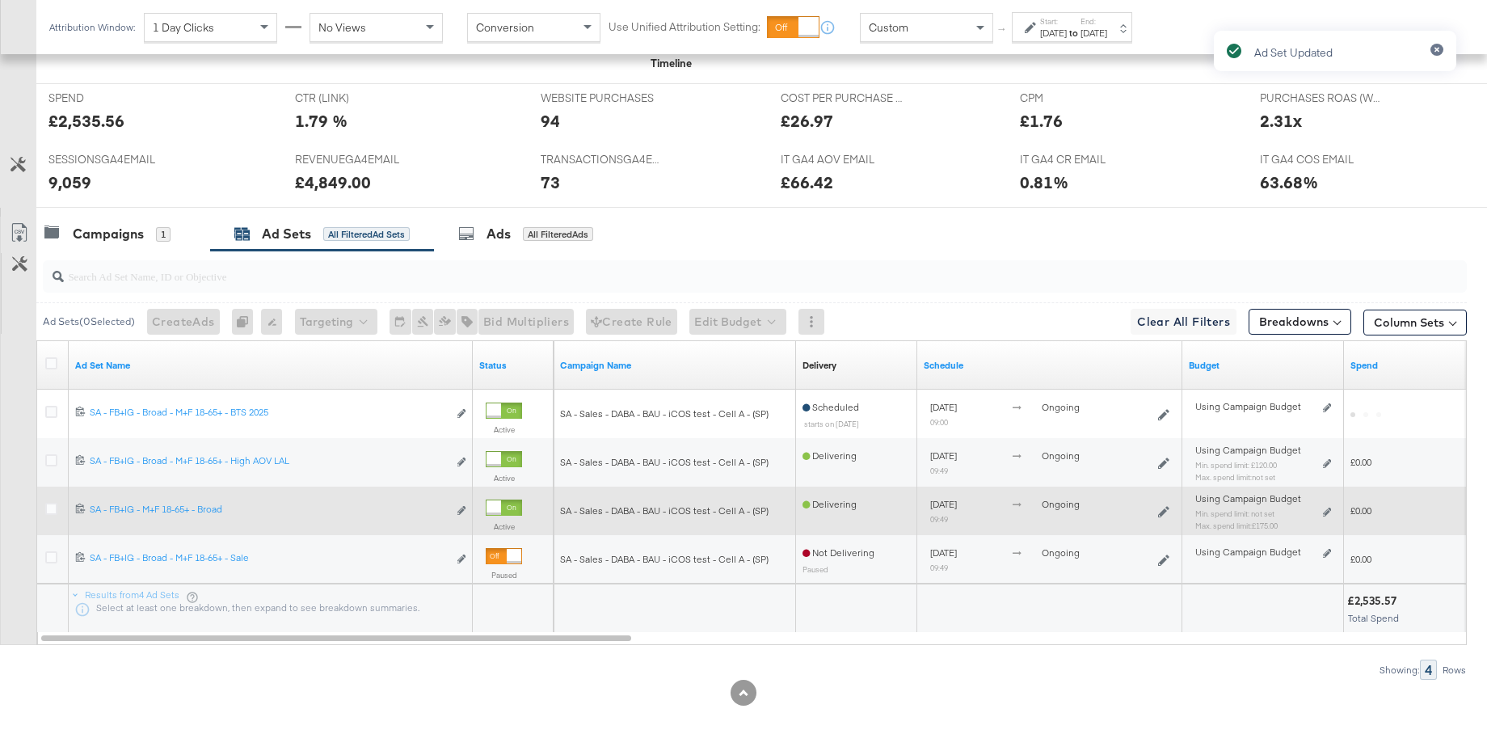
click at [1328, 464] on div "Ad Set Updated" at bounding box center [1335, 346] width 275 height 663
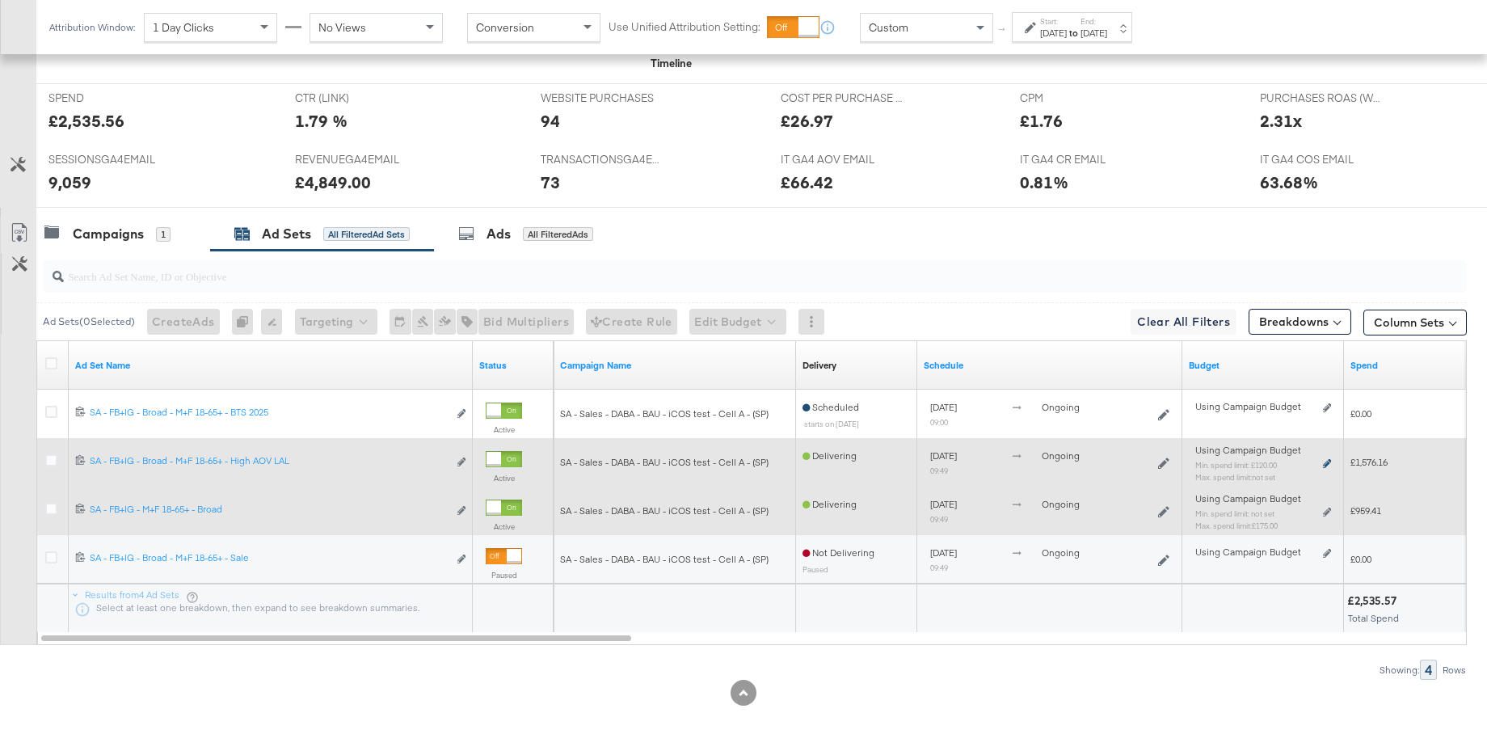
click at [1330, 464] on icon at bounding box center [1327, 463] width 8 height 9
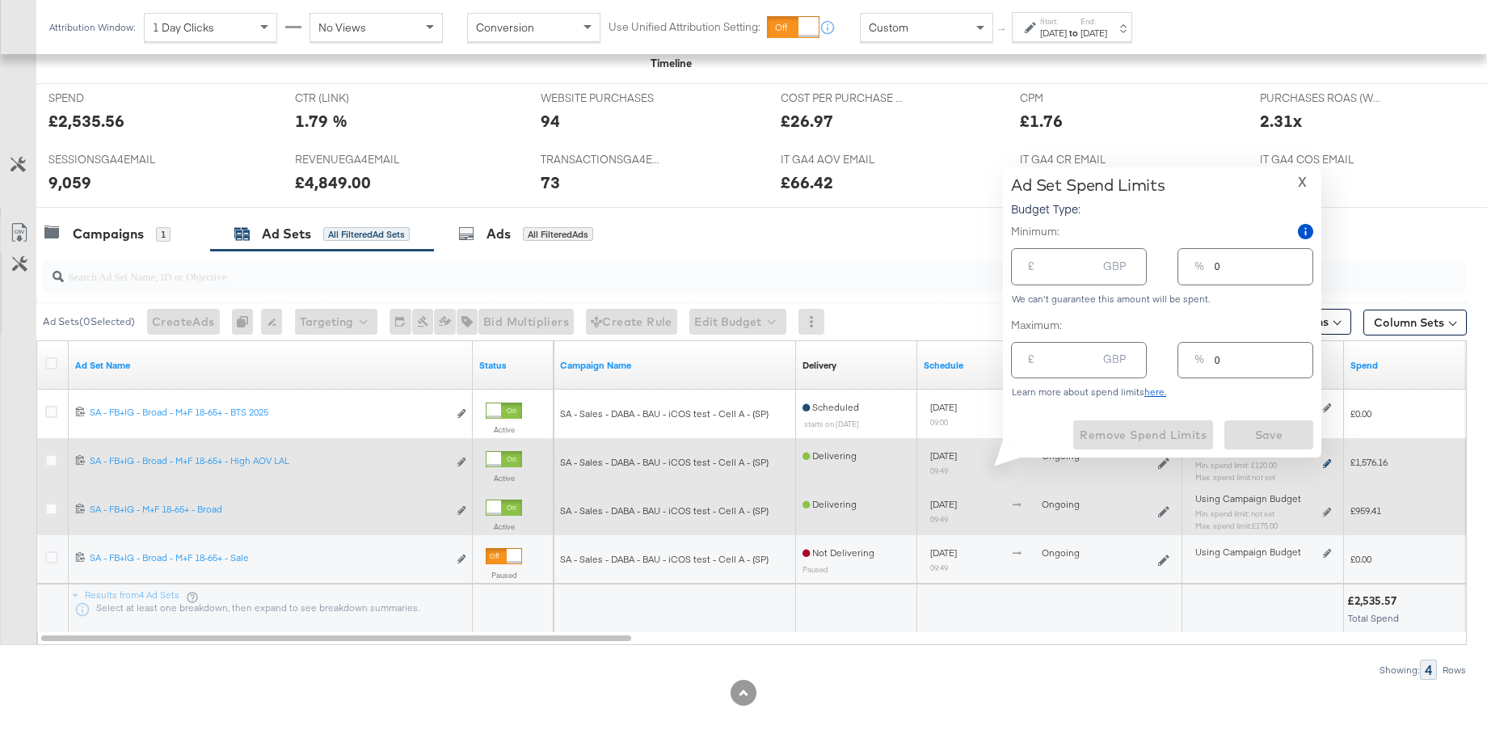
type input "120.00"
type input "18"
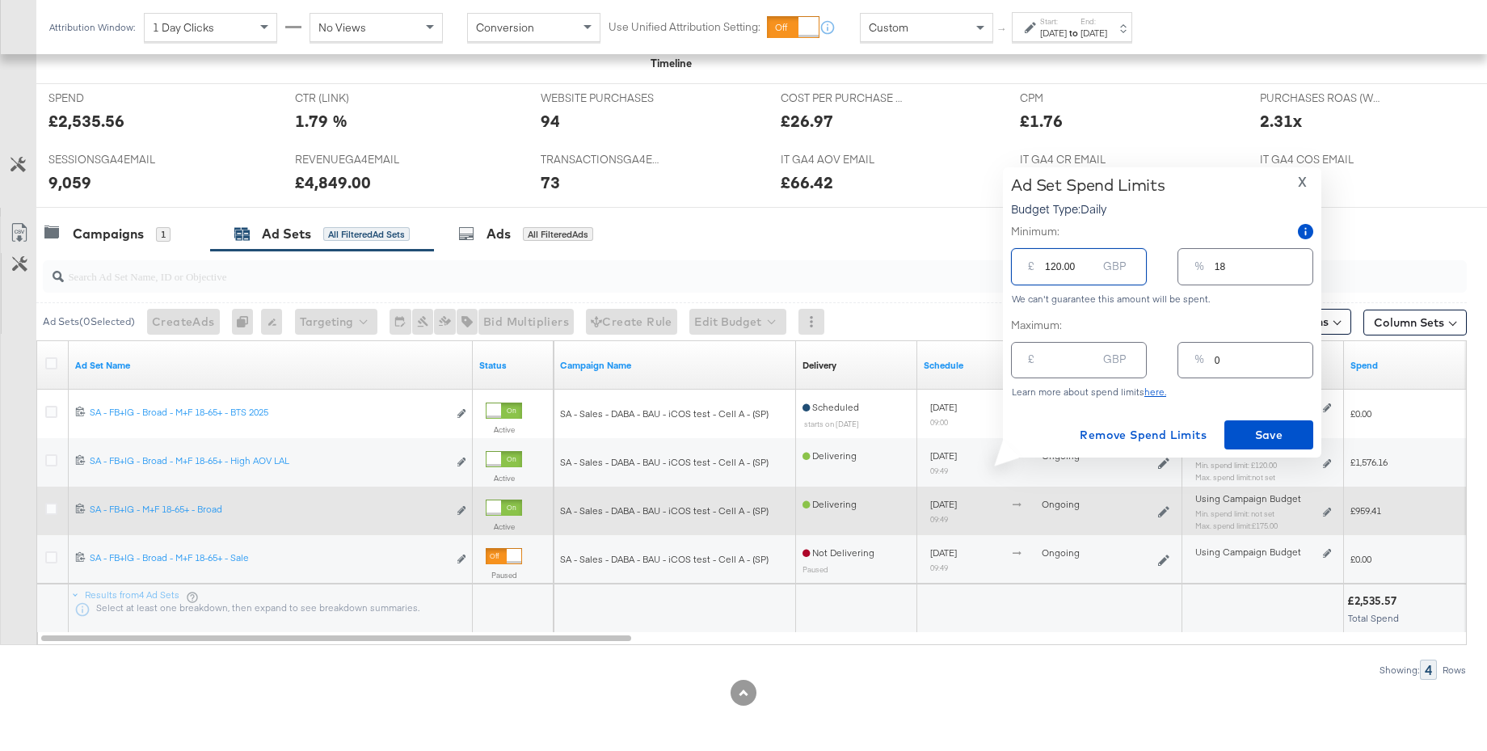
drag, startPoint x: 1080, startPoint y: 270, endPoint x: 1002, endPoint y: 265, distance: 78.5
click at [1003, 265] on div "Ad Set Spend Limits Budget Type: Daily X Minimum: £ 120.00 GBP % 18 We can't gu…" at bounding box center [1162, 312] width 318 height 290
type input "4"
type input "1"
type input "40"
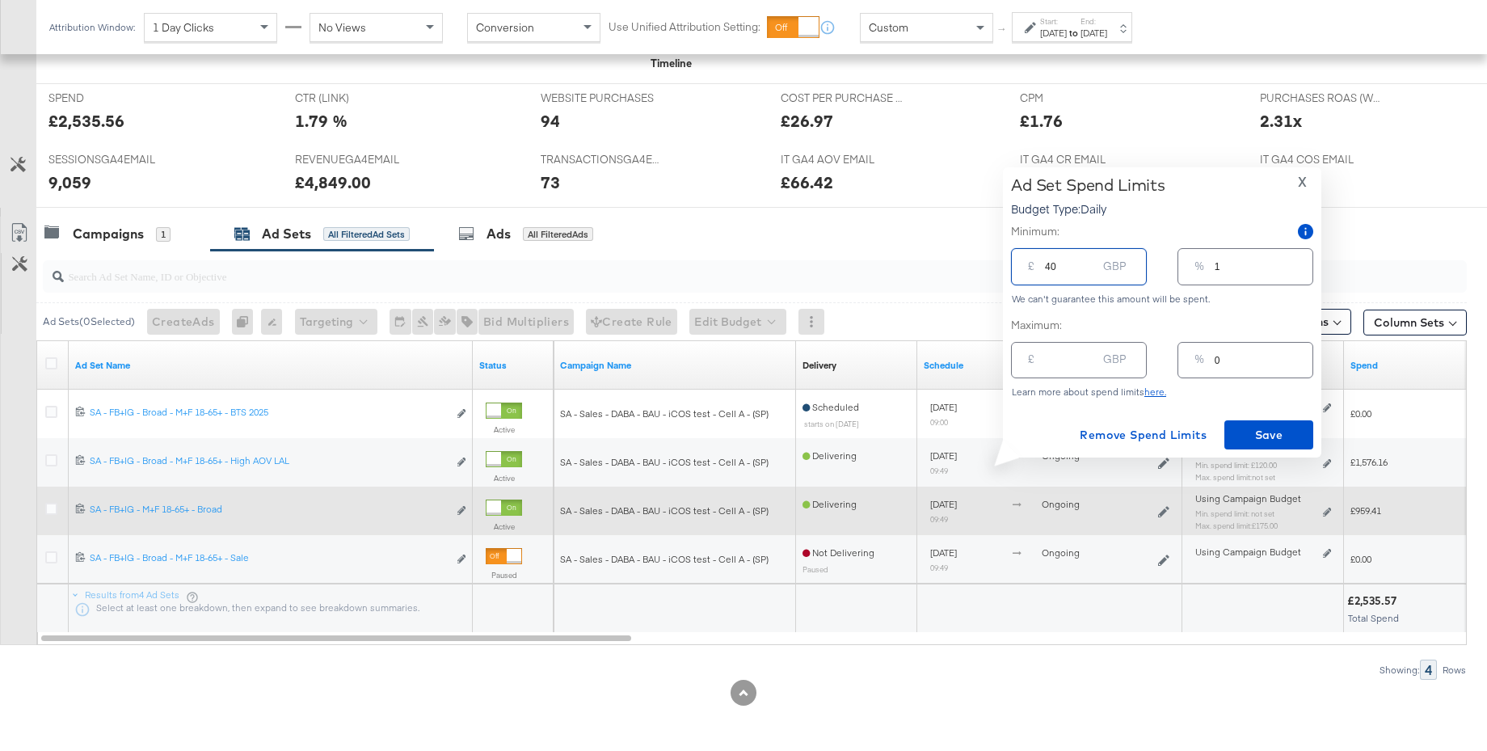
type input "6"
type input "400"
type input "58"
type input "400.00"
click at [1254, 428] on span "Save" at bounding box center [1269, 435] width 76 height 20
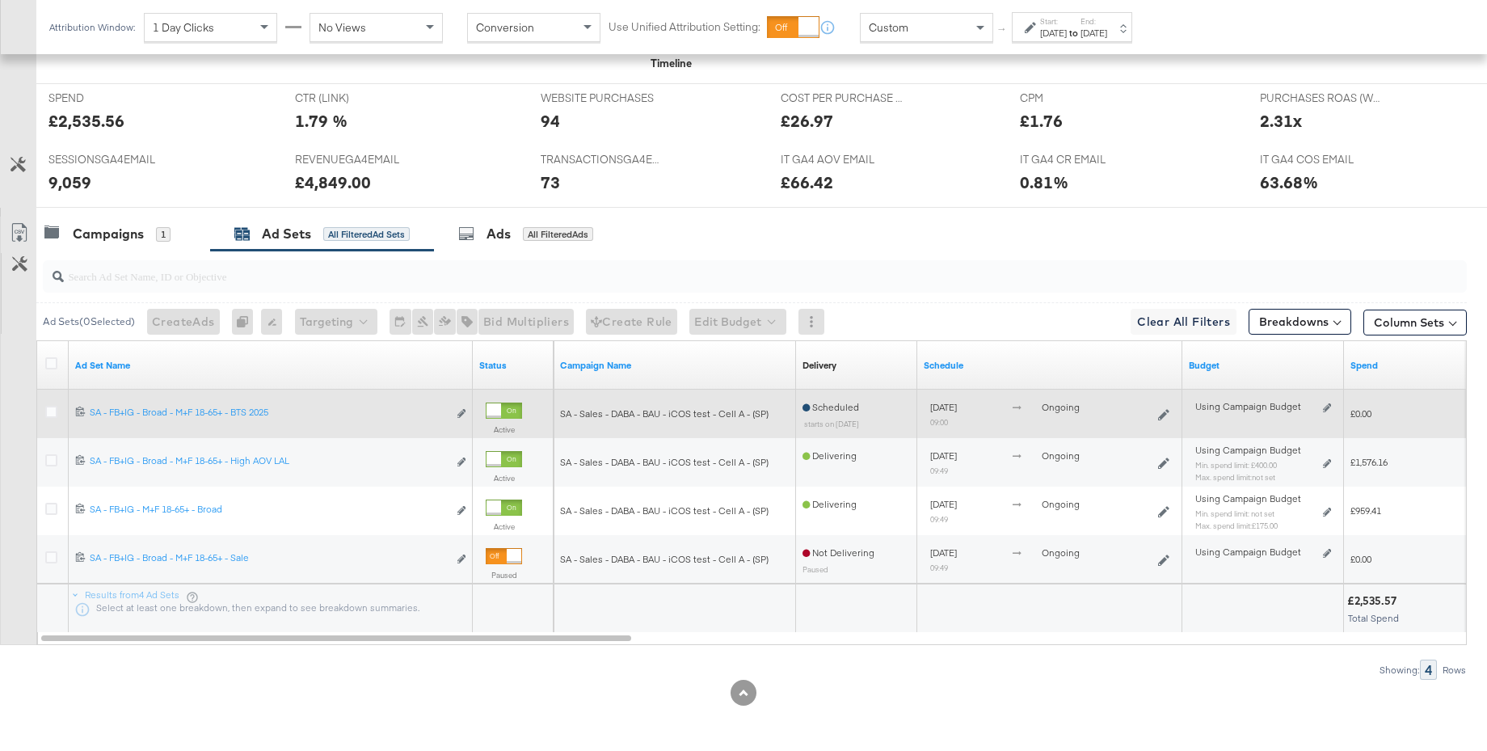
drag, startPoint x: 53, startPoint y: 508, endPoint x: 223, endPoint y: 422, distance: 190.5
click at [60, 507] on div at bounding box center [53, 511] width 17 height 16
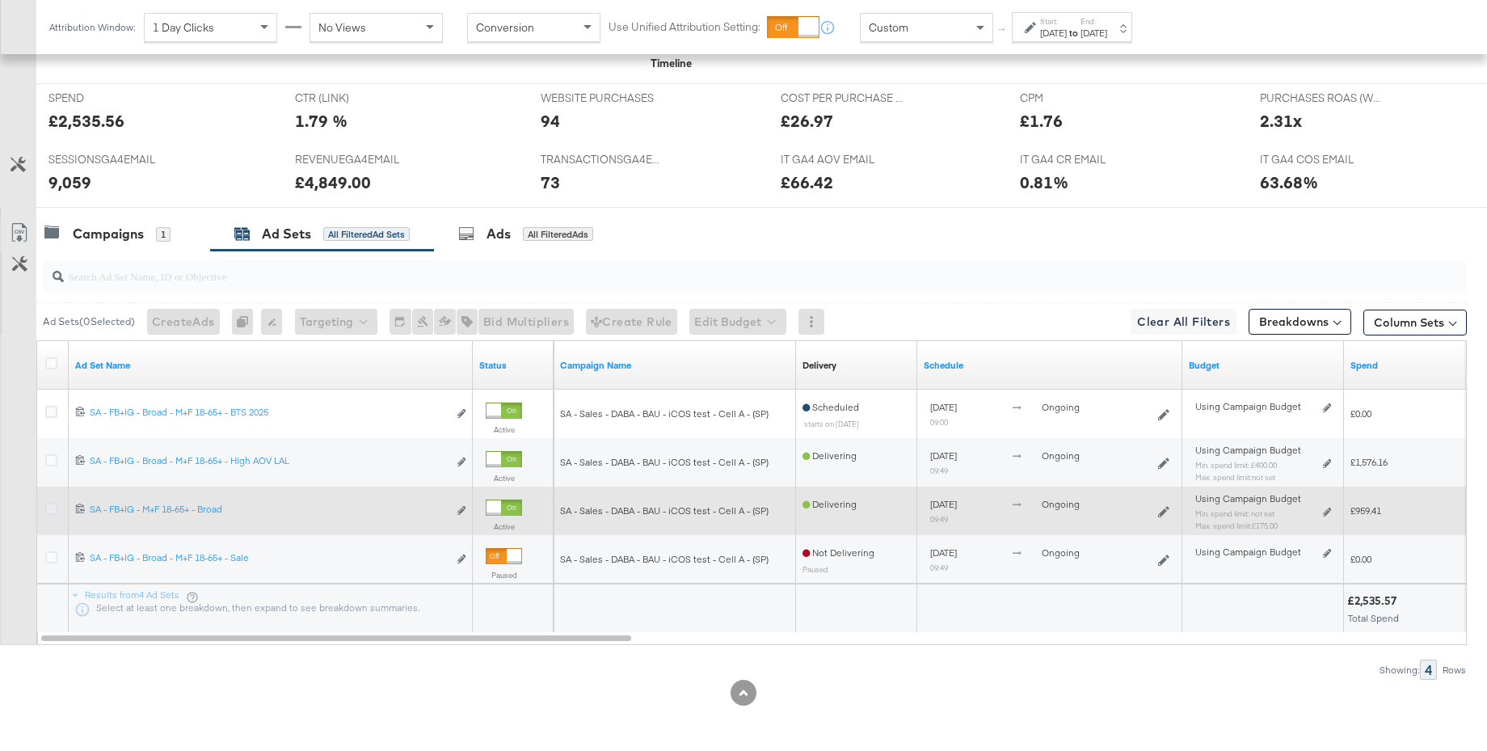
click at [49, 509] on icon at bounding box center [51, 509] width 12 height 12
click at [0, 0] on input "checkbox" at bounding box center [0, 0] width 0 height 0
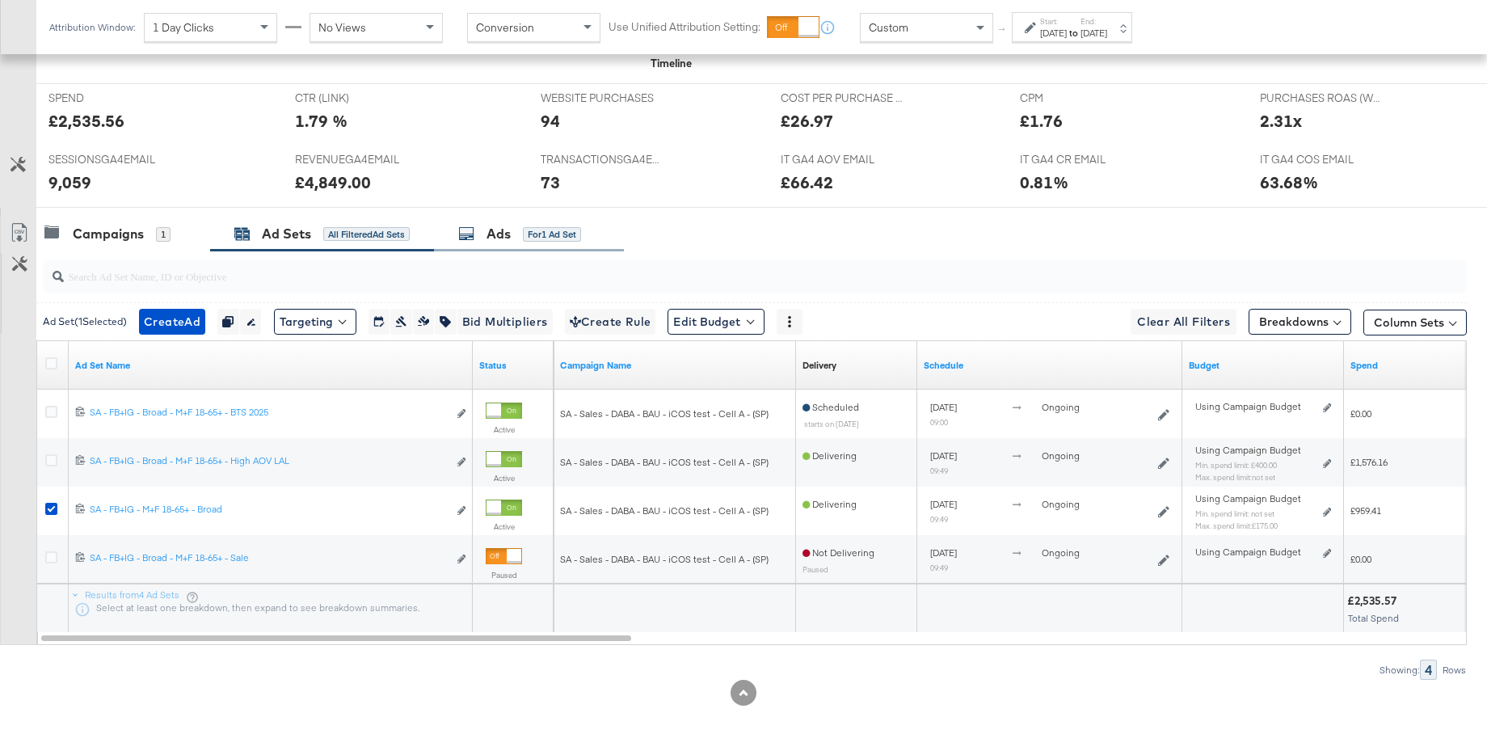
click at [482, 234] on div "Ads for 1 Ad Set" at bounding box center [519, 234] width 123 height 19
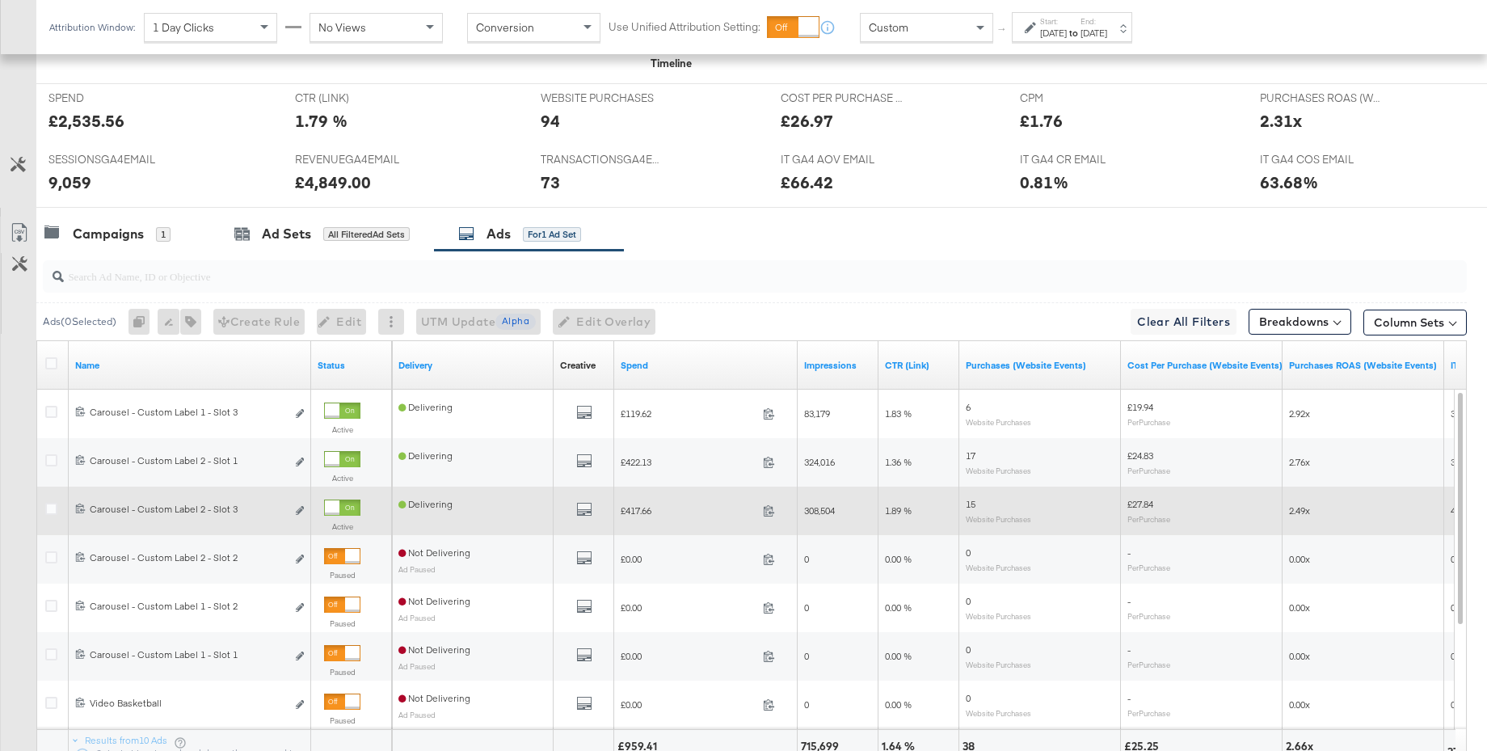
click at [354, 506] on div at bounding box center [342, 507] width 36 height 16
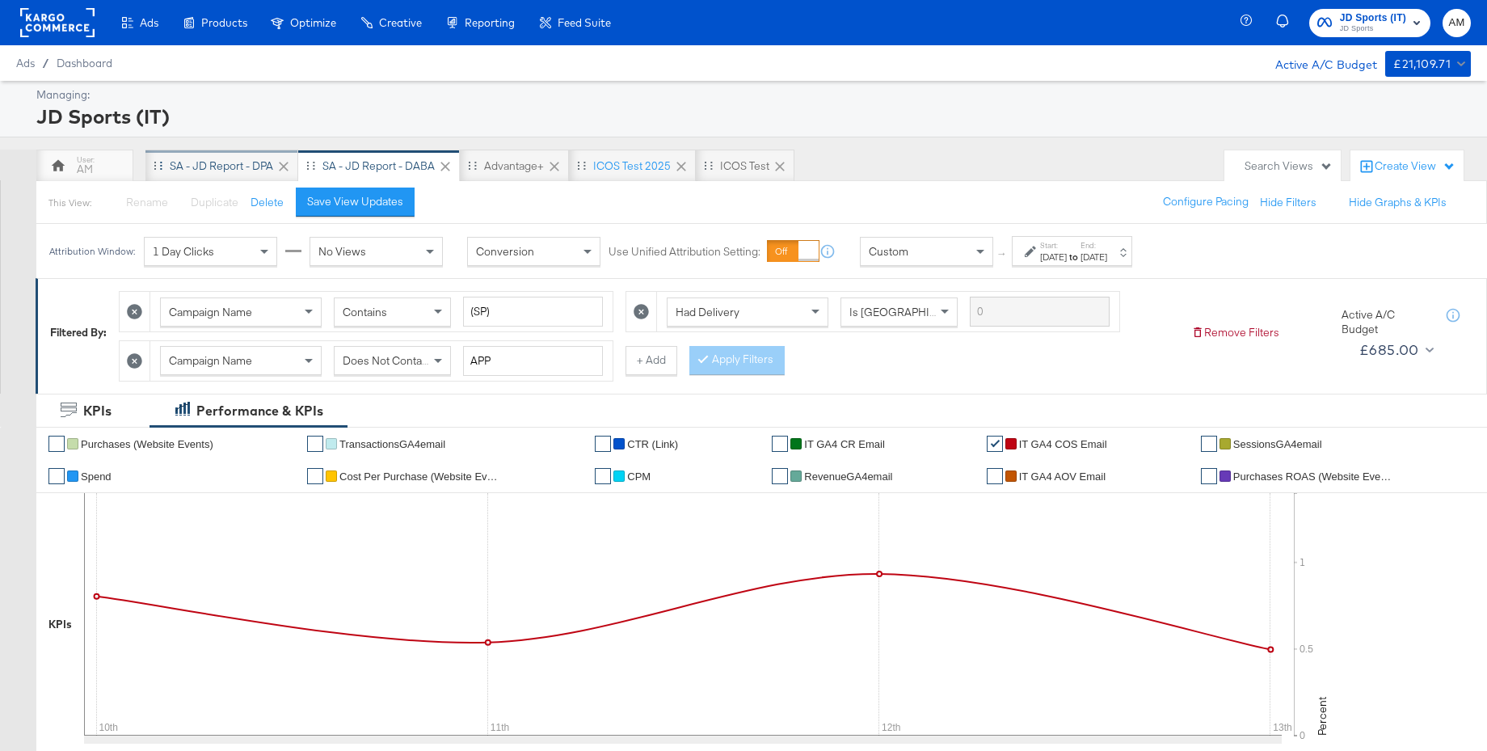
click at [213, 166] on div "SA - JD Report - DPA" at bounding box center [221, 165] width 103 height 15
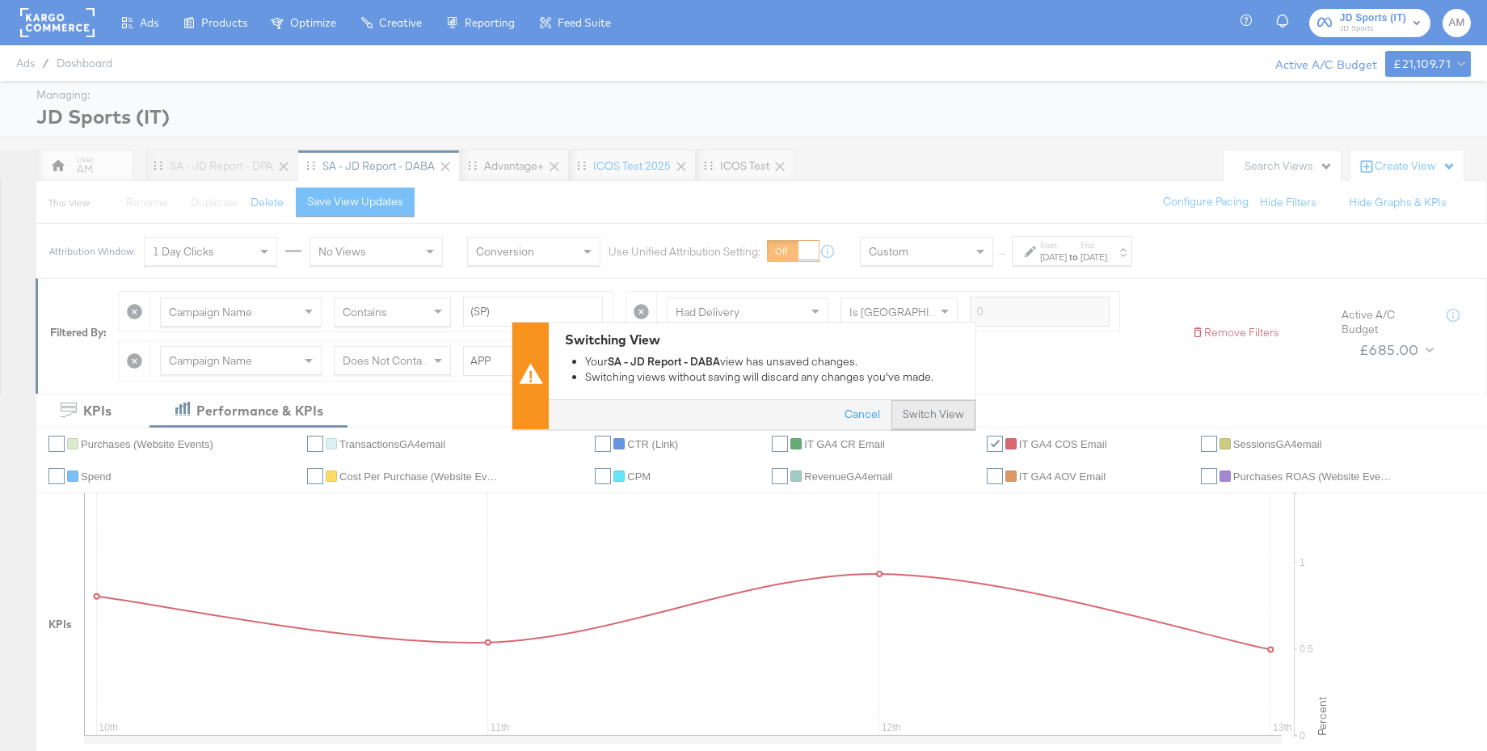
click at [925, 413] on button "Switch View" at bounding box center [933, 414] width 84 height 29
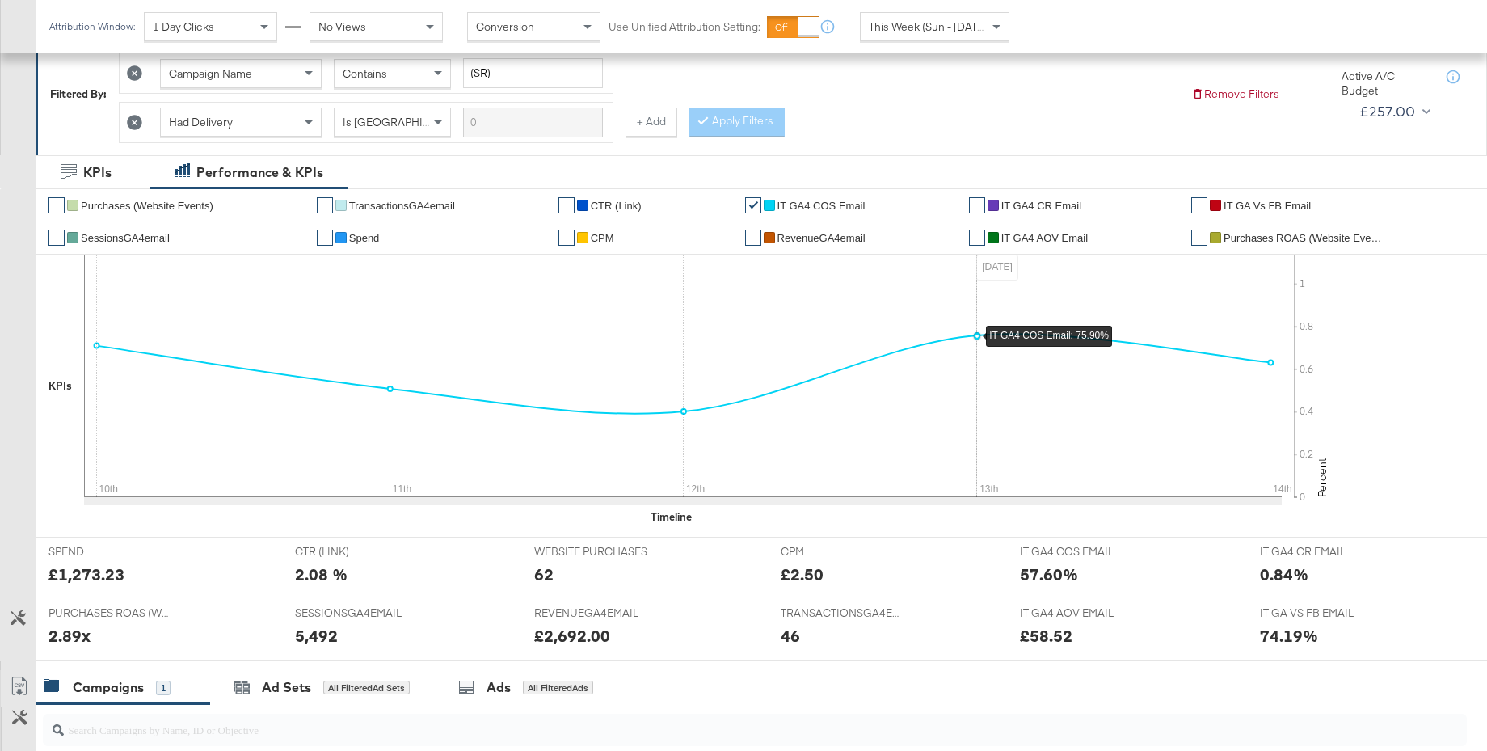
scroll to position [545, 0]
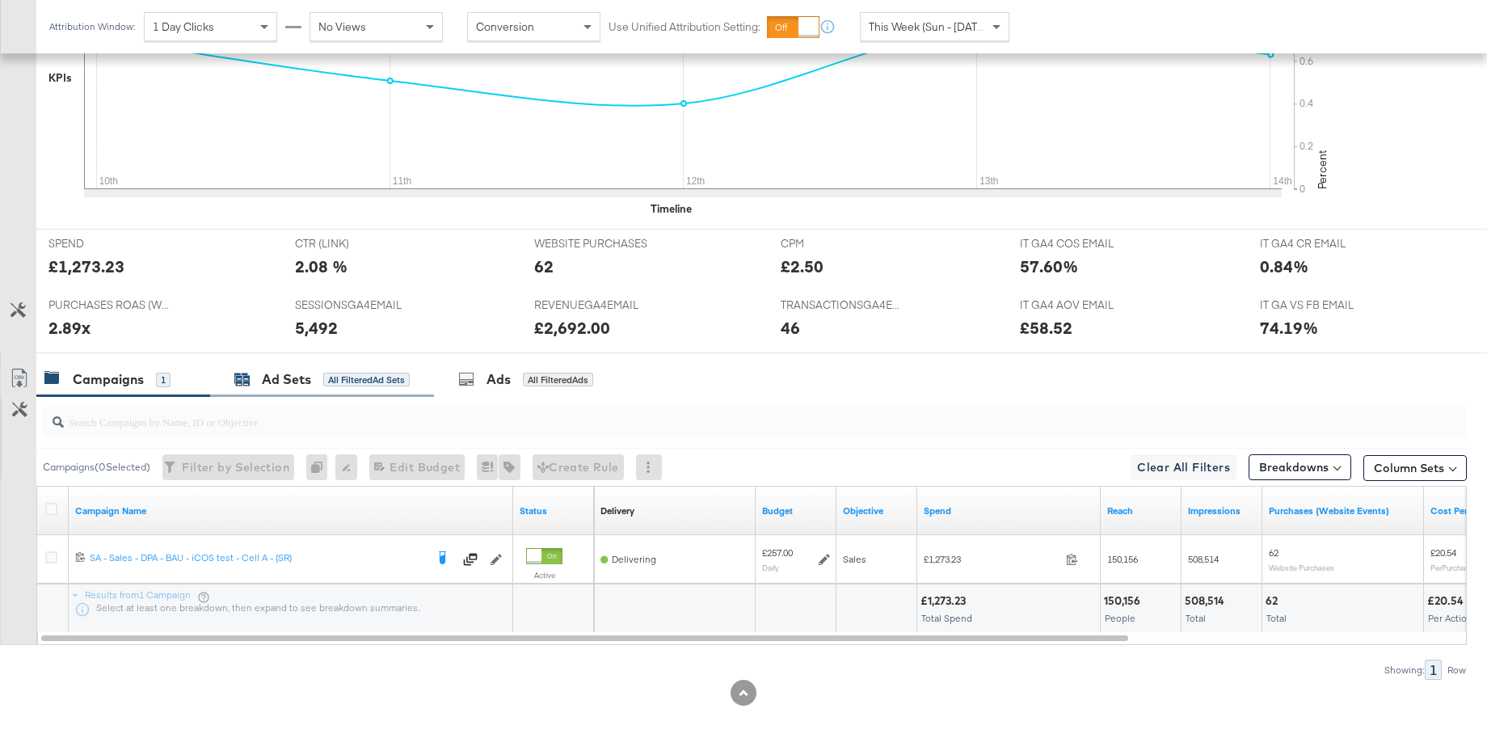
click at [297, 387] on div "Ad Sets" at bounding box center [286, 379] width 49 height 19
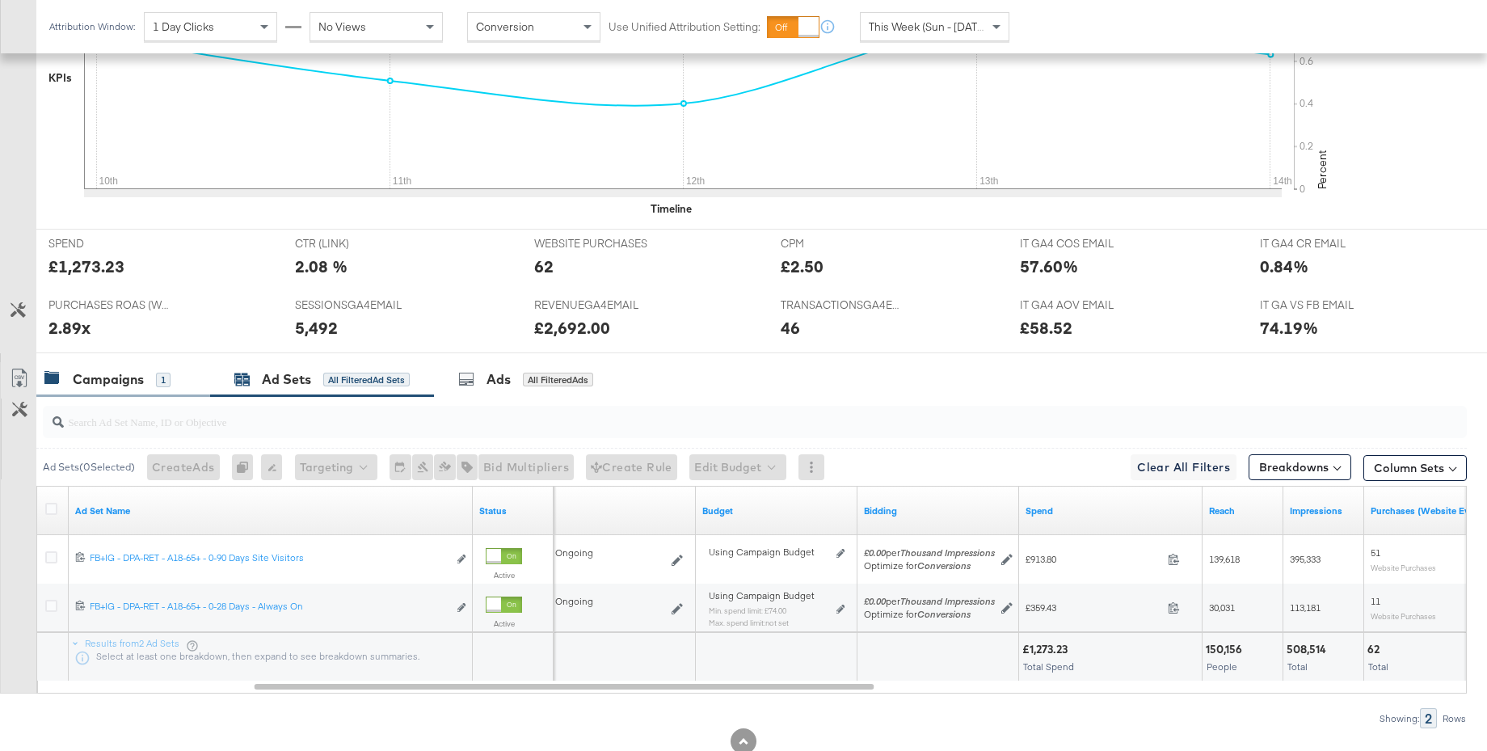
click at [95, 386] on div "Campaigns" at bounding box center [108, 379] width 71 height 19
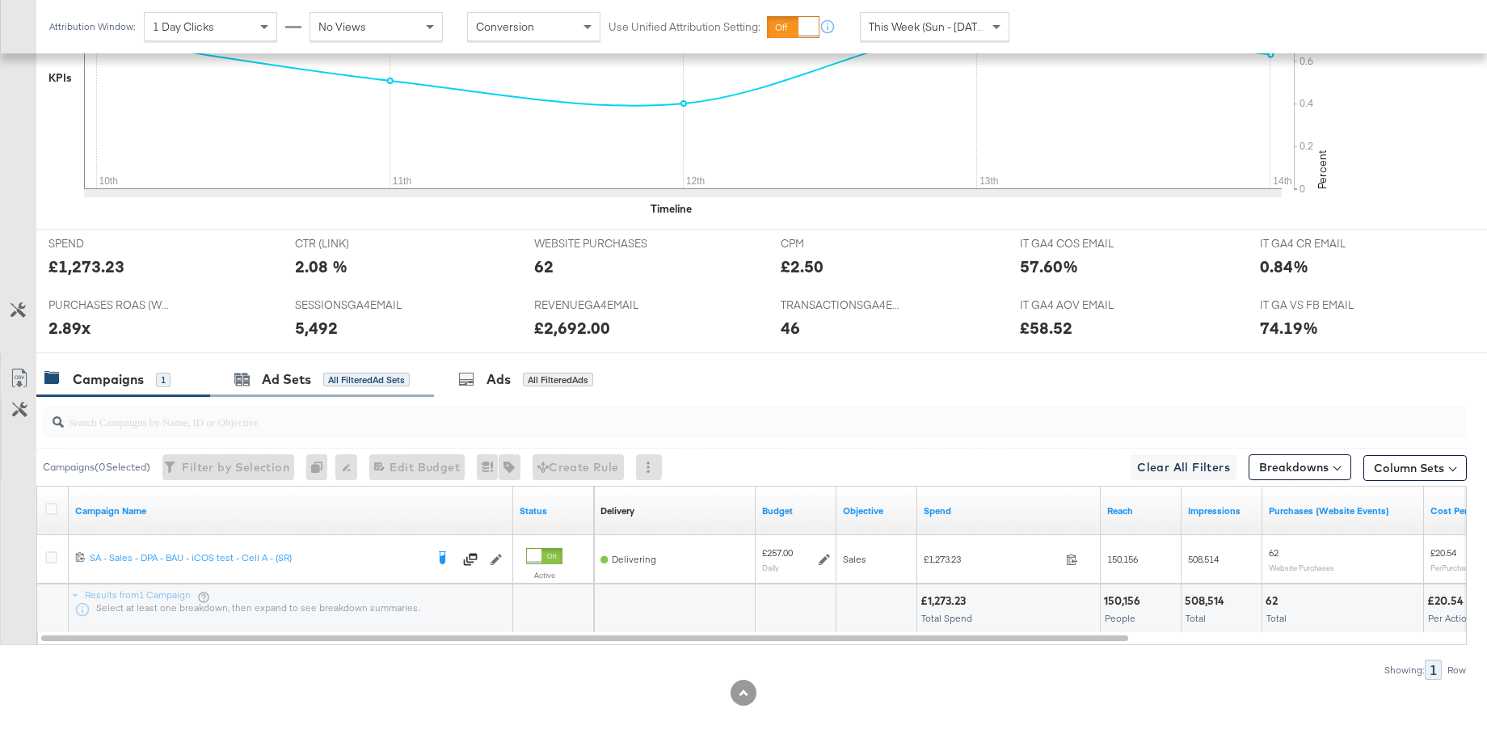
click at [261, 392] on div "Ad Sets All Filtered Ad Sets" at bounding box center [322, 379] width 224 height 35
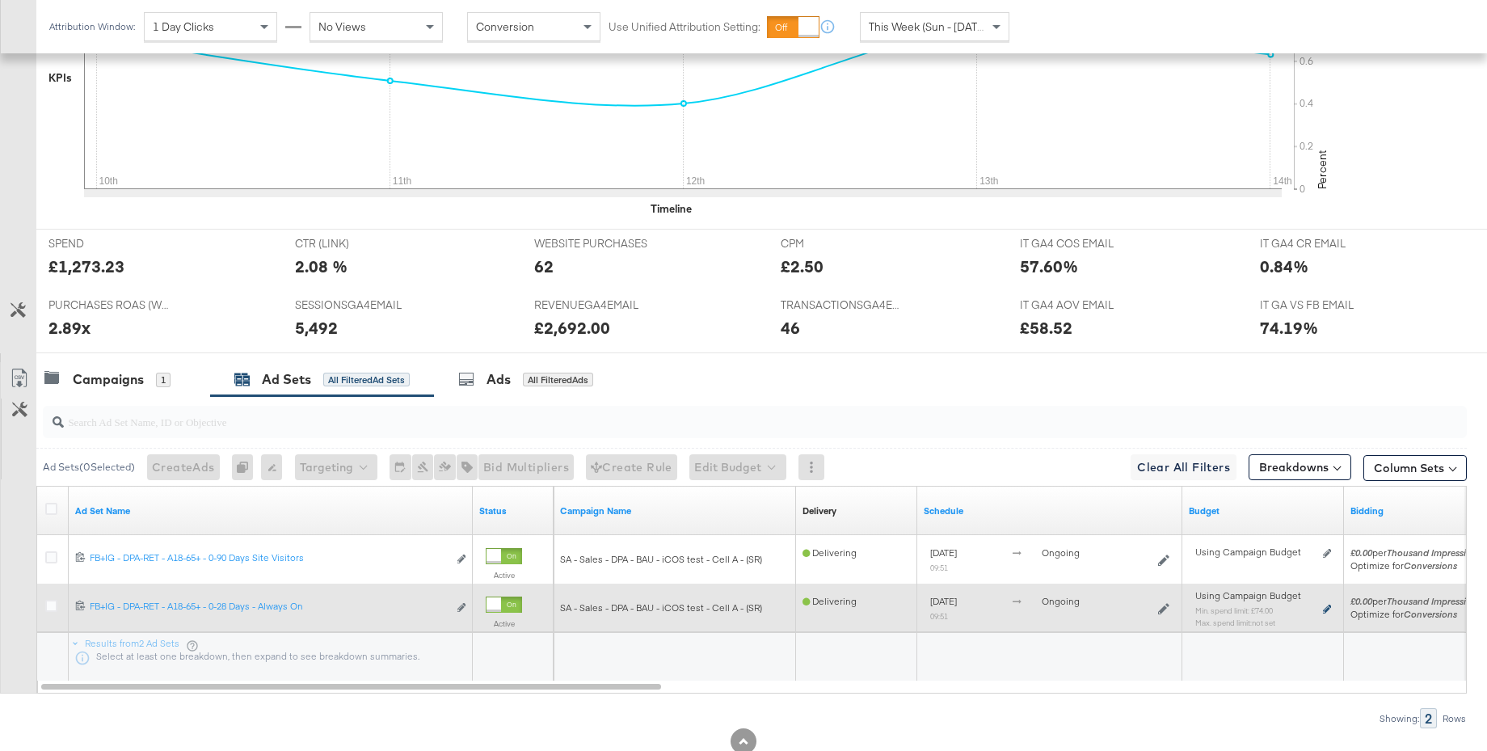
click at [1325, 608] on icon at bounding box center [1327, 608] width 8 height 9
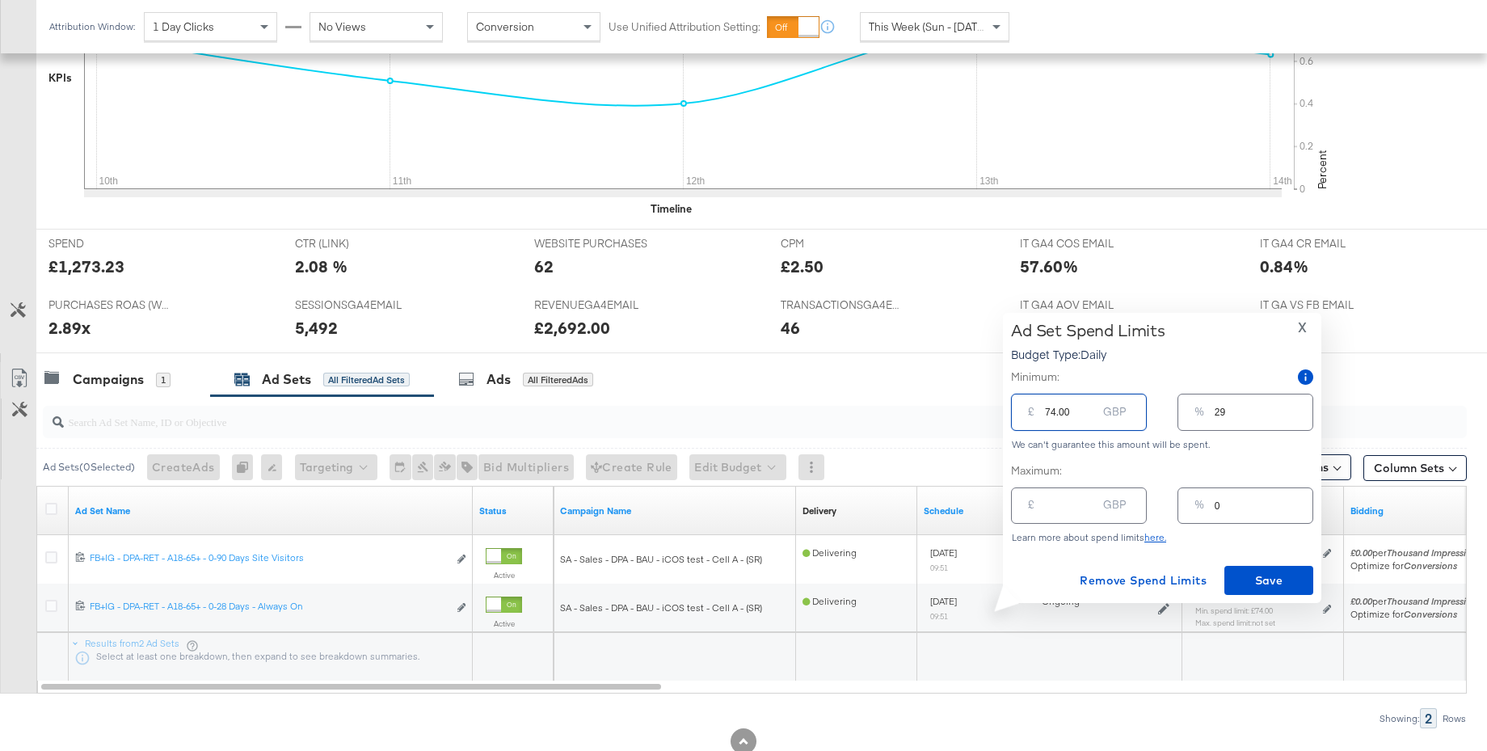
drag, startPoint x: 1074, startPoint y: 415, endPoint x: 1021, endPoint y: 414, distance: 53.3
click at [1021, 414] on div "£ 74.00 GBP" at bounding box center [1079, 412] width 136 height 36
type input "8"
type input "3"
type input "80"
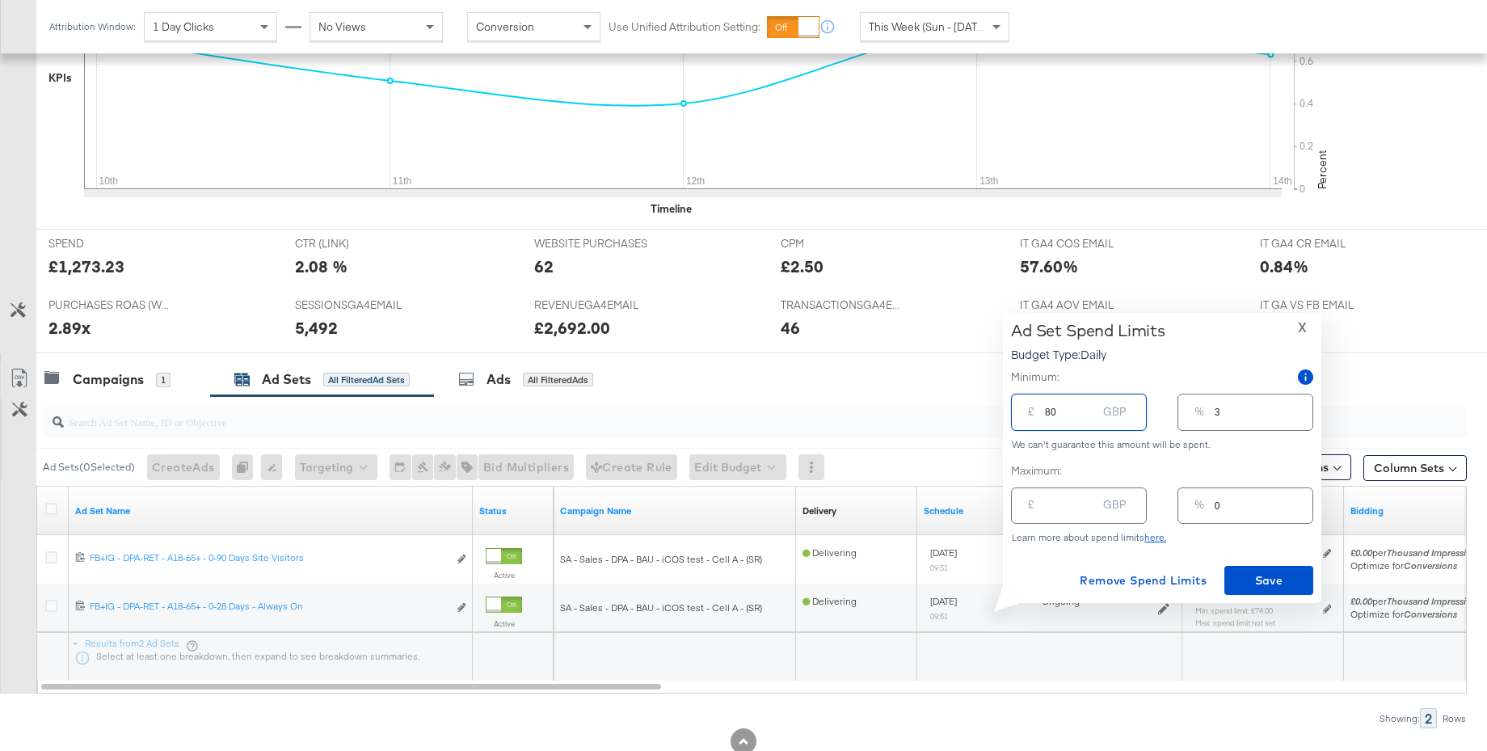
type input "31"
type input "80.00"
click at [1066, 511] on input "number" at bounding box center [1071, 499] width 52 height 35
type input "9"
type input "4"
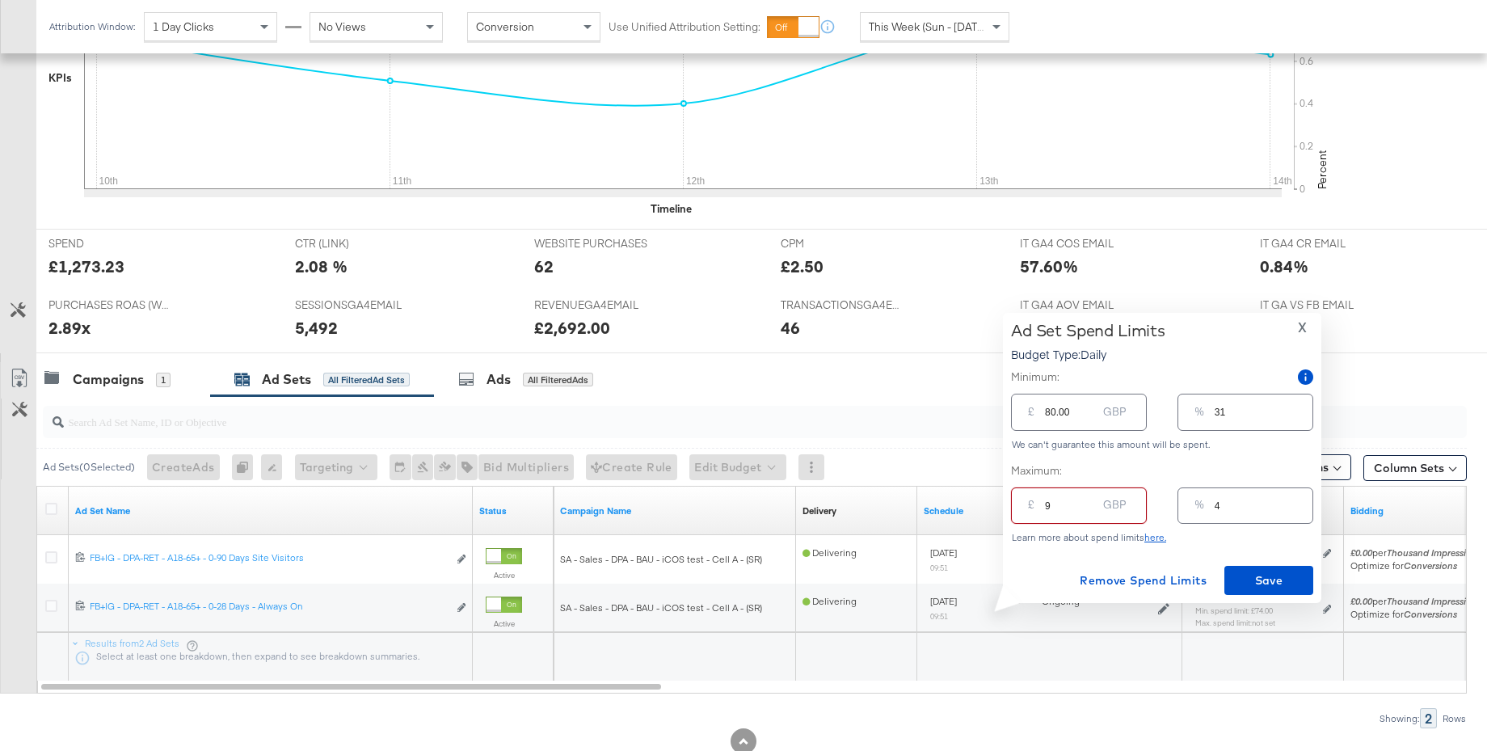
type input "90"
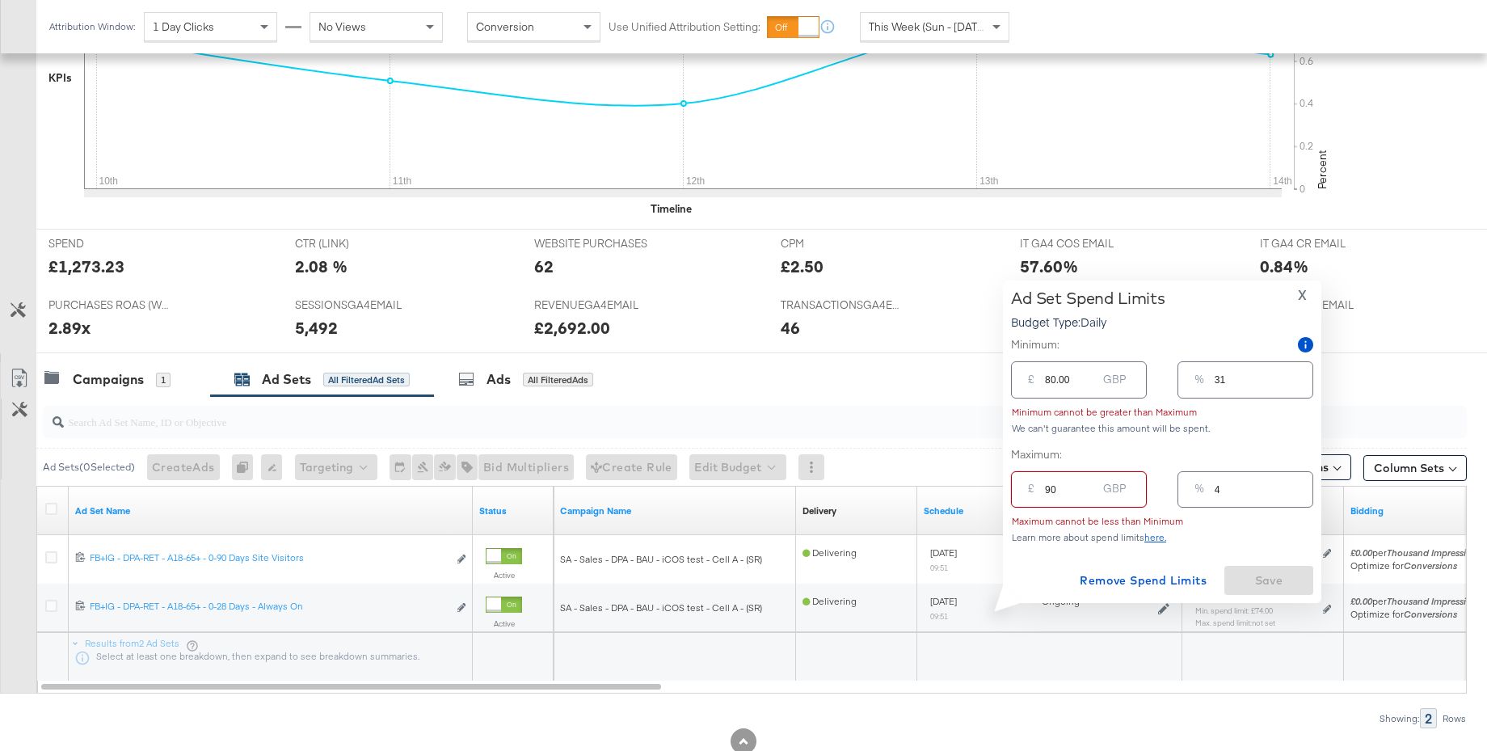
type input "35"
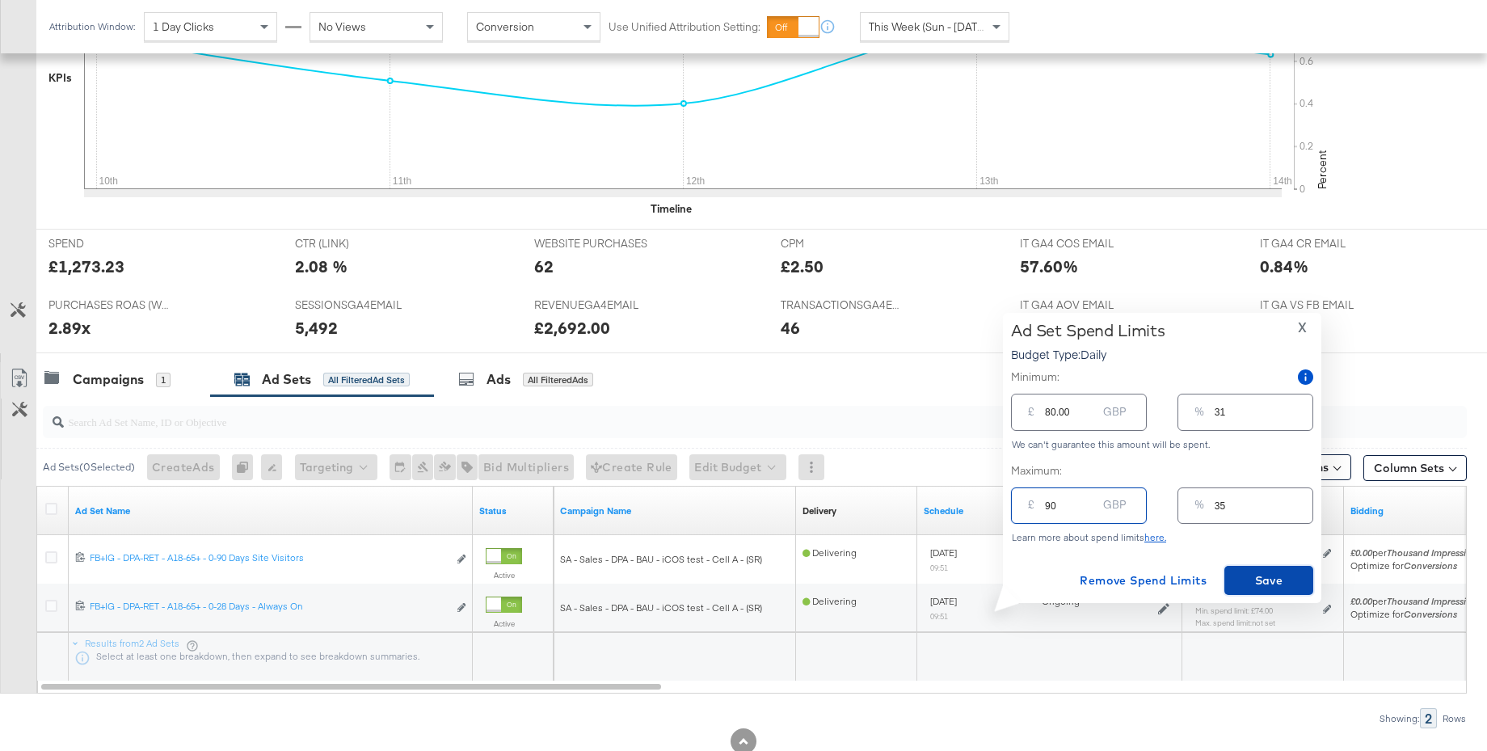
type input "90.00"
click at [1256, 575] on span "Save" at bounding box center [1269, 581] width 76 height 20
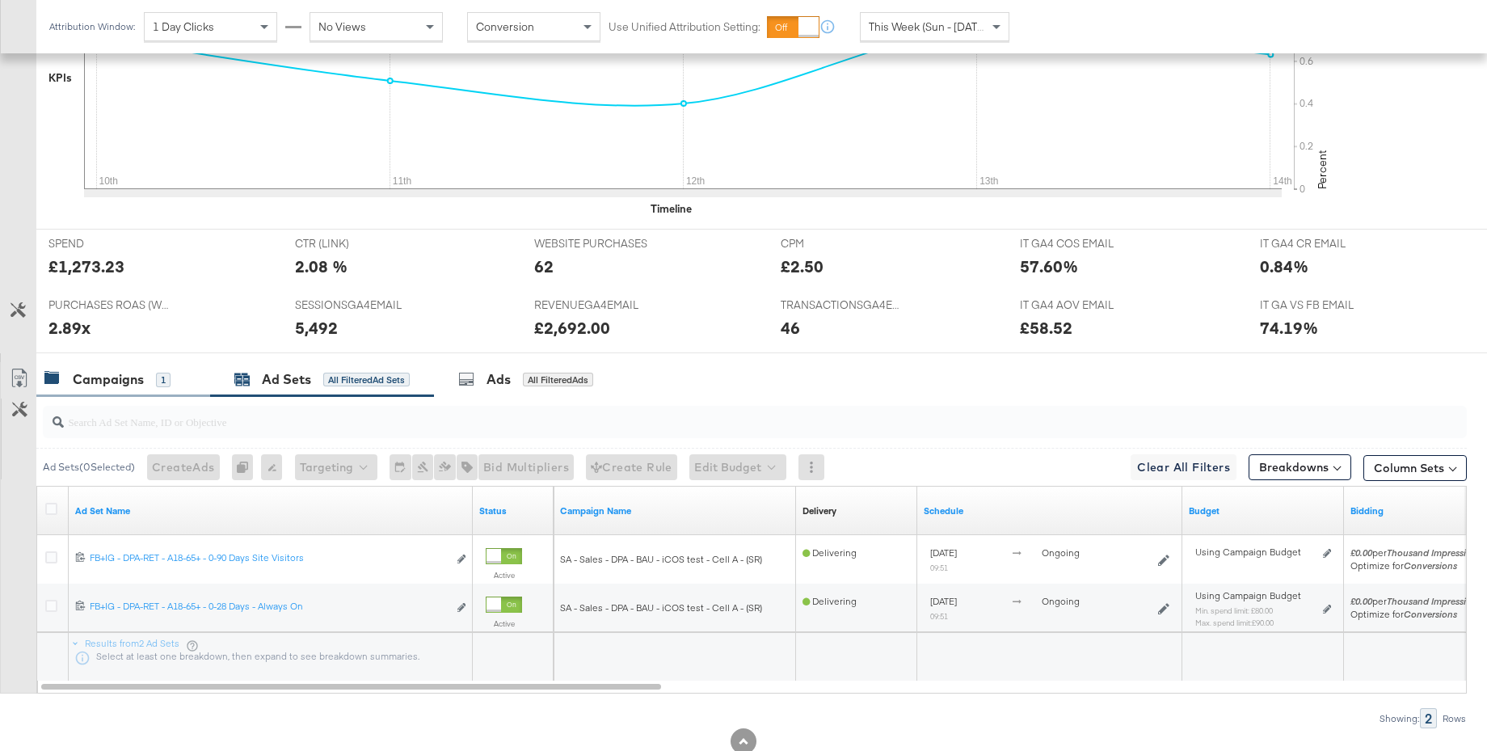
click at [97, 373] on div "Campaigns" at bounding box center [108, 379] width 71 height 19
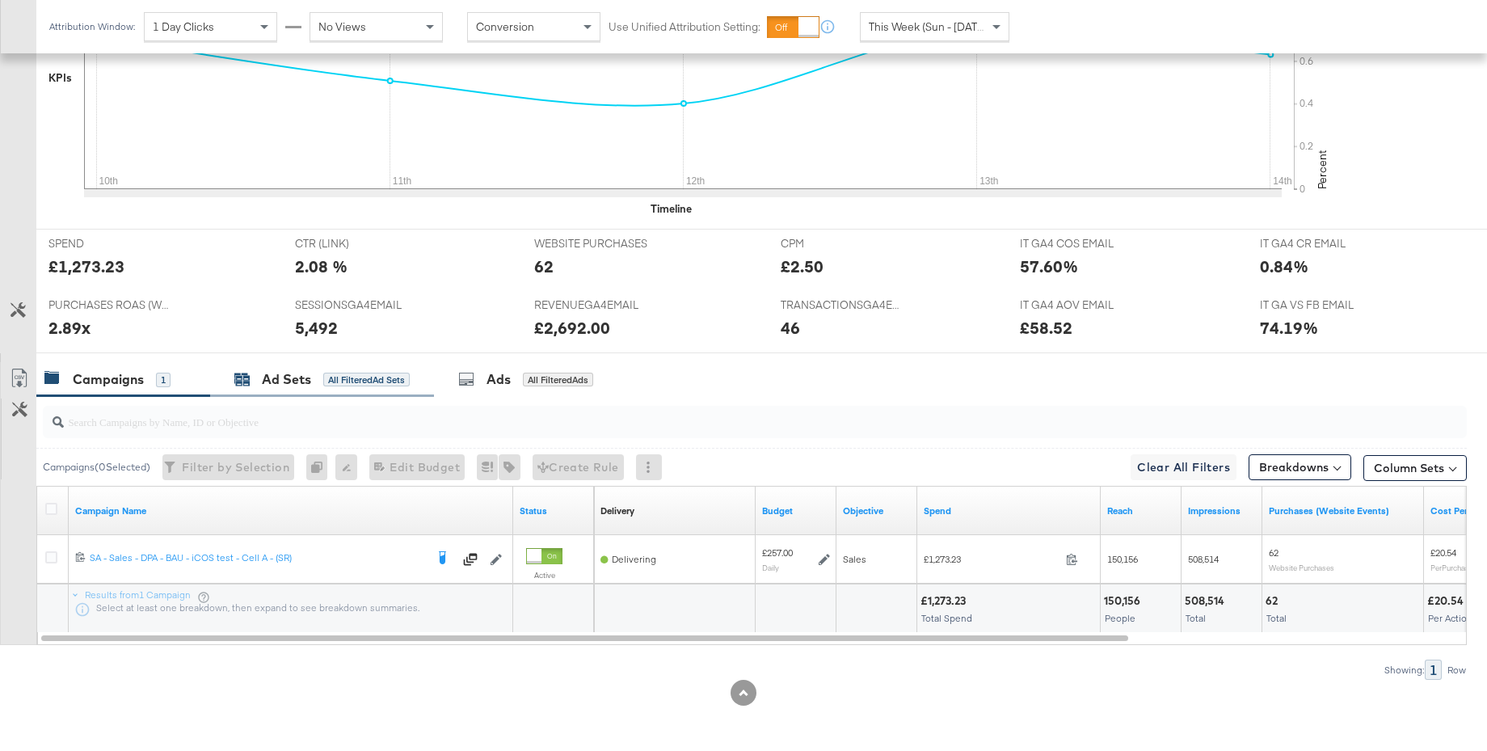
click at [270, 380] on div "Ad Sets" at bounding box center [286, 379] width 49 height 19
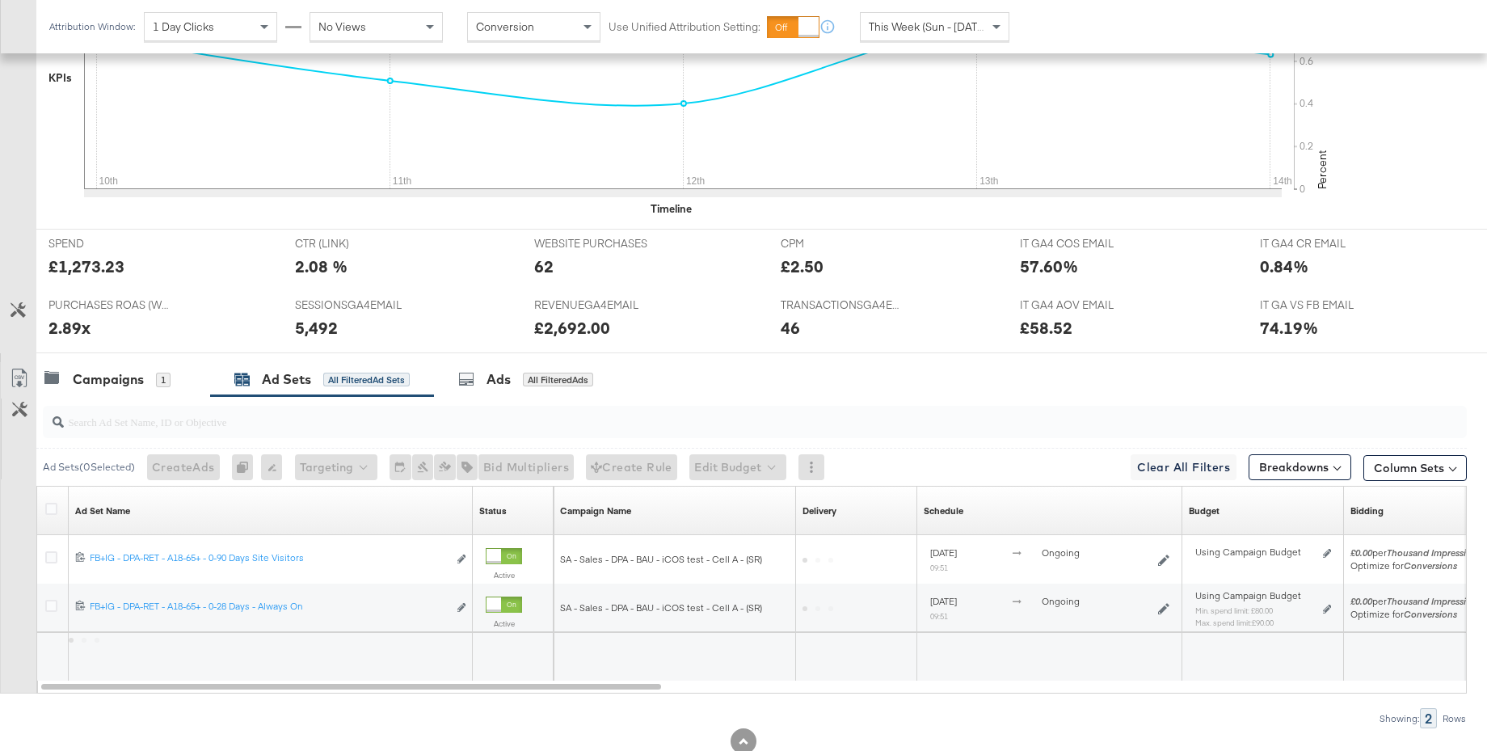
scroll to position [545, 0]
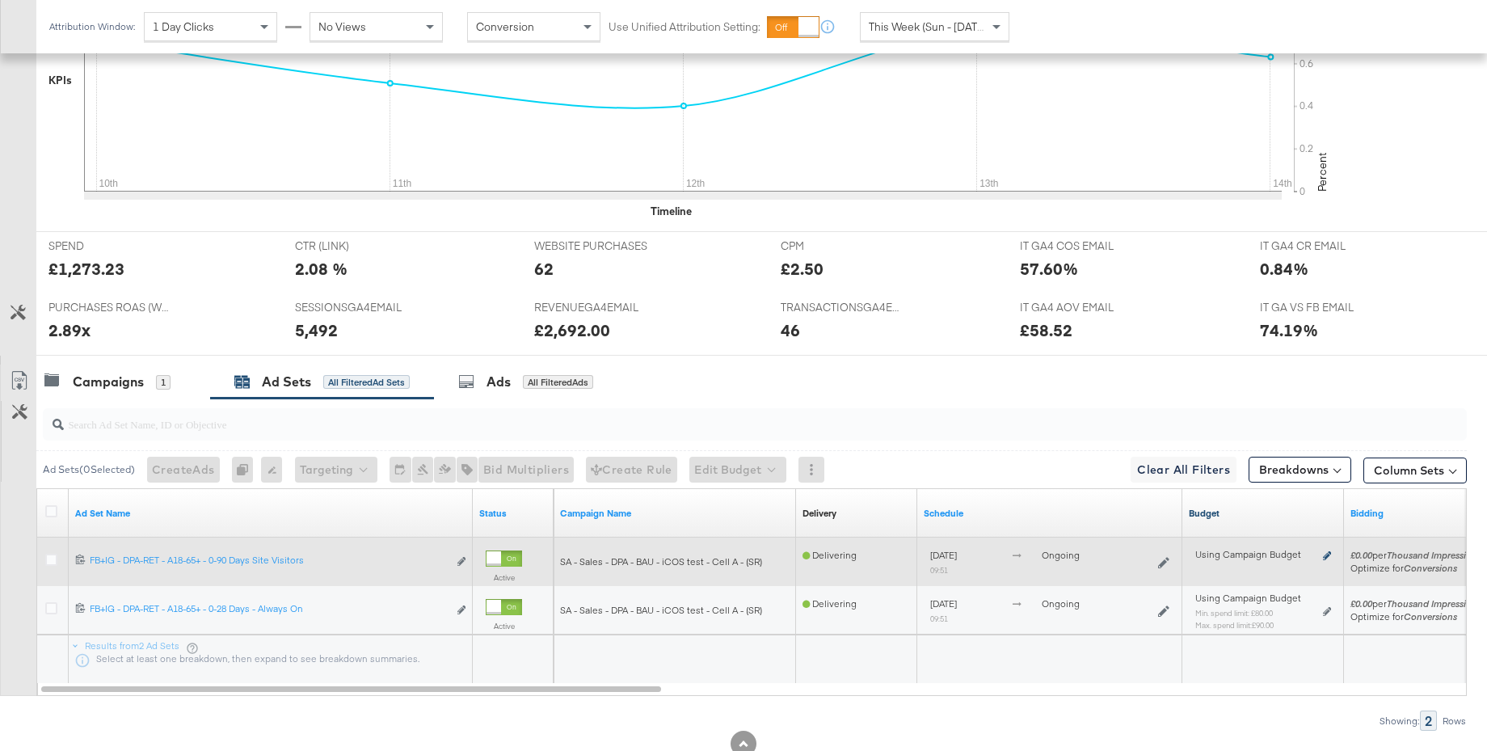
click at [1327, 554] on icon at bounding box center [1327, 555] width 8 height 9
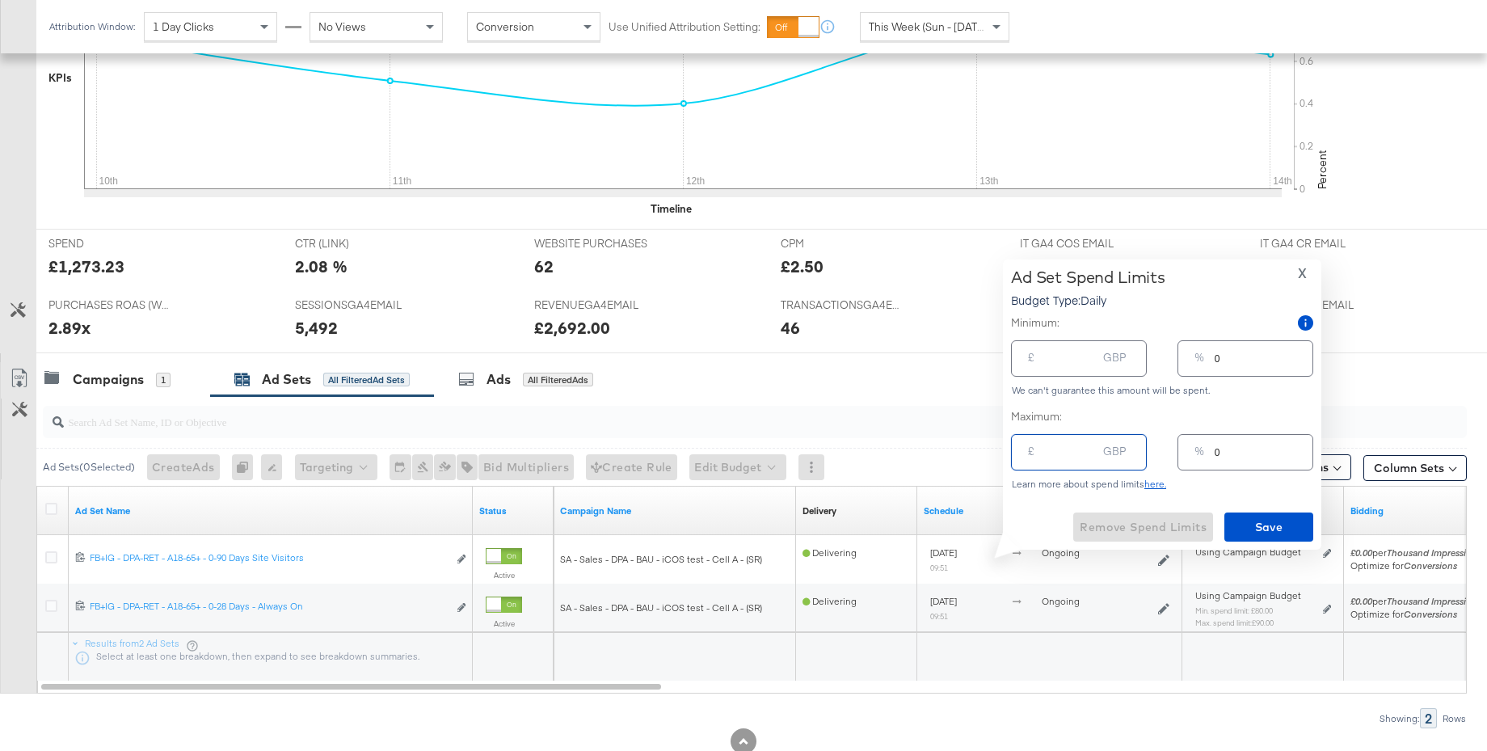
click at [1065, 454] on input "number" at bounding box center [1071, 445] width 52 height 35
click at [1058, 357] on input "number" at bounding box center [1071, 352] width 52 height 35
type input "1"
type input "15"
type input "6"
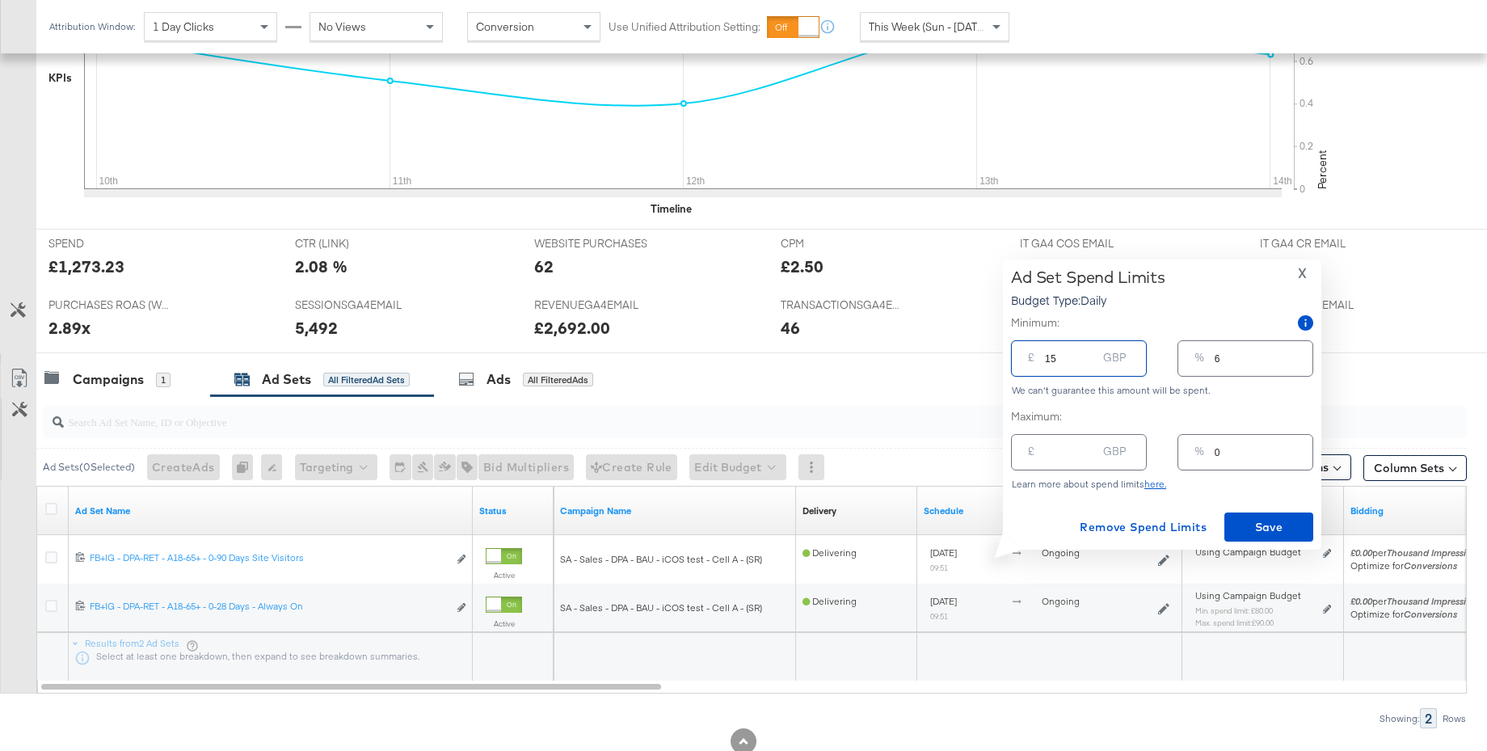
type input "150"
type input "58"
type input "150.00"
click at [1279, 532] on span "Save" at bounding box center [1269, 527] width 76 height 20
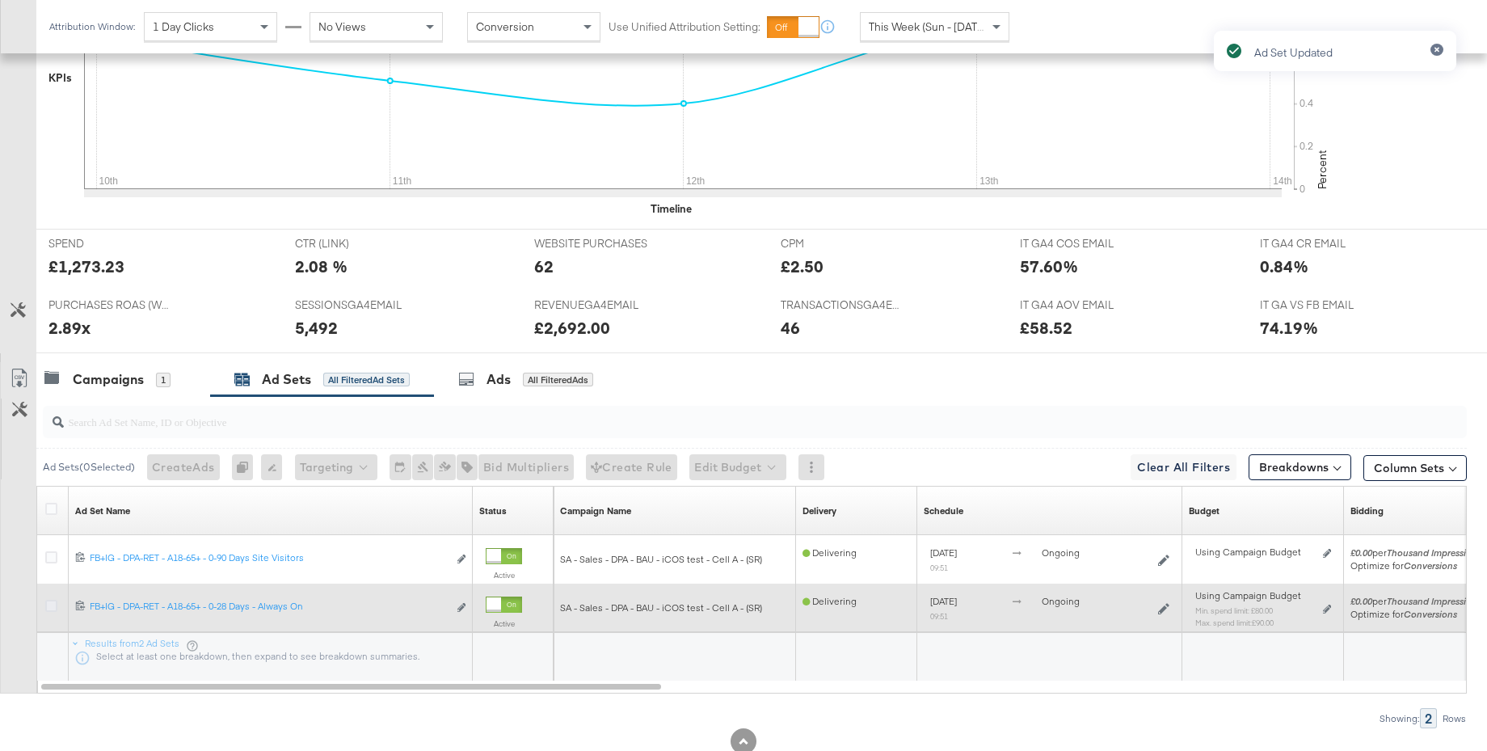
click at [48, 606] on icon at bounding box center [51, 606] width 12 height 12
click at [0, 0] on input "checkbox" at bounding box center [0, 0] width 0 height 0
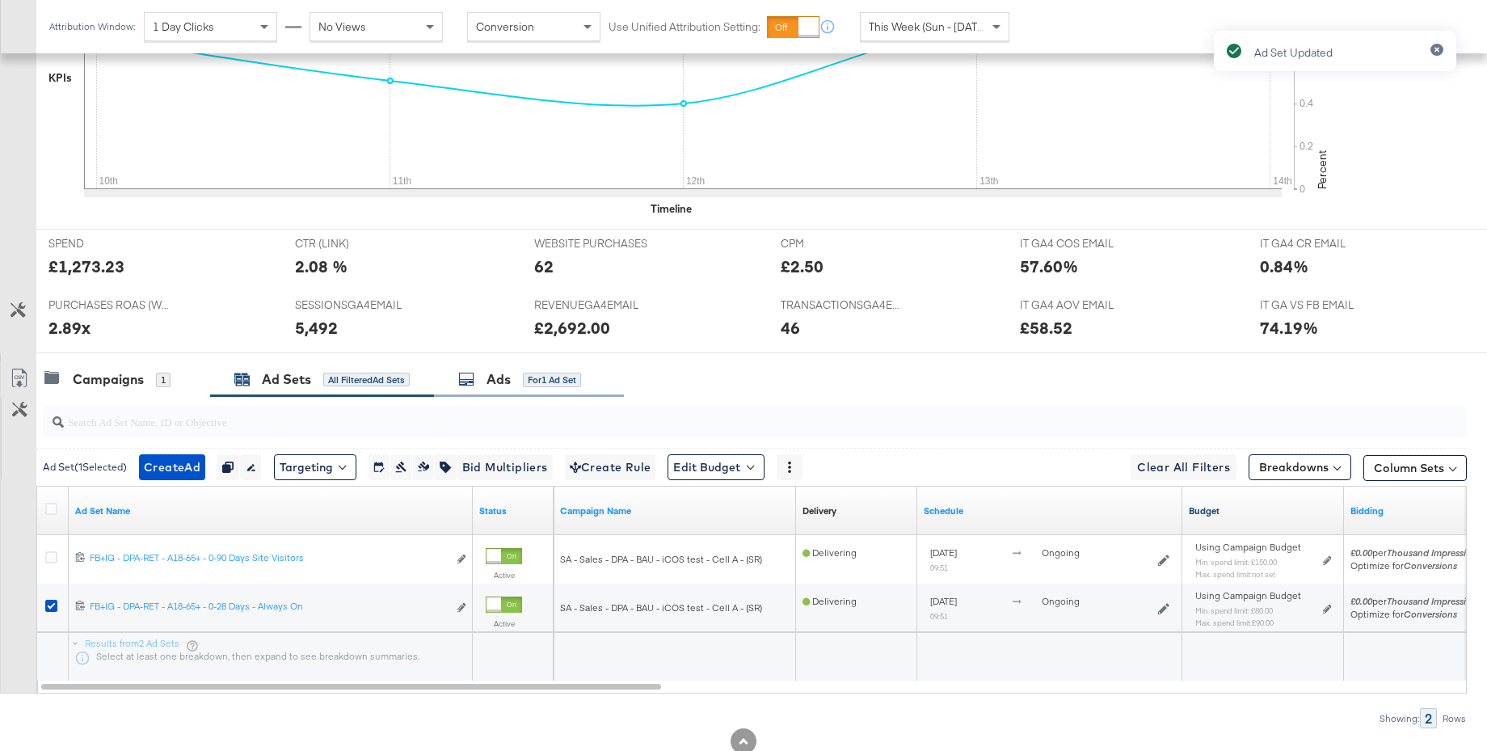
click at [493, 389] on div "Ads for 1 Ad Set" at bounding box center [529, 379] width 190 height 35
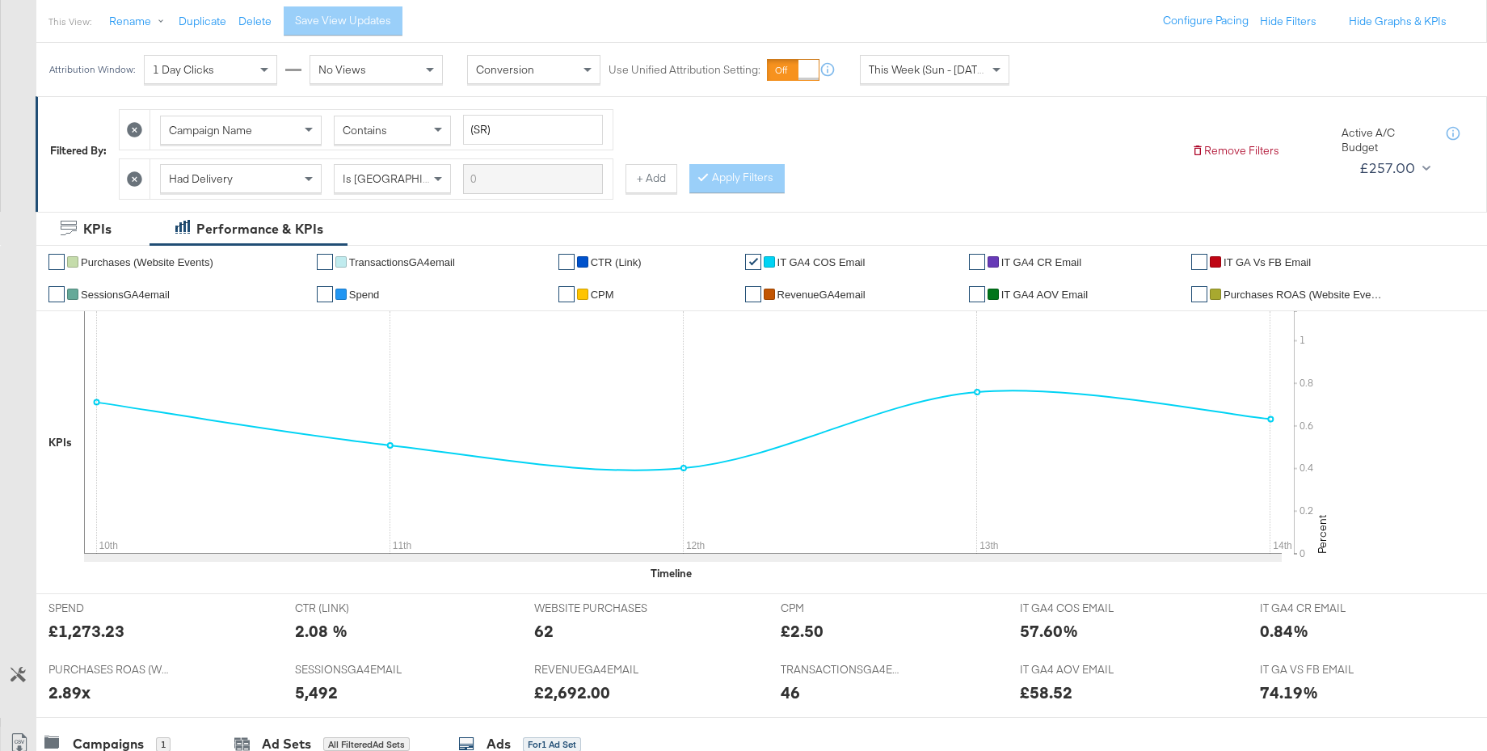
scroll to position [0, 0]
